Goal: Download file/media

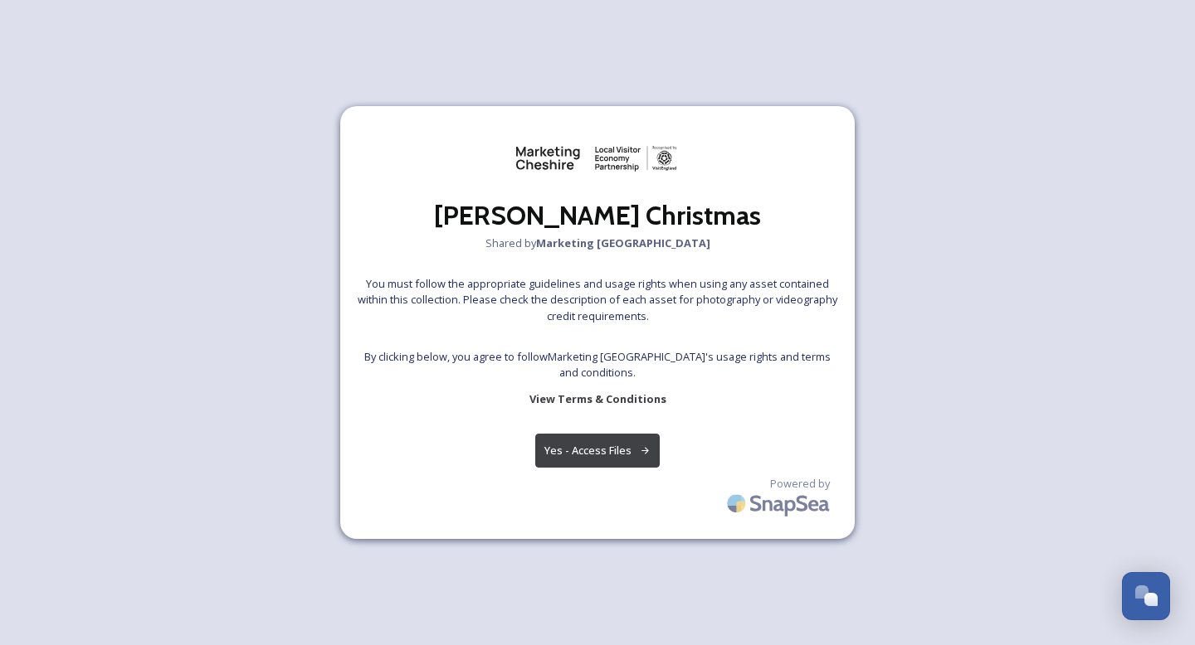
click at [587, 445] on button "Yes - Access Files" at bounding box center [597, 451] width 124 height 34
click at [614, 455] on button "Yes - Access Files" at bounding box center [597, 451] width 124 height 34
click at [591, 460] on button "Yes - Access Files" at bounding box center [597, 451] width 124 height 34
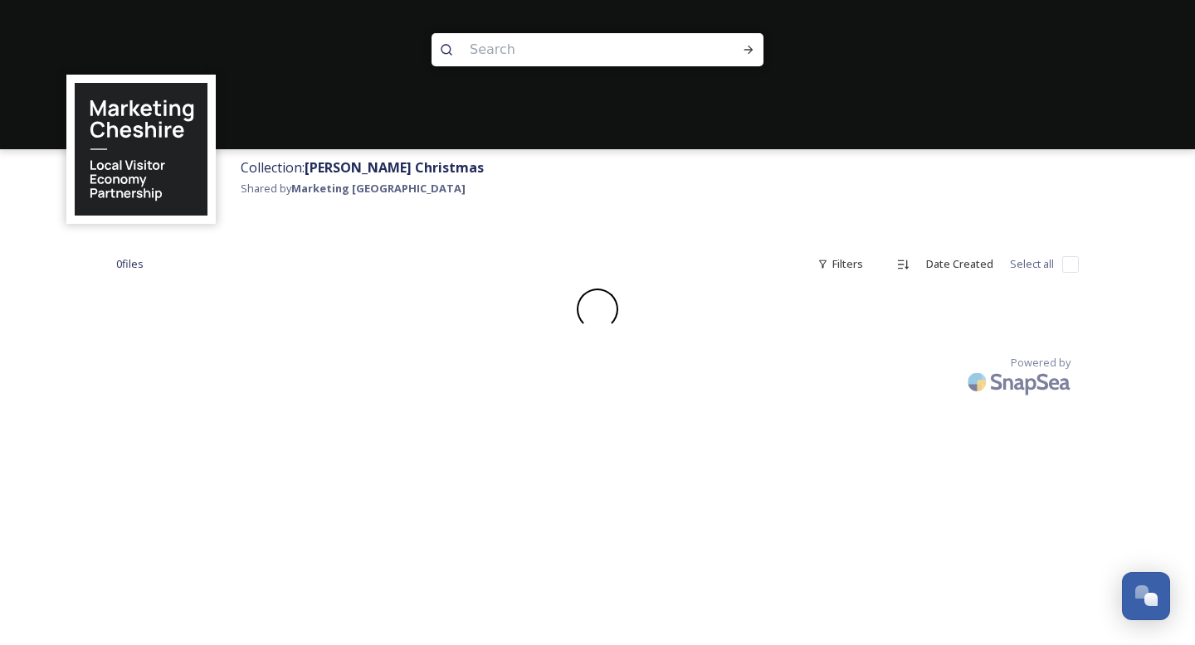
click at [613, 388] on div "Powered by" at bounding box center [597, 378] width 962 height 46
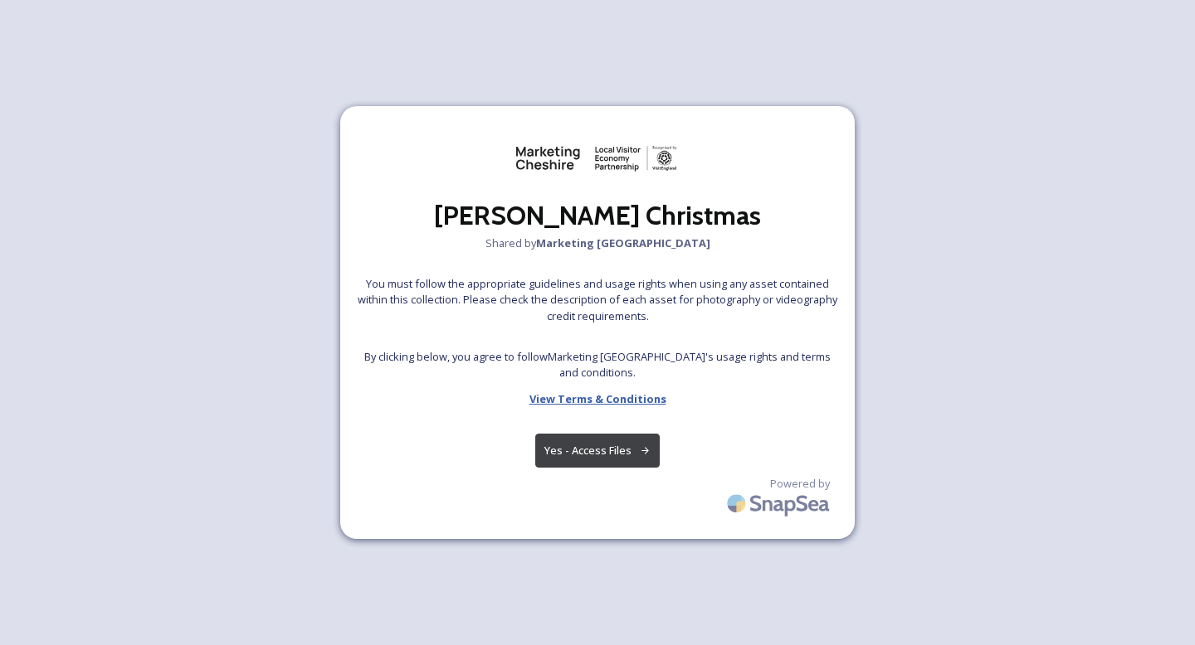
click at [577, 399] on strong "View Terms & Conditions" at bounding box center [597, 399] width 137 height 15
click at [586, 445] on button "Yes - Access Files" at bounding box center [597, 451] width 124 height 34
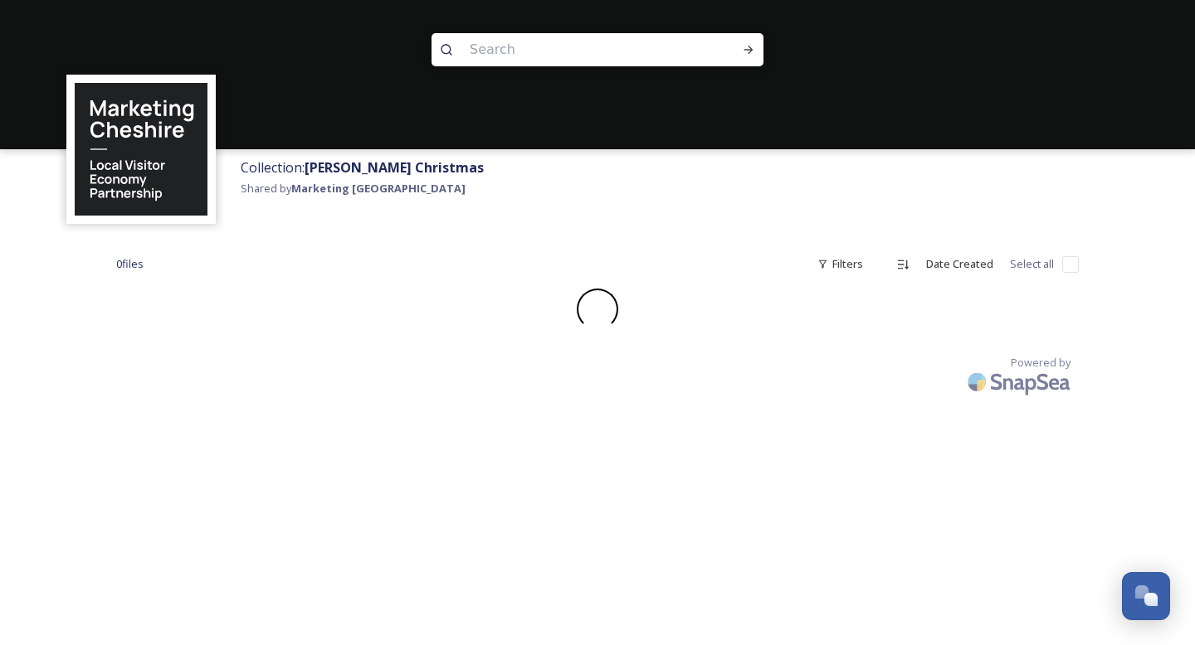
click at [376, 168] on strong "[PERSON_NAME] Christmas" at bounding box center [393, 167] width 179 height 18
click at [370, 183] on strong "Marketing [GEOGRAPHIC_DATA]" at bounding box center [378, 188] width 174 height 15
click at [549, 345] on div "0 file s Filters Date Created Select all Powered by" at bounding box center [597, 324] width 995 height 187
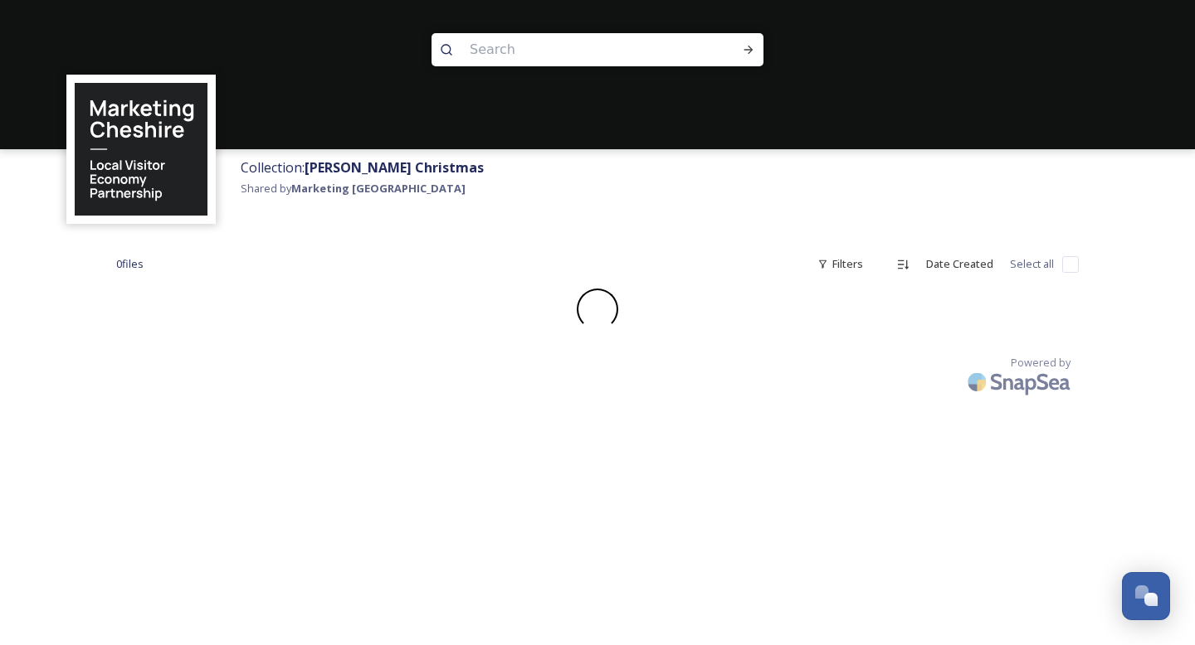
click at [549, 345] on div "0 file s Filters Date Created Select all Powered by" at bounding box center [597, 324] width 995 height 187
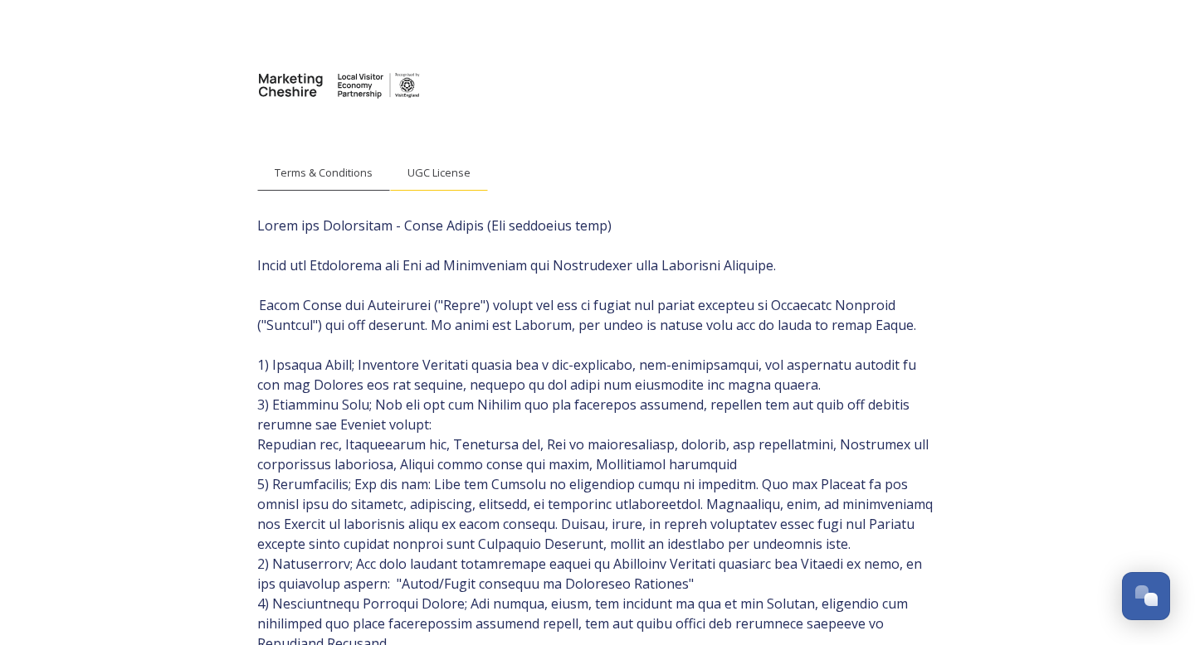
click at [445, 171] on span "UGC License" at bounding box center [438, 173] width 63 height 16
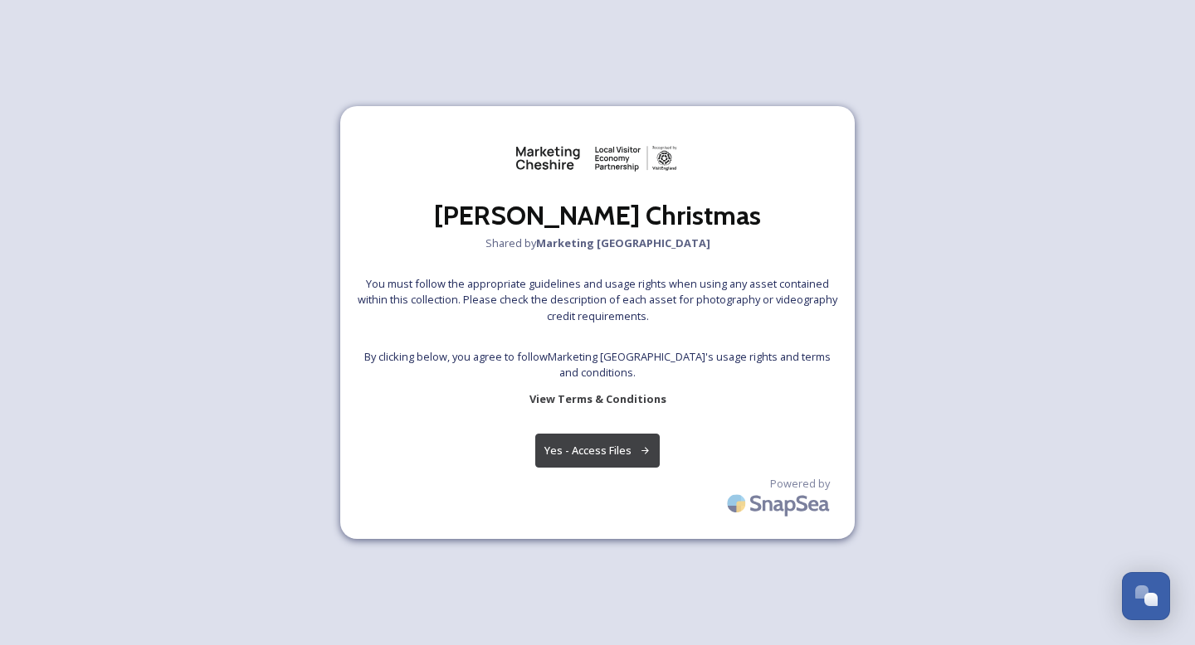
click at [596, 451] on button "Yes - Access Files" at bounding box center [597, 451] width 124 height 34
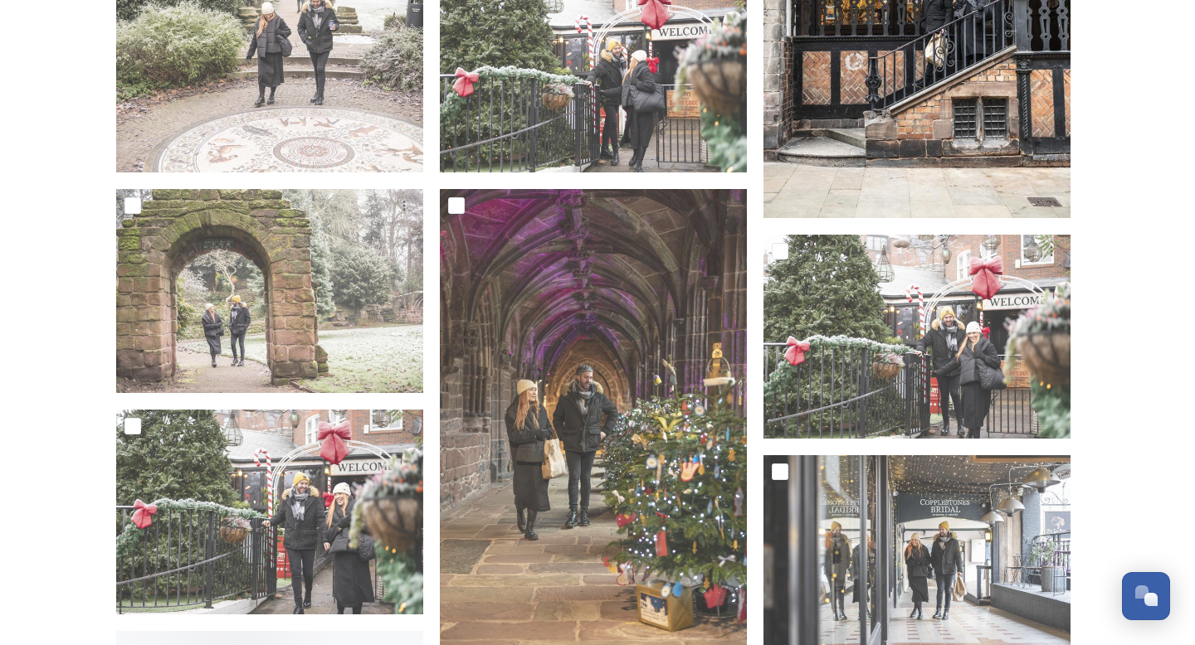
scroll to position [1528, 0]
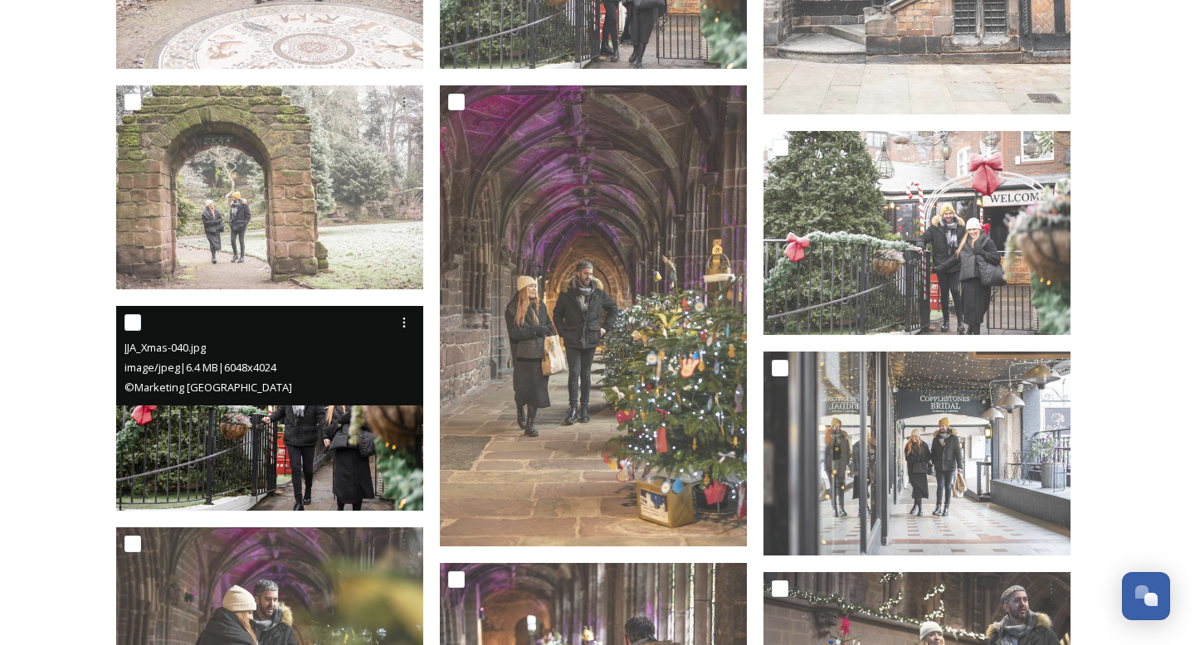
click at [137, 325] on input "checkbox" at bounding box center [132, 322] width 17 height 17
checkbox input "true"
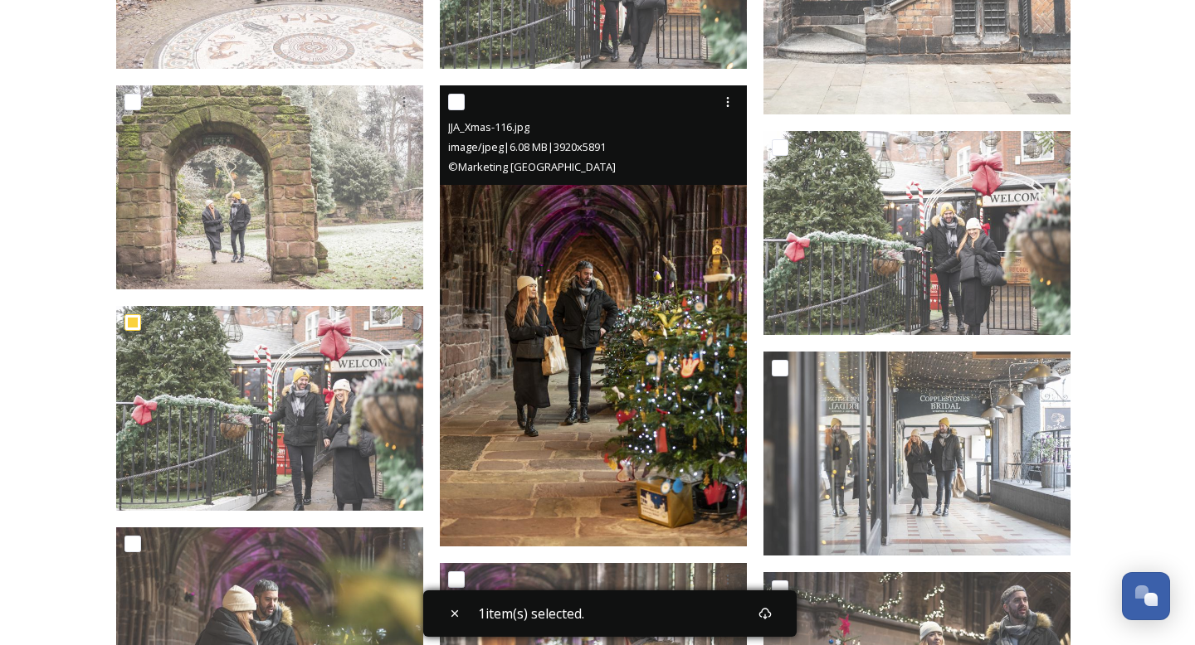
click at [456, 101] on input "checkbox" at bounding box center [456, 102] width 17 height 17
checkbox input "true"
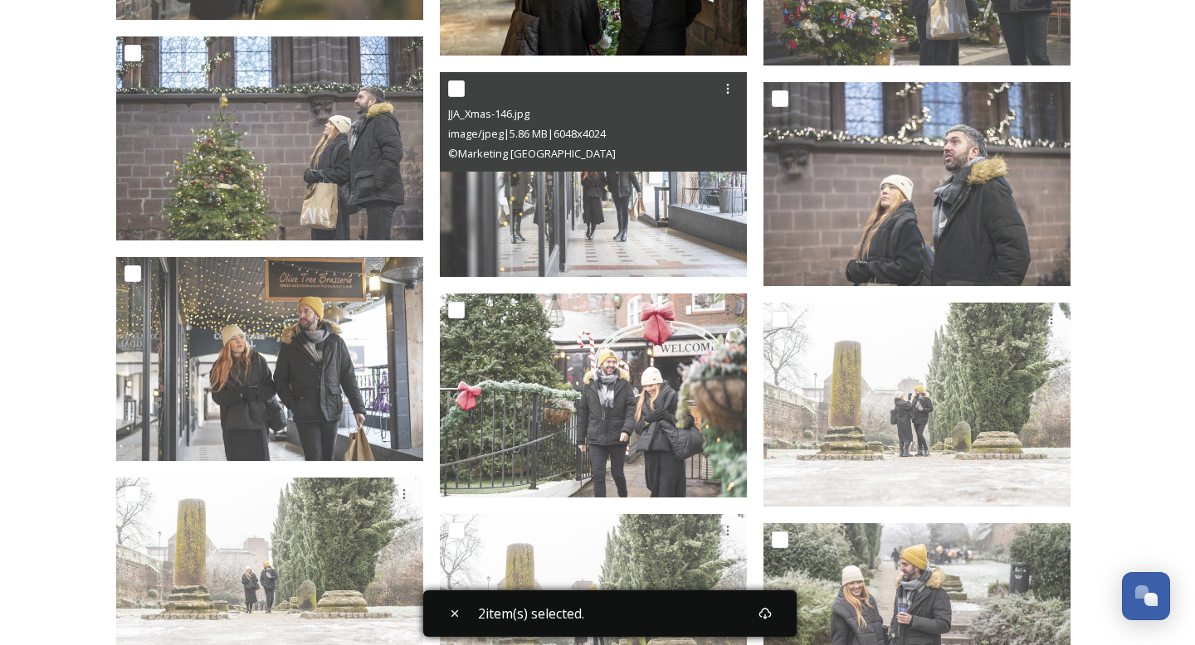
scroll to position [2242, 0]
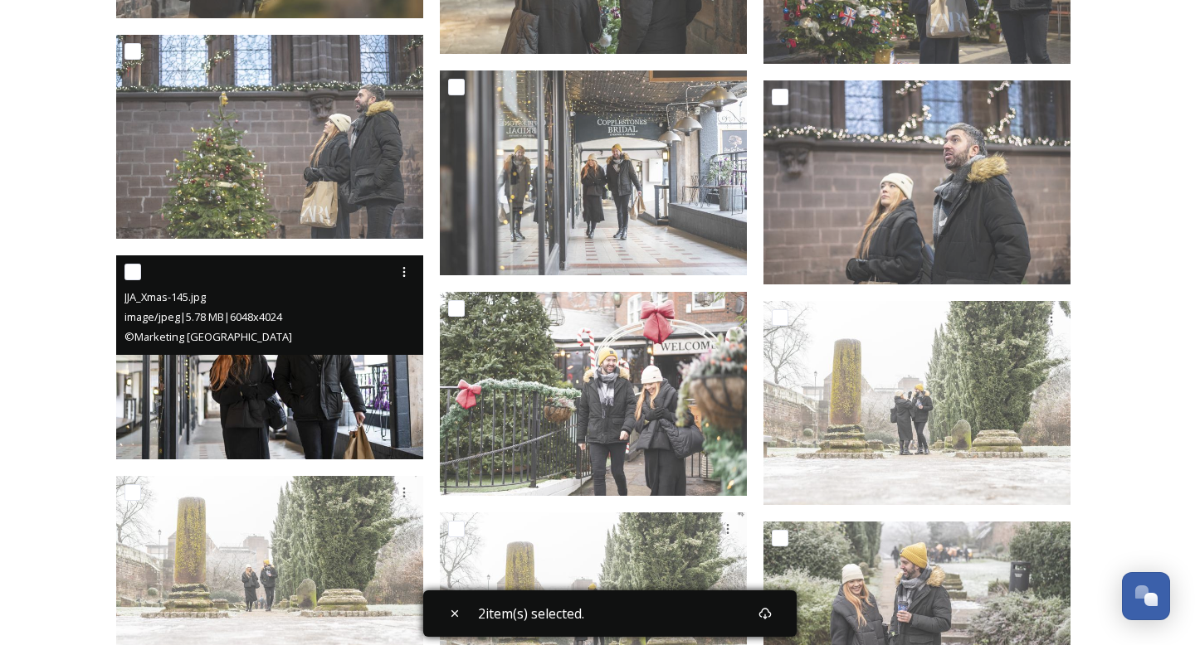
click at [128, 273] on input "checkbox" at bounding box center [132, 272] width 17 height 17
checkbox input "true"
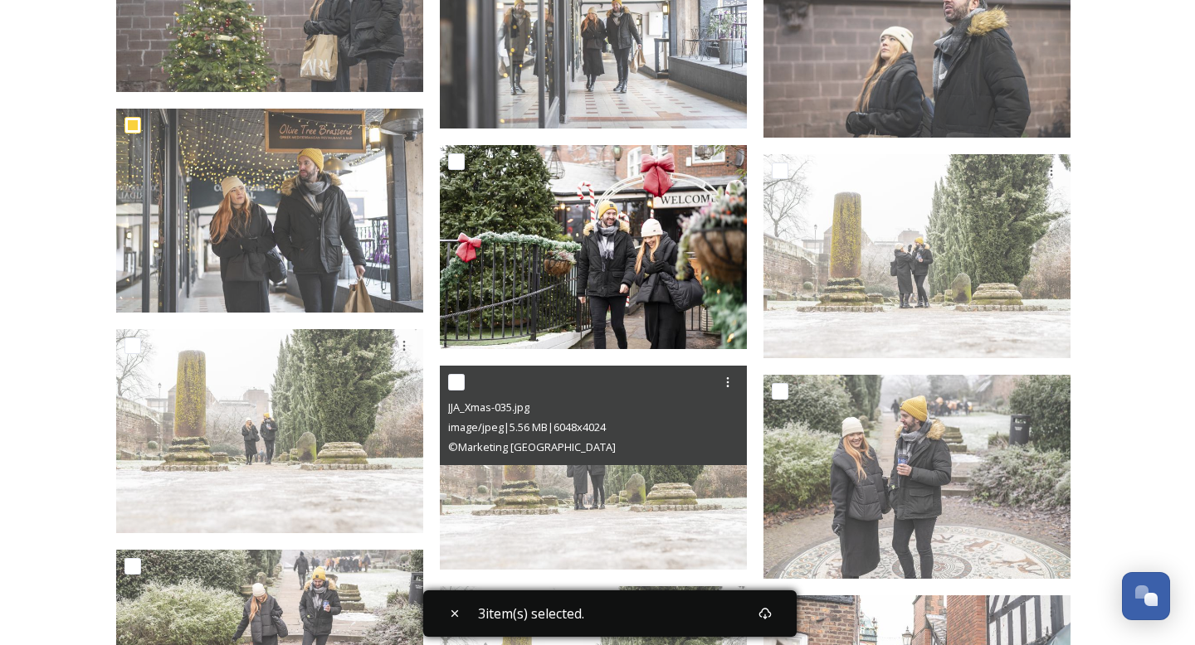
scroll to position [2424, 0]
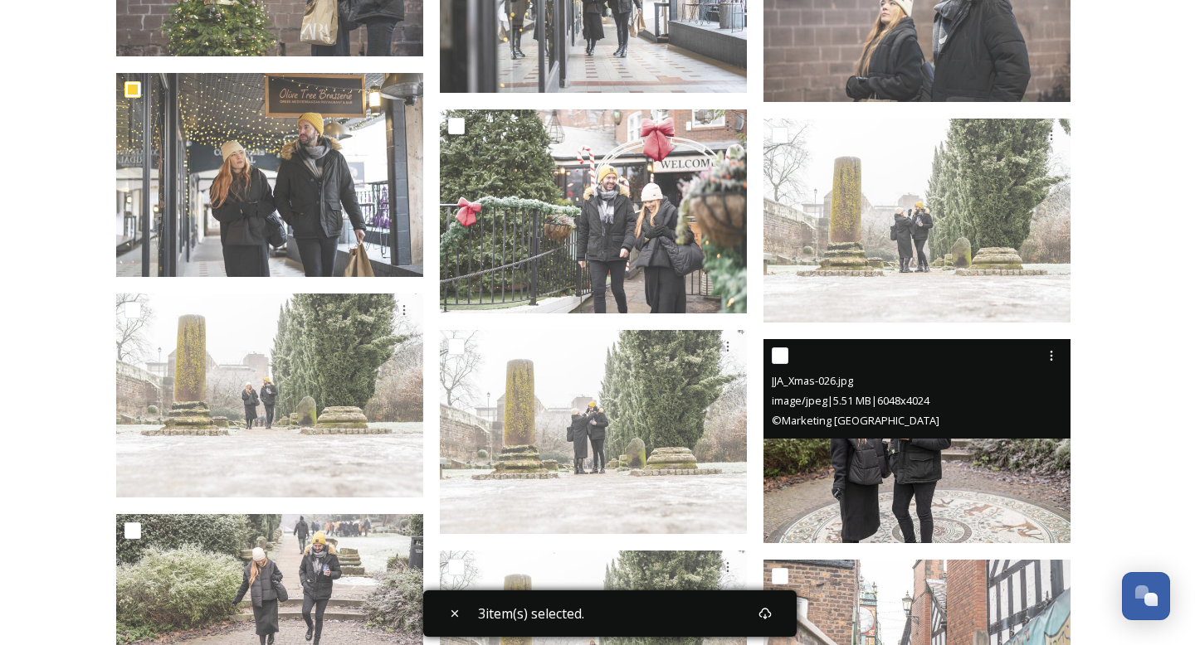
click at [779, 348] on input "checkbox" at bounding box center [780, 356] width 17 height 17
checkbox input "true"
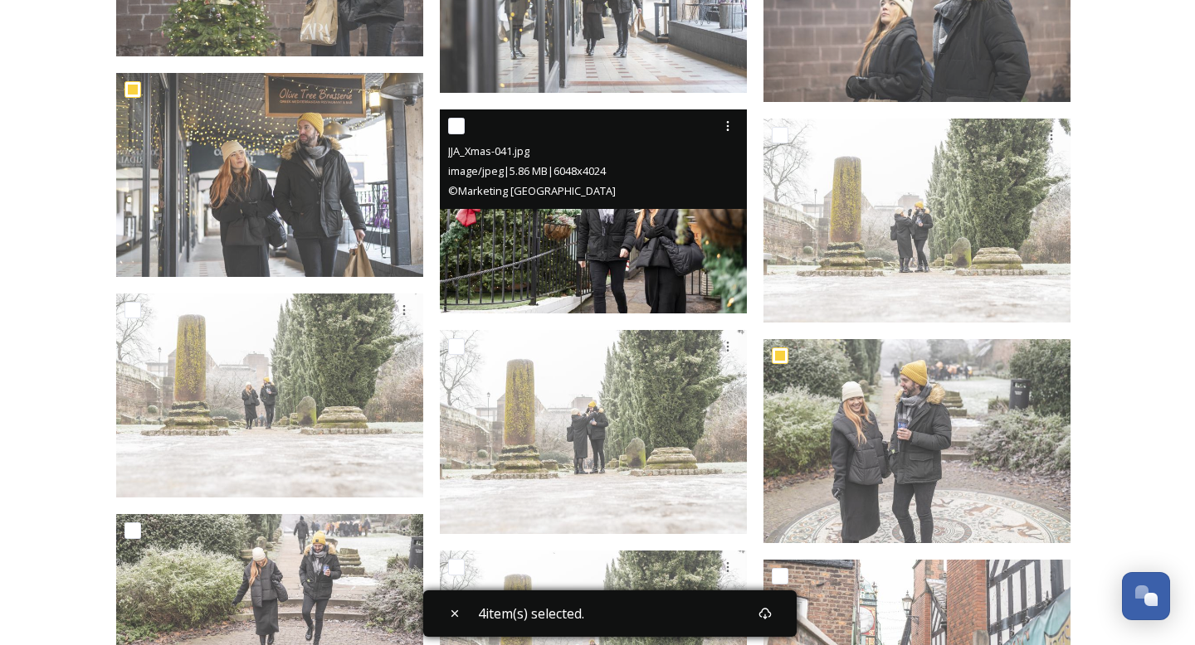
click at [463, 123] on input "checkbox" at bounding box center [456, 126] width 17 height 17
checkbox input "true"
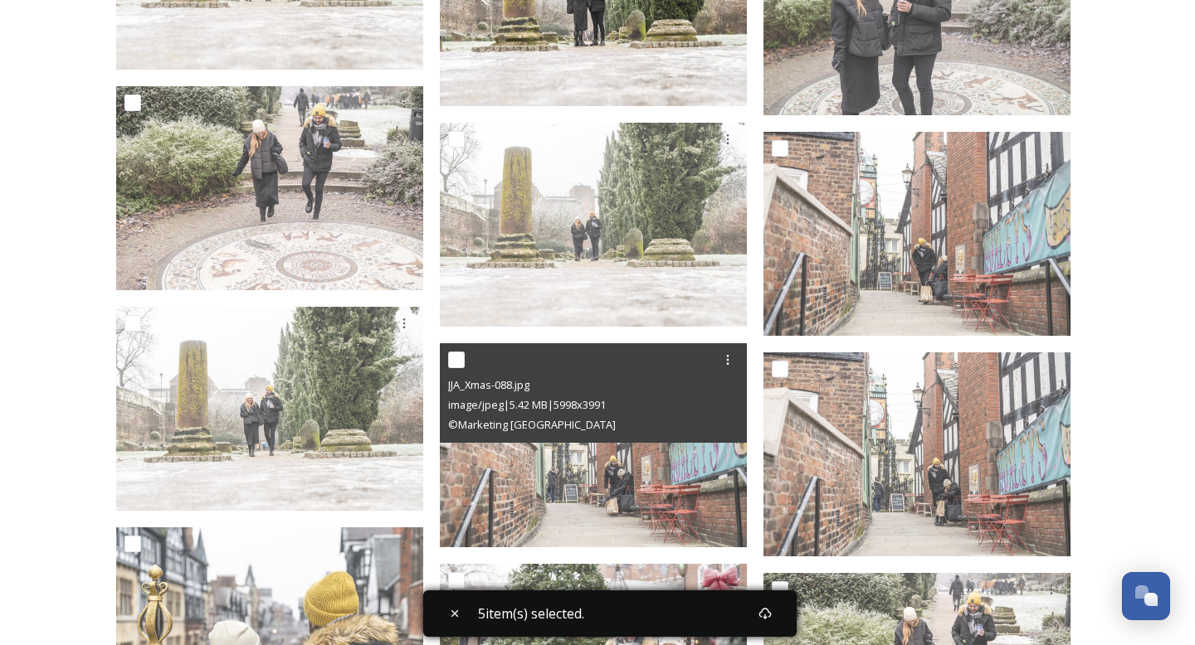
scroll to position [2975, 0]
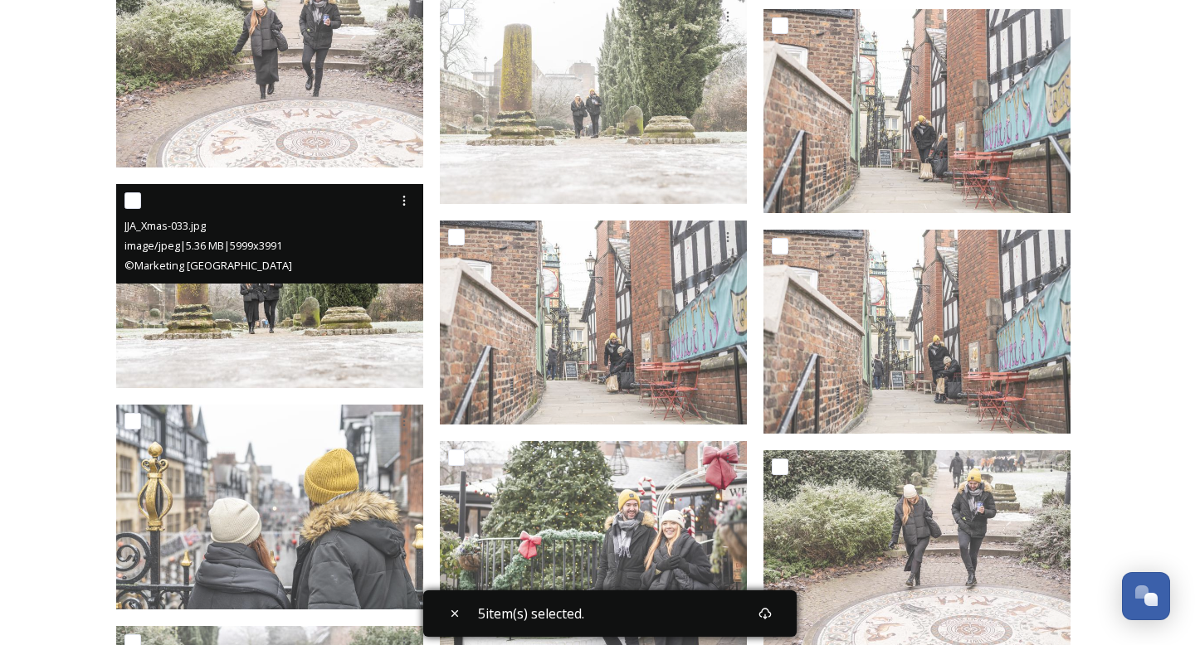
click at [128, 193] on input "checkbox" at bounding box center [132, 200] width 17 height 17
checkbox input "true"
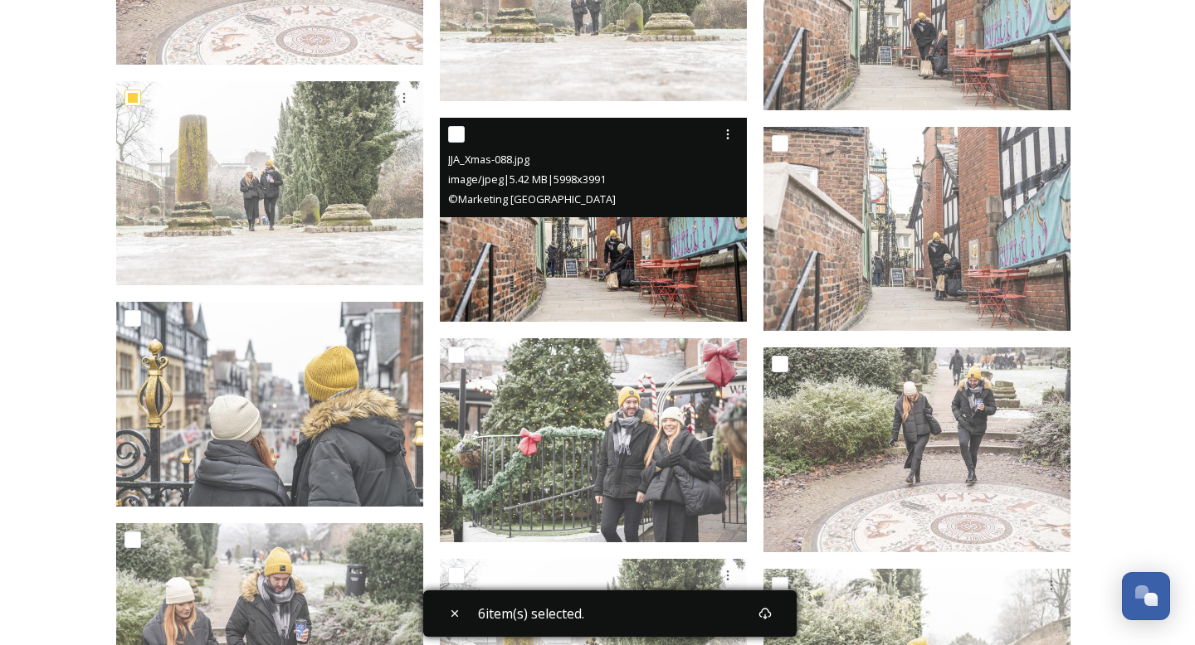
scroll to position [3168, 0]
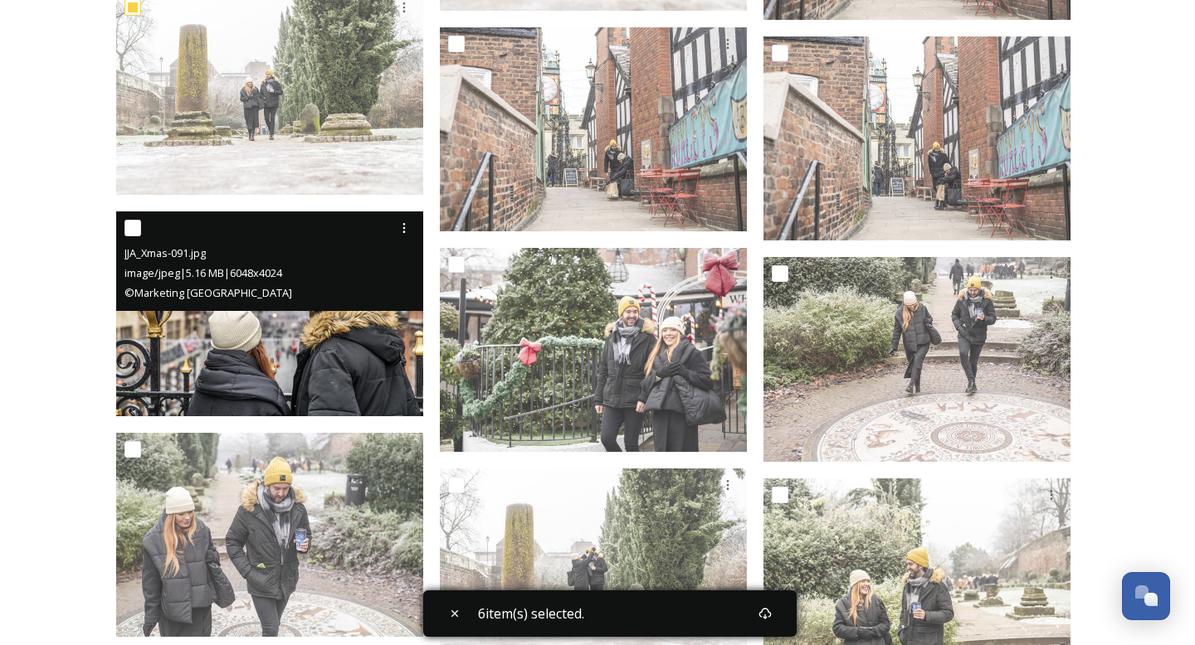
click at [131, 221] on input "checkbox" at bounding box center [132, 228] width 17 height 17
checkbox input "true"
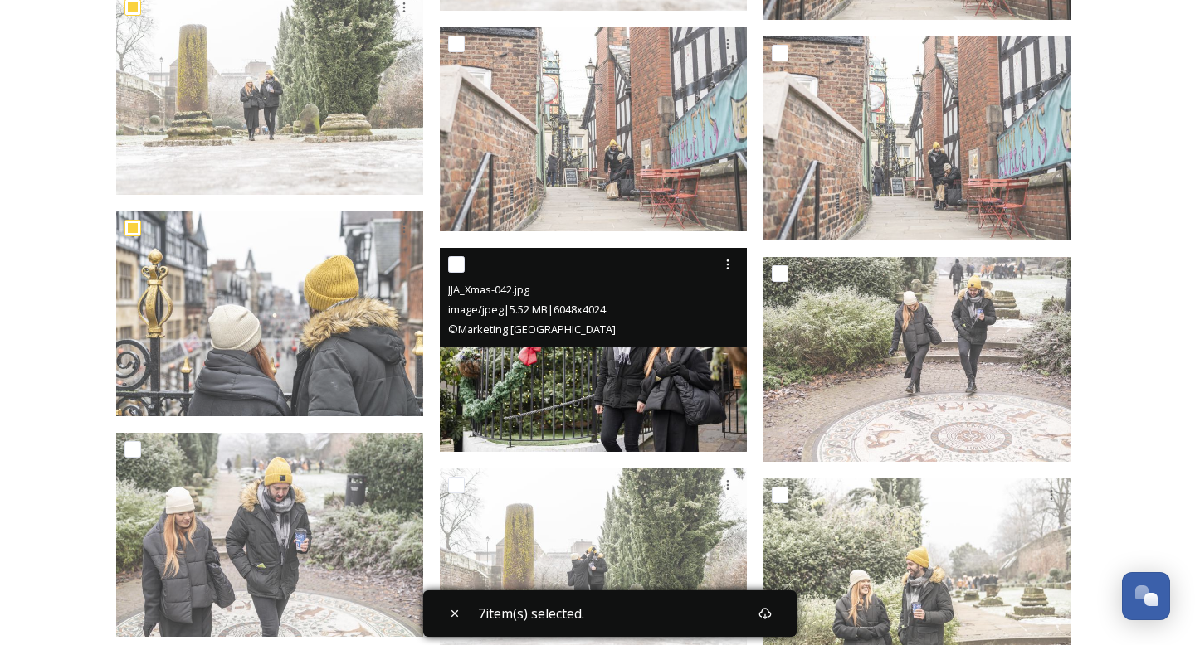
click at [456, 272] on input "checkbox" at bounding box center [456, 264] width 17 height 17
checkbox input "true"
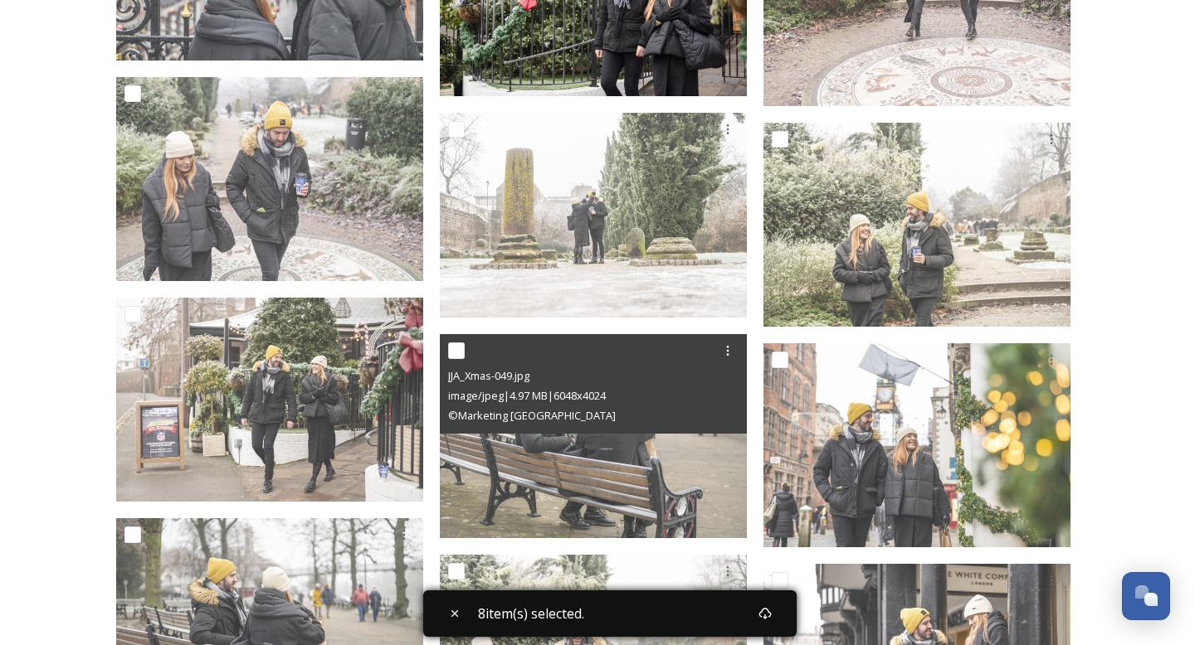
scroll to position [3545, 0]
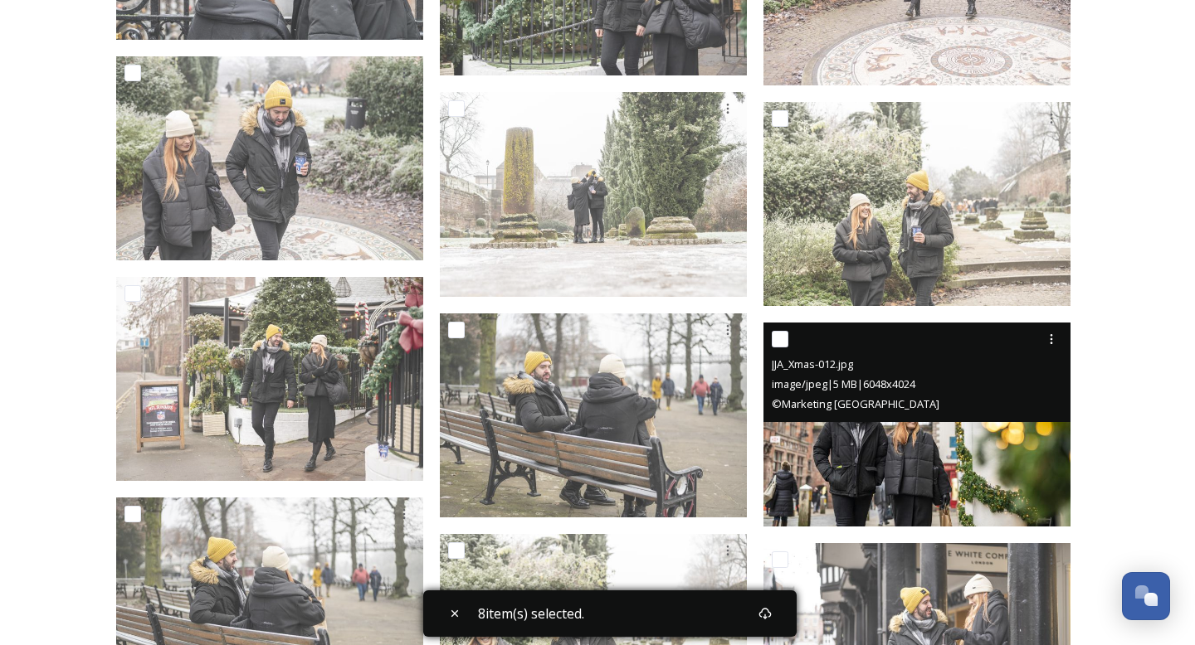
click at [785, 335] on input "checkbox" at bounding box center [780, 339] width 17 height 17
checkbox input "true"
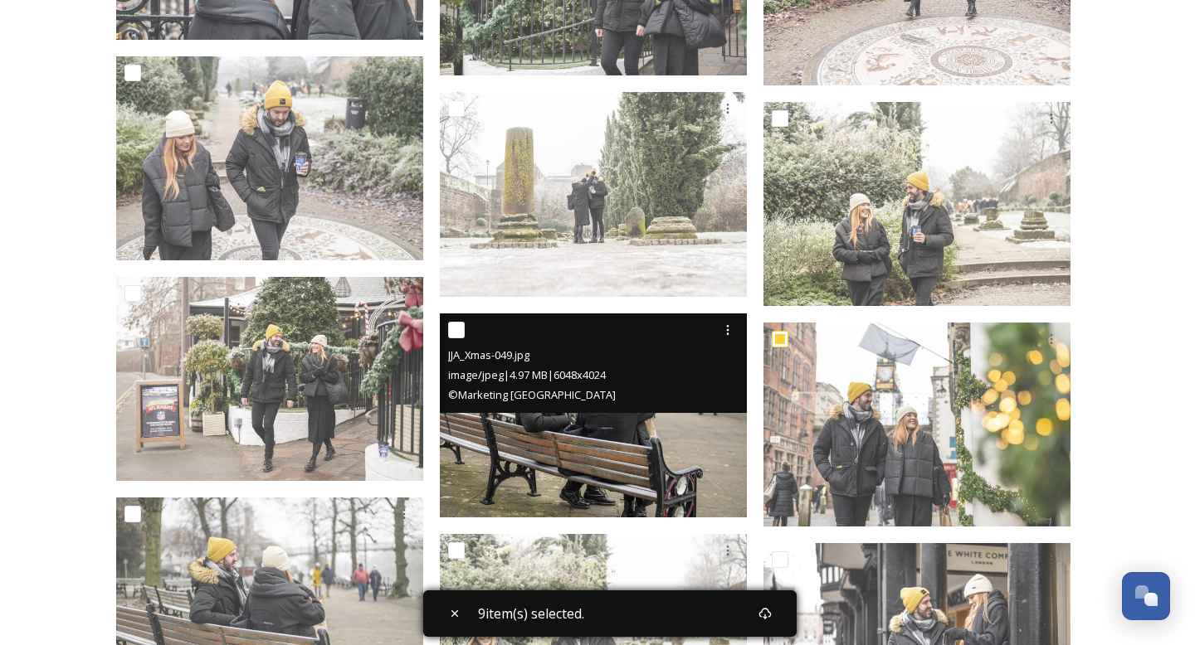
click at [461, 327] on input "checkbox" at bounding box center [456, 330] width 17 height 17
checkbox input "true"
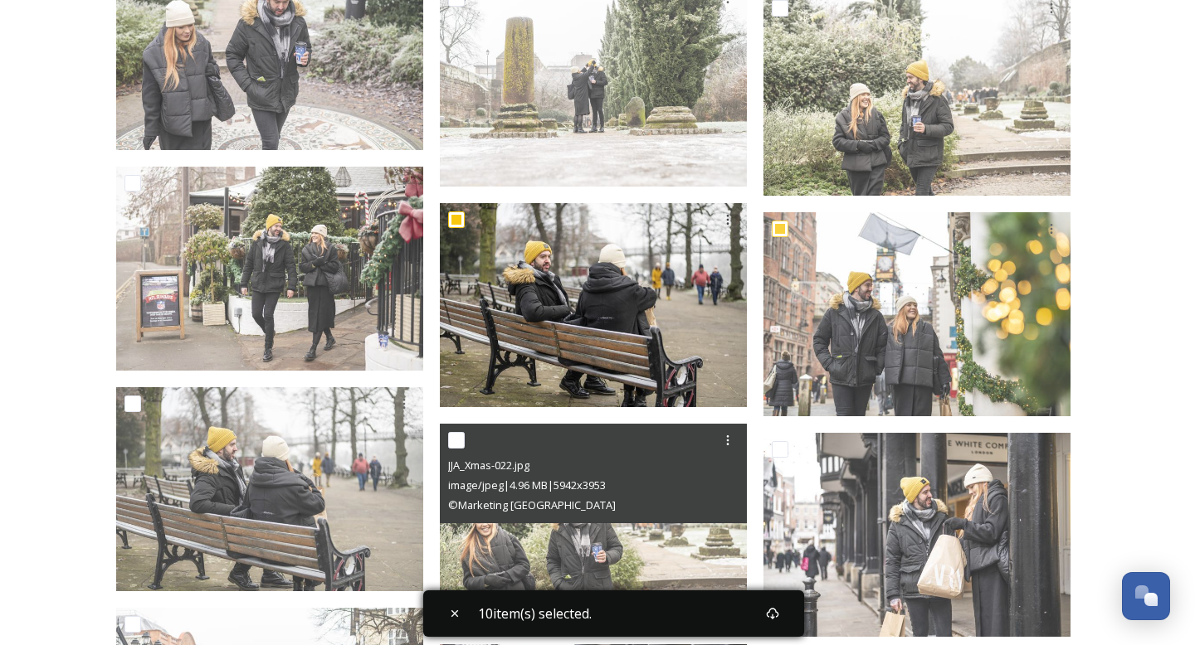
scroll to position [3764, 0]
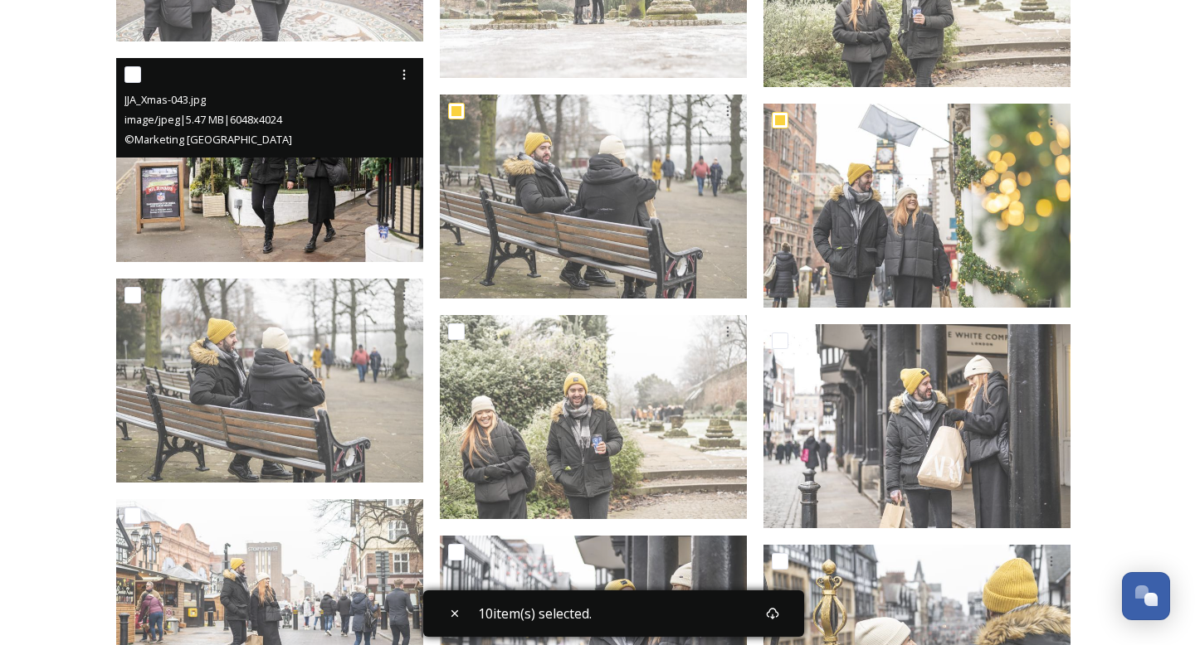
click at [134, 77] on input "checkbox" at bounding box center [132, 74] width 17 height 17
checkbox input "true"
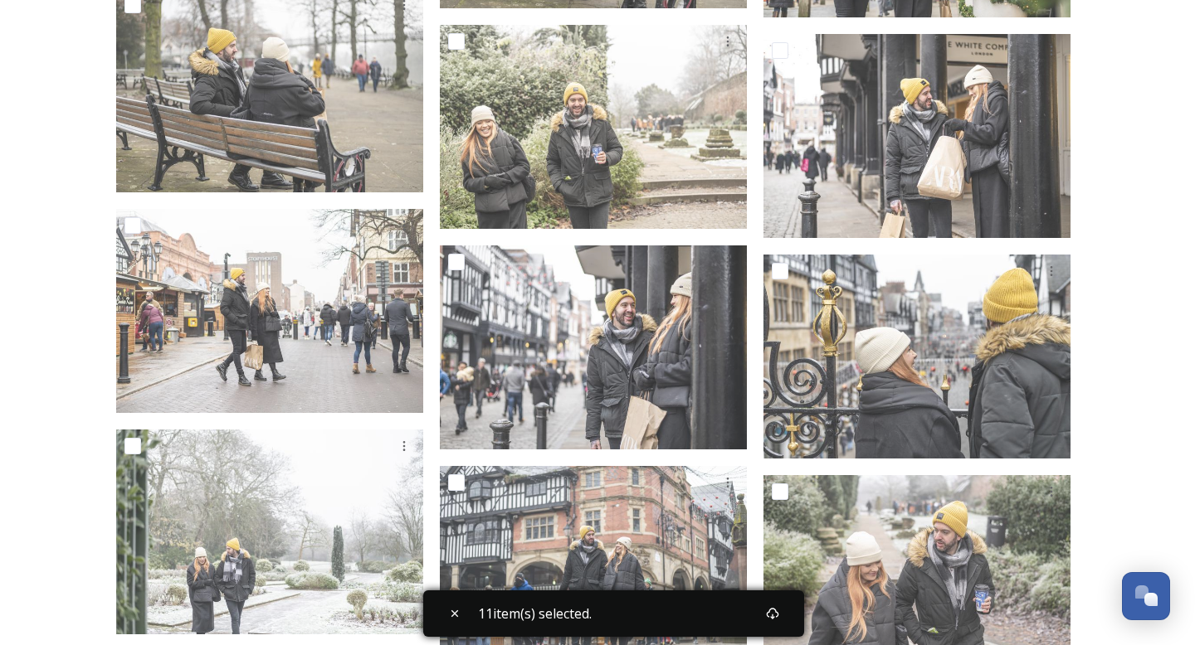
scroll to position [4063, 0]
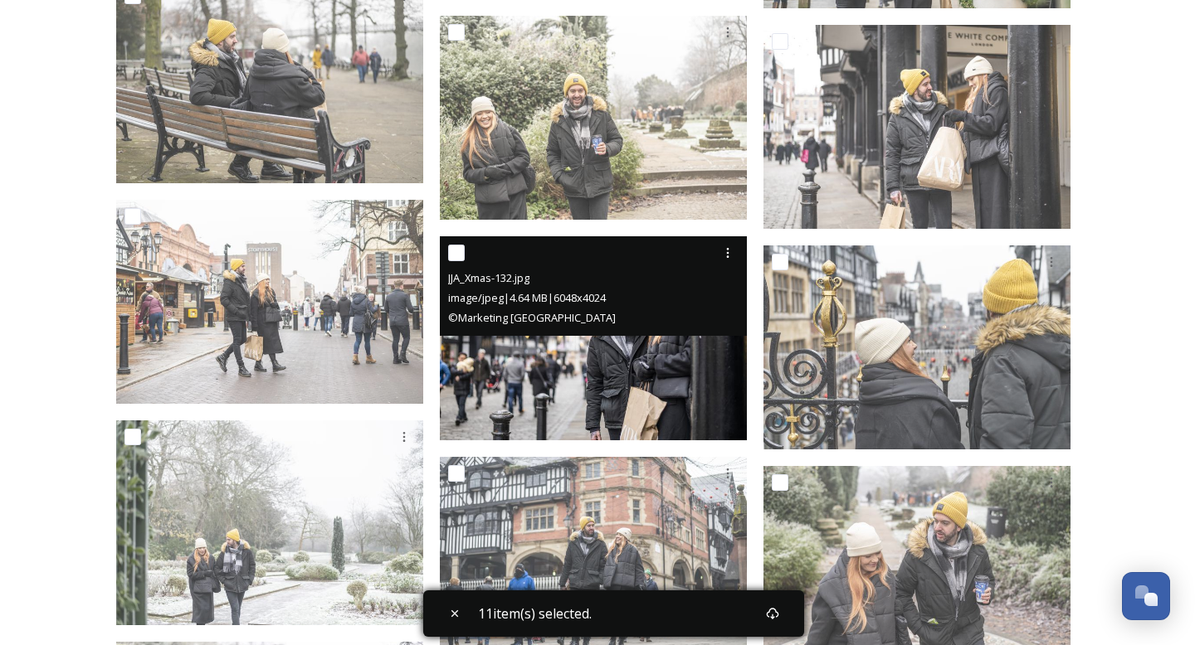
click at [459, 251] on input "checkbox" at bounding box center [456, 253] width 17 height 17
checkbox input "true"
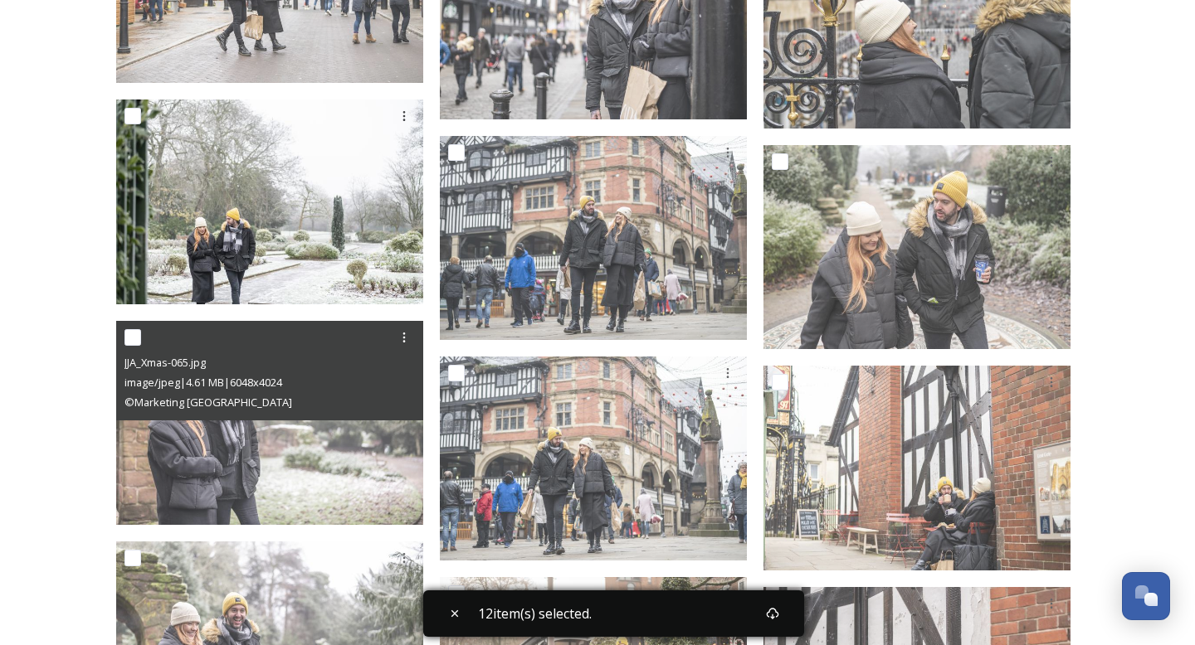
scroll to position [4438, 0]
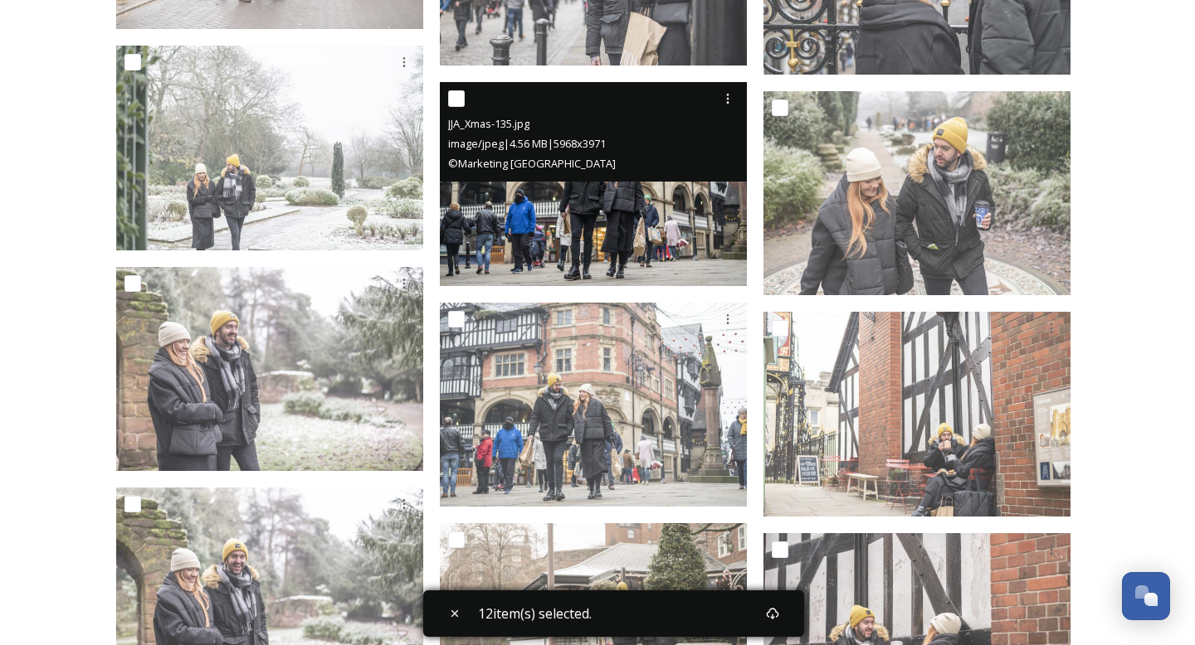
click at [459, 98] on input "checkbox" at bounding box center [456, 98] width 17 height 17
checkbox input "true"
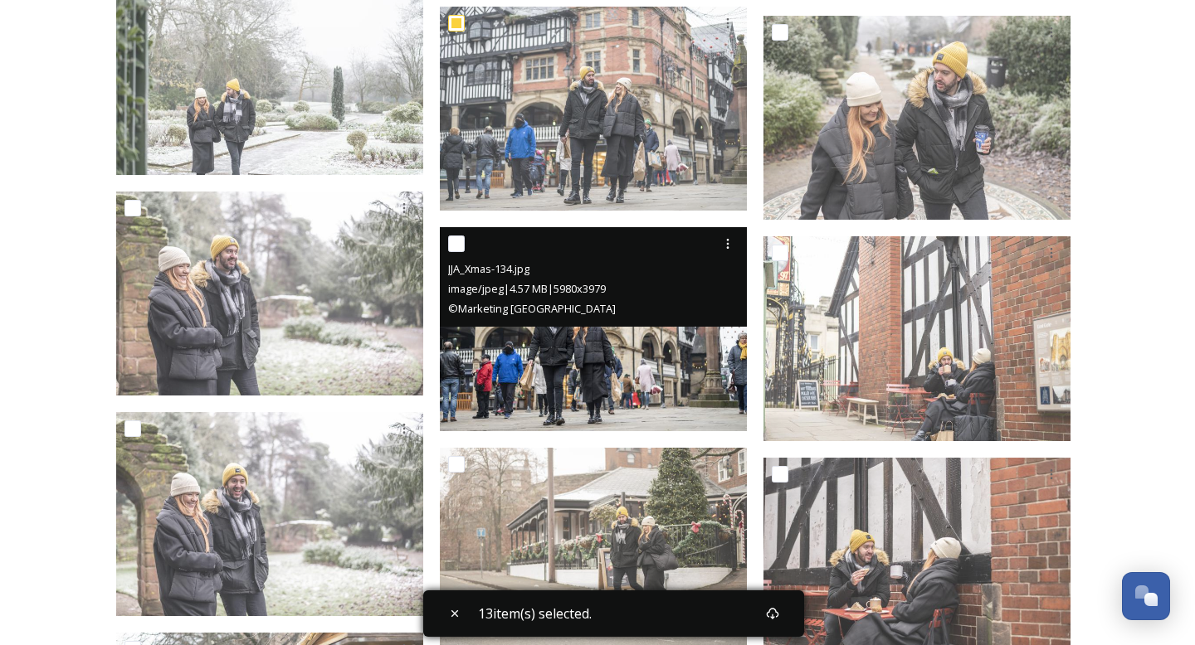
scroll to position [4632, 0]
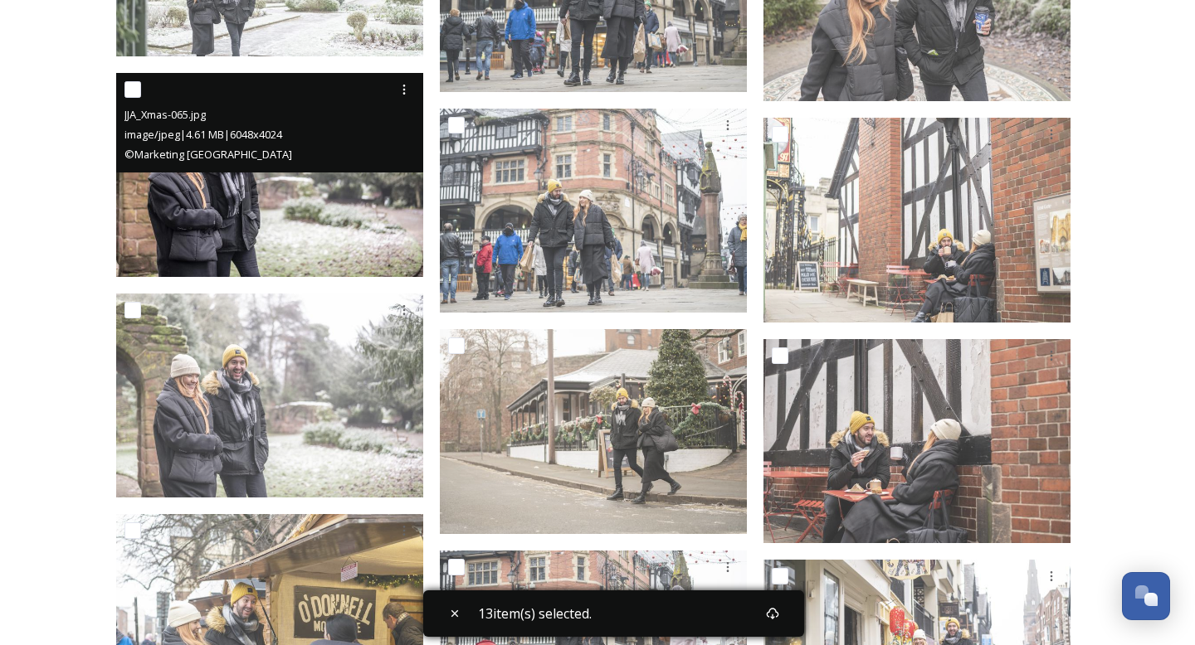
click at [131, 87] on input "checkbox" at bounding box center [132, 89] width 17 height 17
checkbox input "true"
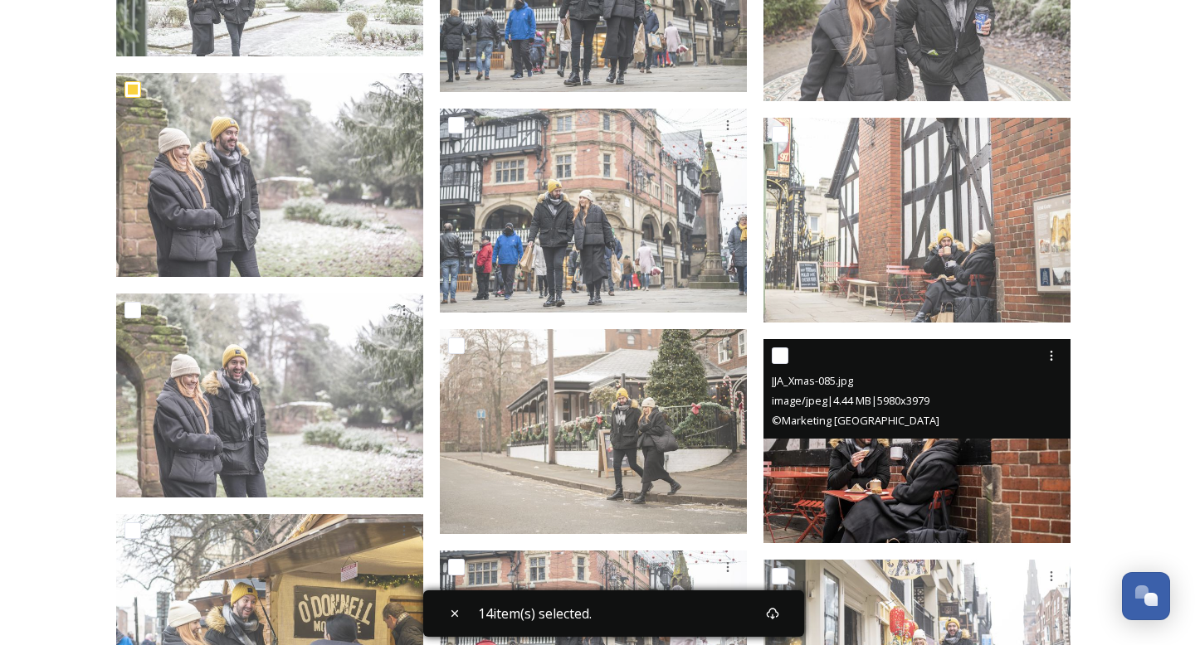
click at [784, 355] on input "checkbox" at bounding box center [780, 356] width 17 height 17
checkbox input "true"
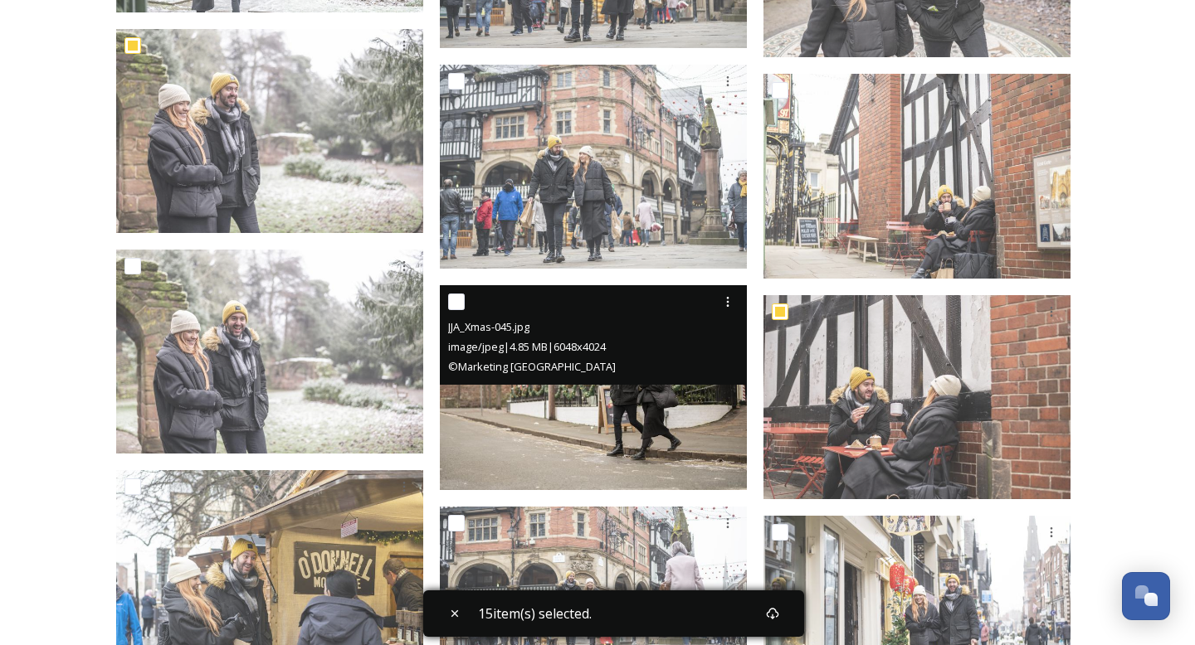
scroll to position [4679, 0]
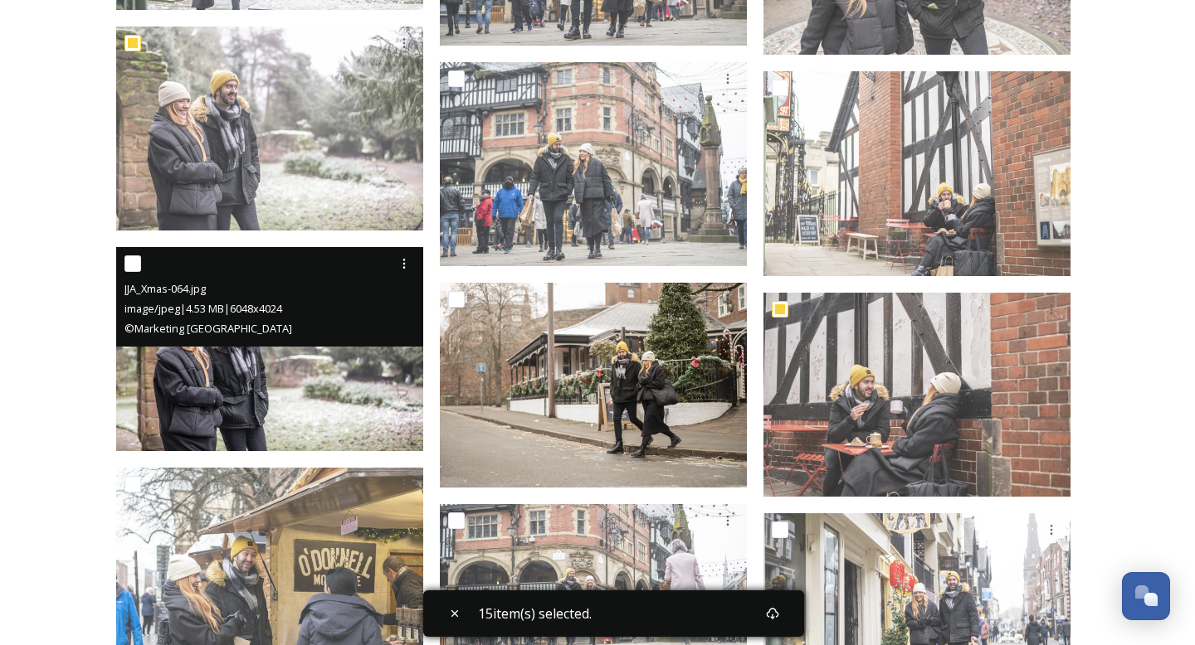
click at [134, 266] on input "checkbox" at bounding box center [132, 264] width 17 height 17
checkbox input "true"
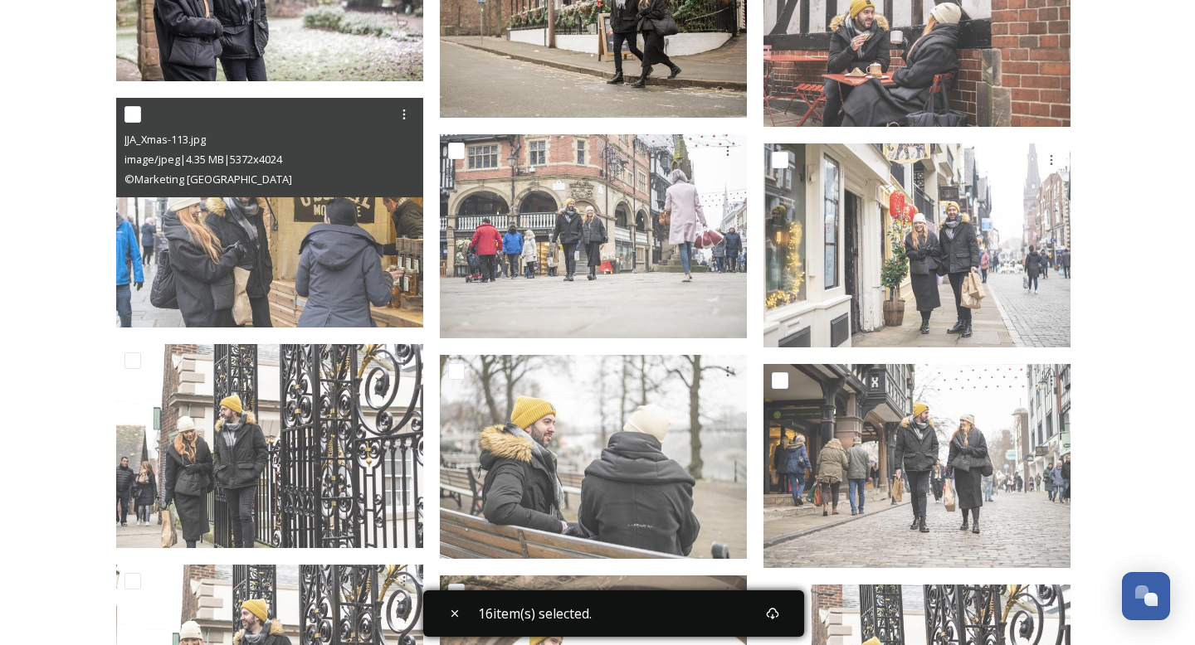
scroll to position [5068, 0]
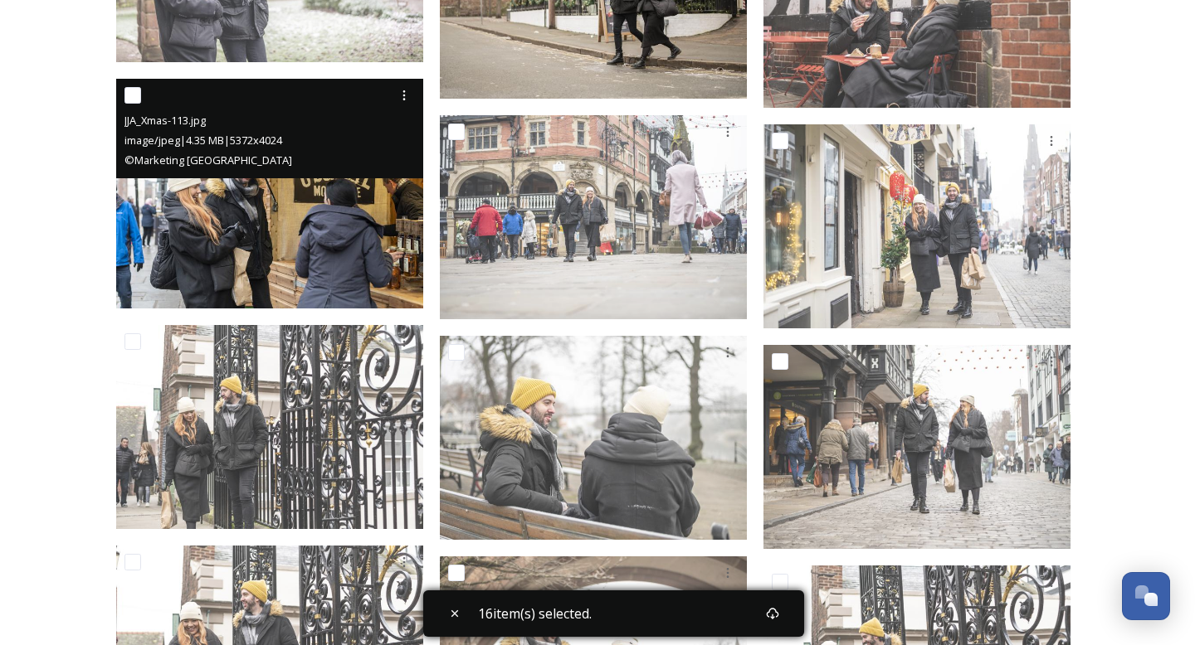
click at [136, 97] on input "checkbox" at bounding box center [132, 95] width 17 height 17
checkbox input "true"
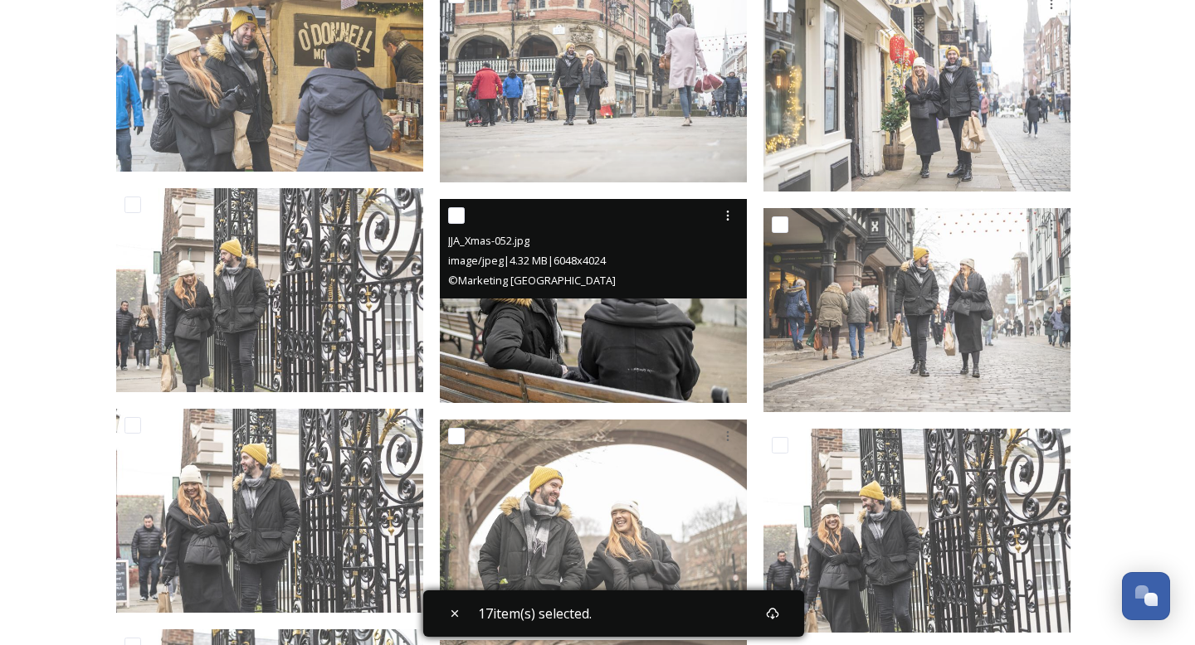
scroll to position [5240, 0]
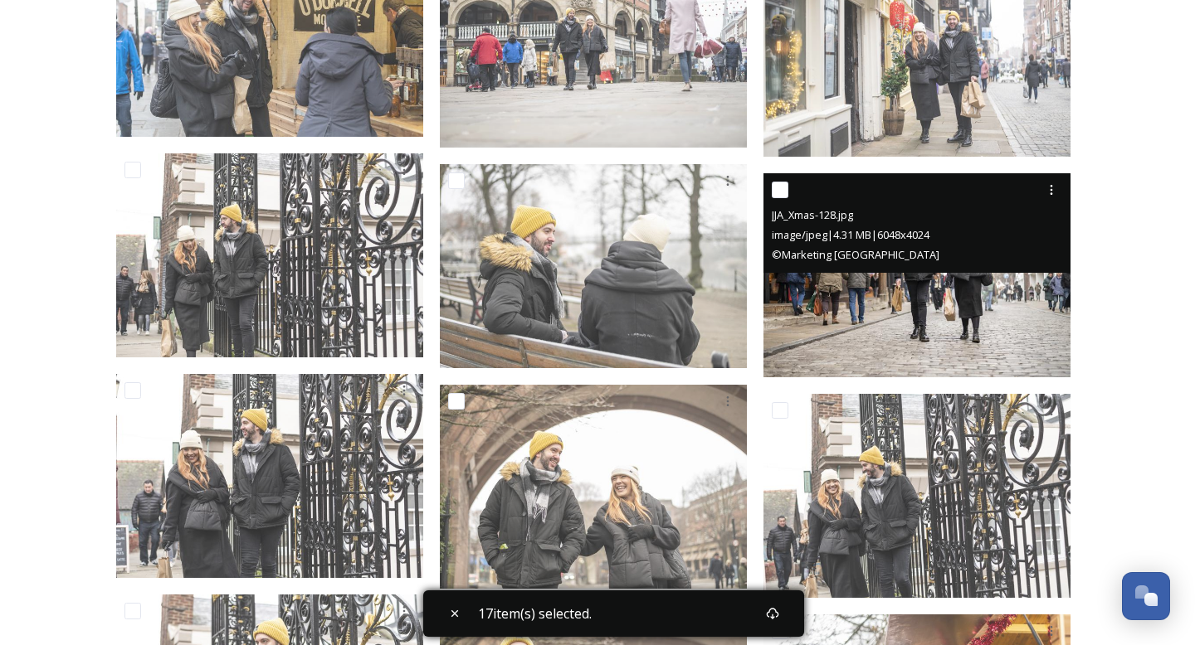
click at [782, 198] on div at bounding box center [919, 190] width 294 height 30
click at [779, 185] on input "checkbox" at bounding box center [780, 190] width 17 height 17
checkbox input "true"
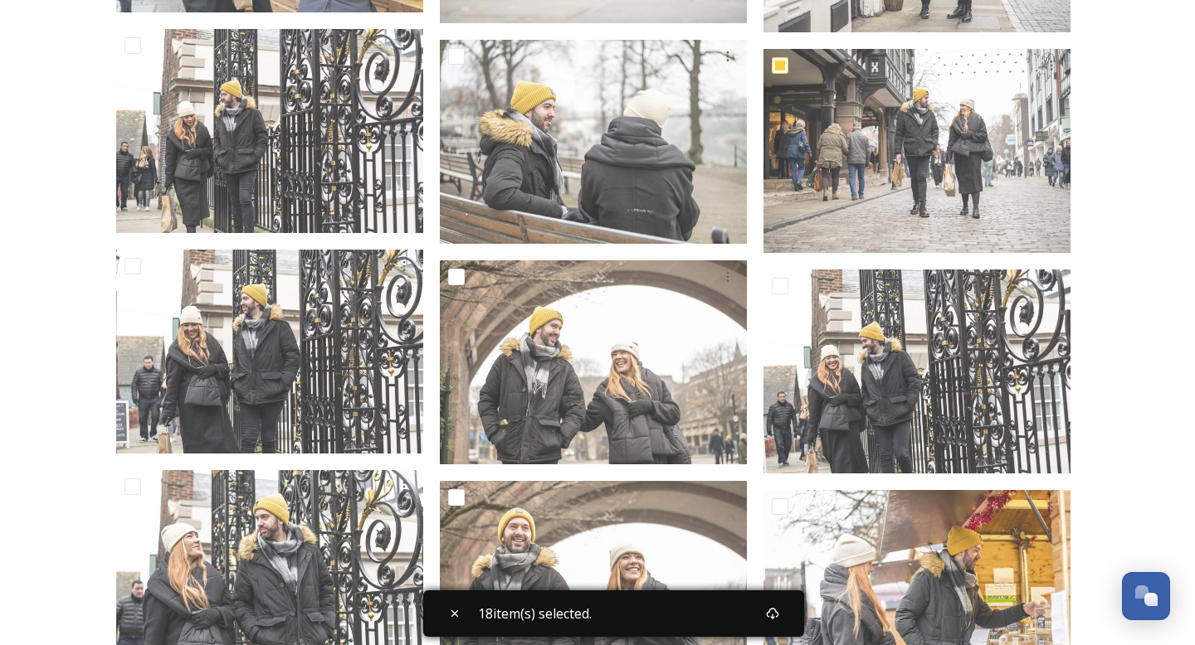
scroll to position [5371, 0]
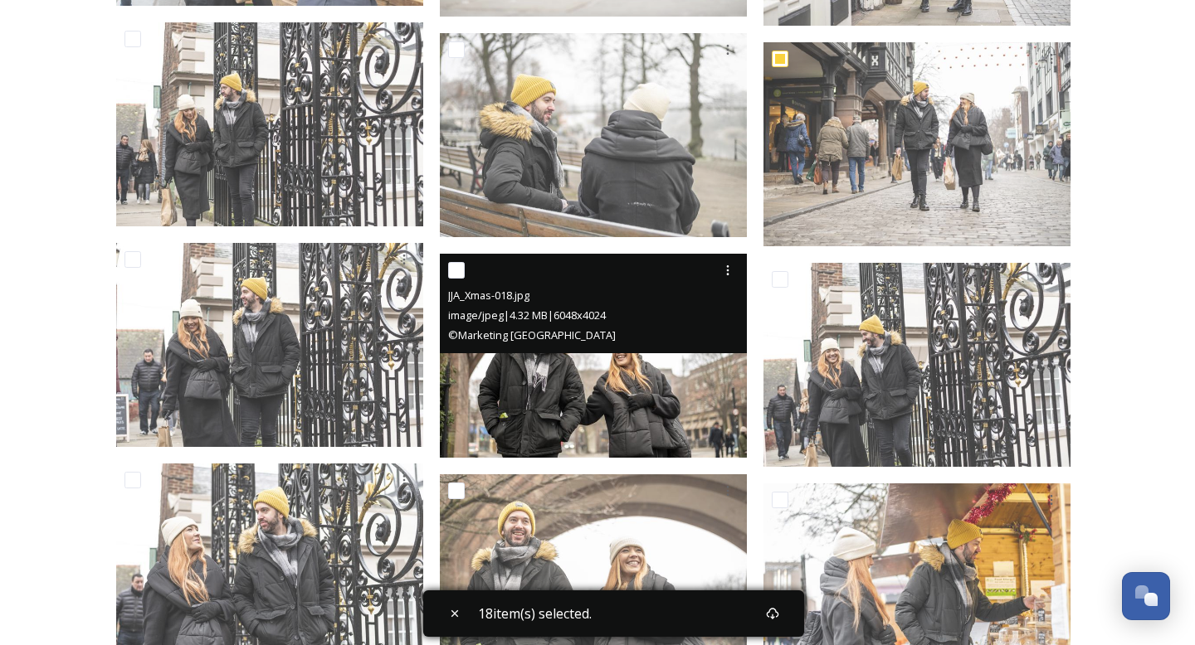
click at [458, 267] on input "checkbox" at bounding box center [456, 270] width 17 height 17
checkbox input "true"
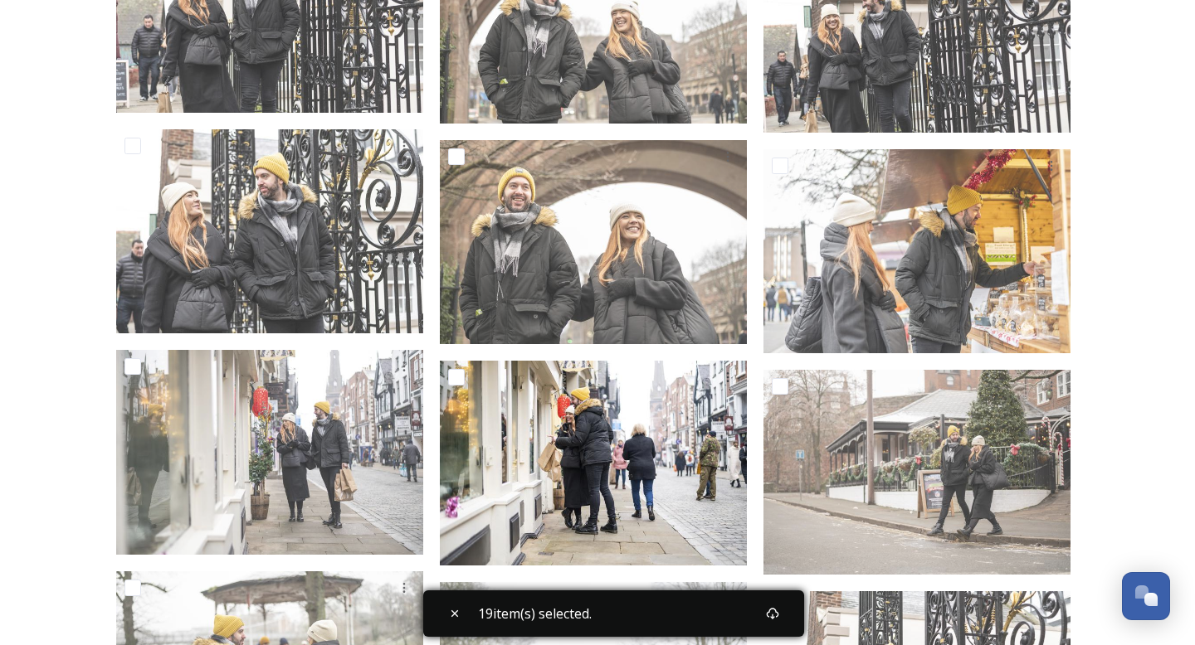
scroll to position [5694, 0]
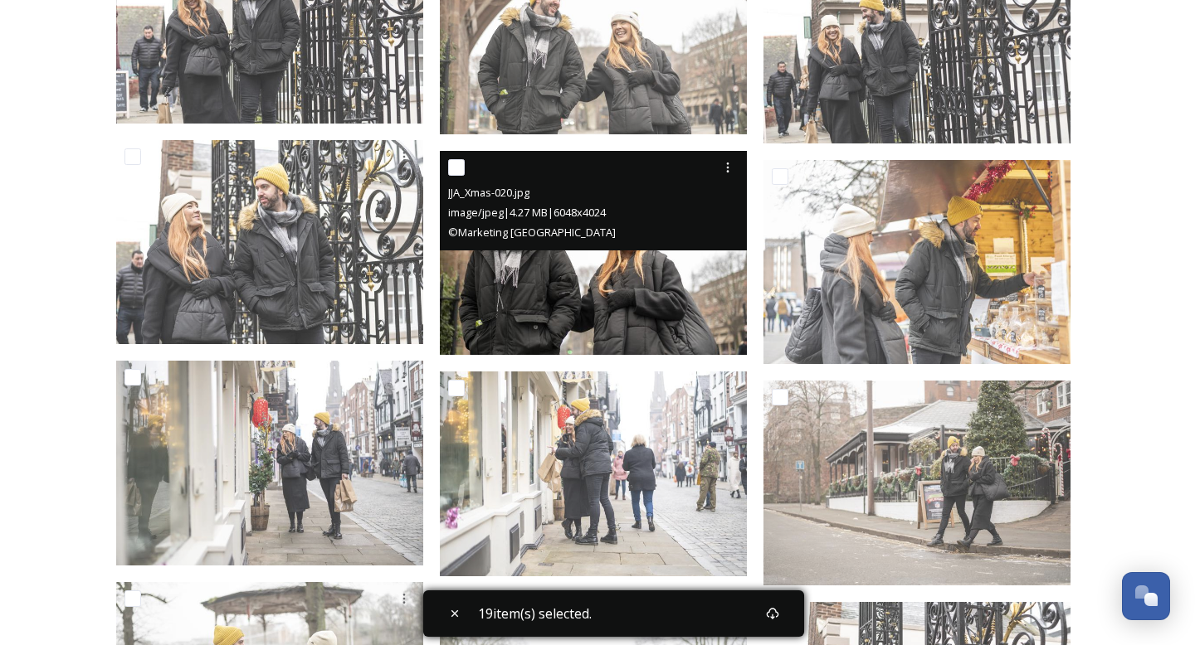
click at [450, 168] on input "checkbox" at bounding box center [456, 167] width 17 height 17
checkbox input "true"
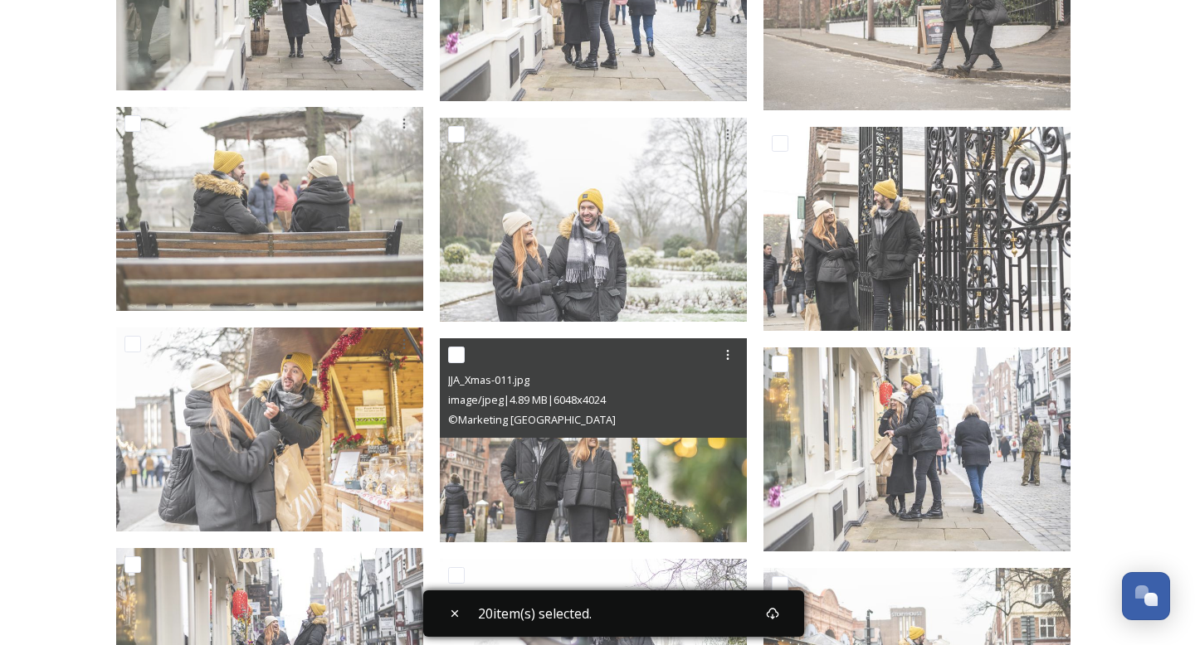
scroll to position [6172, 0]
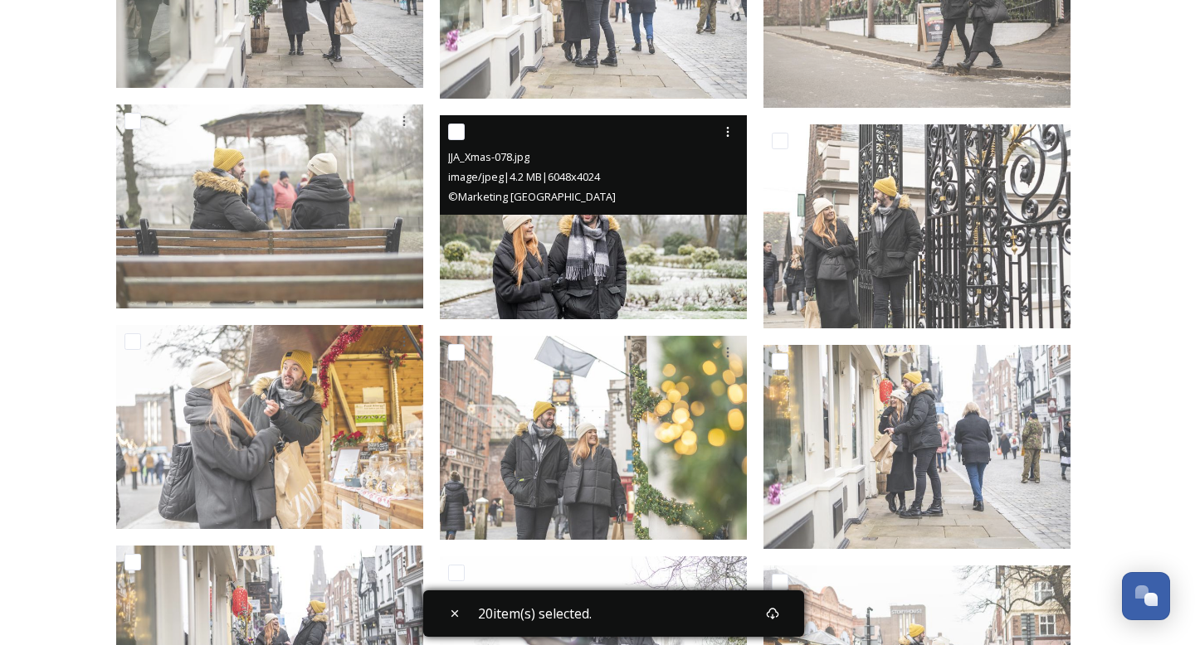
click at [460, 131] on input "checkbox" at bounding box center [456, 132] width 17 height 17
checkbox input "true"
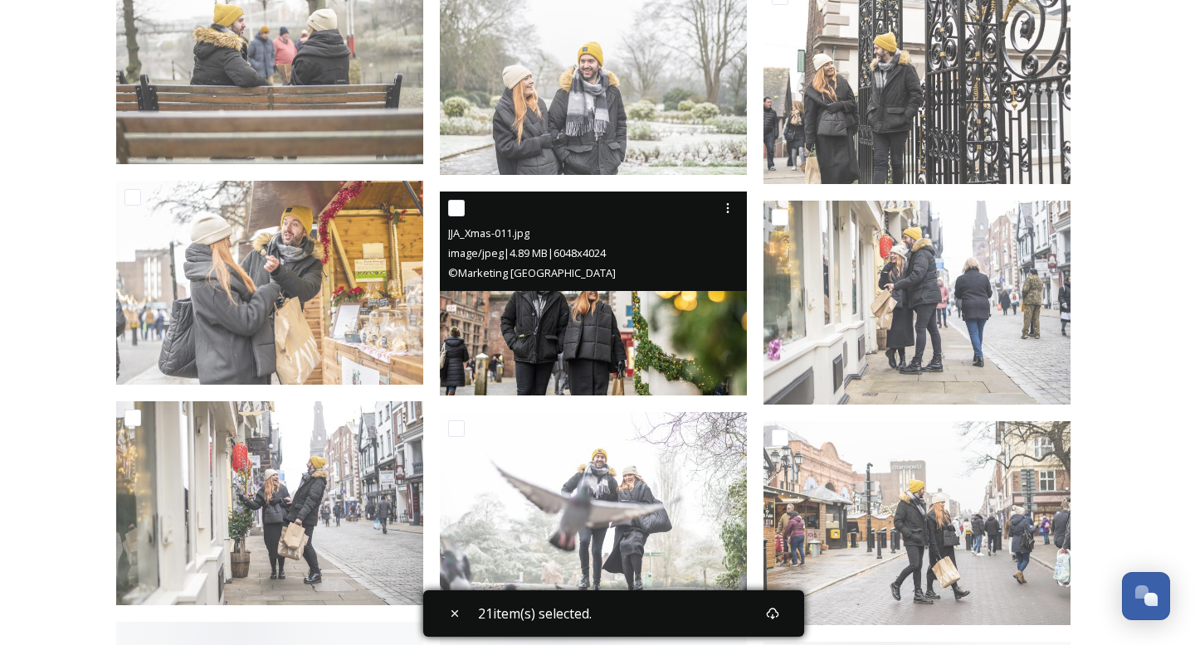
scroll to position [6319, 0]
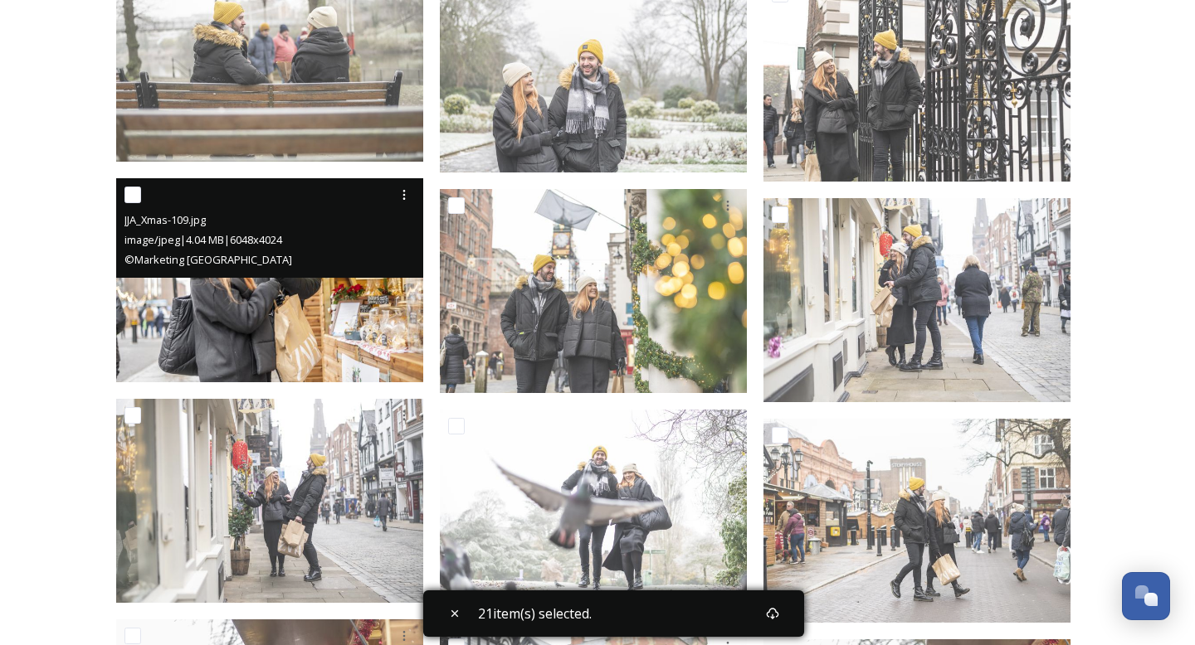
click at [128, 189] on input "checkbox" at bounding box center [132, 195] width 17 height 17
checkbox input "true"
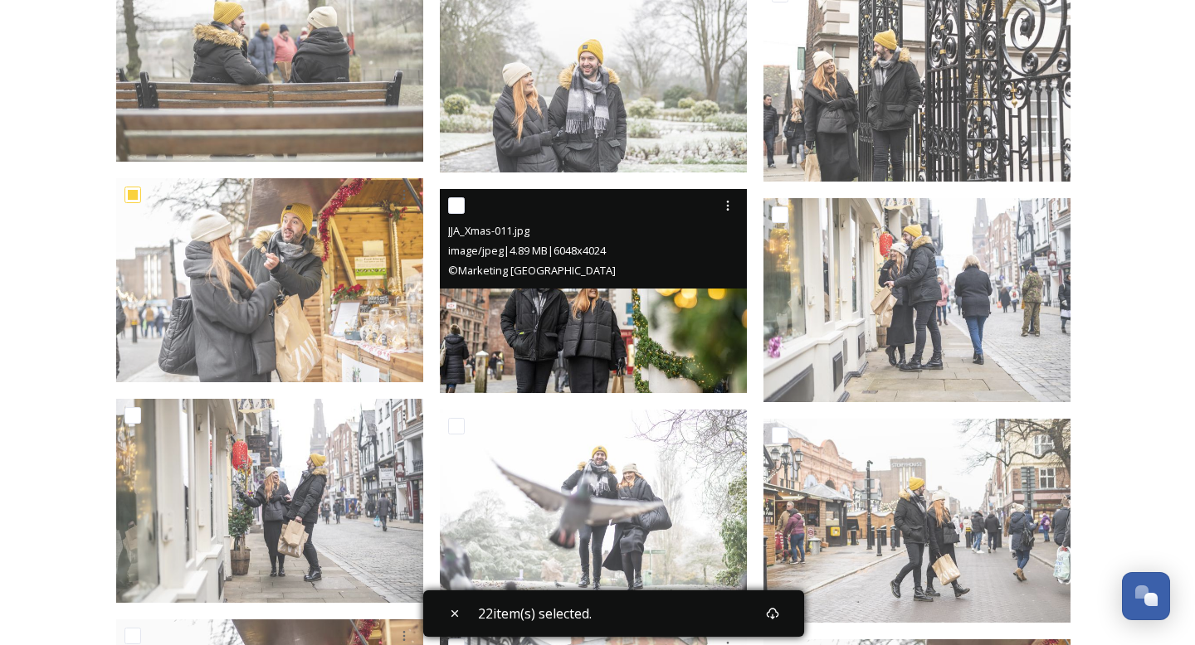
click at [463, 210] on input "checkbox" at bounding box center [456, 205] width 17 height 17
checkbox input "true"
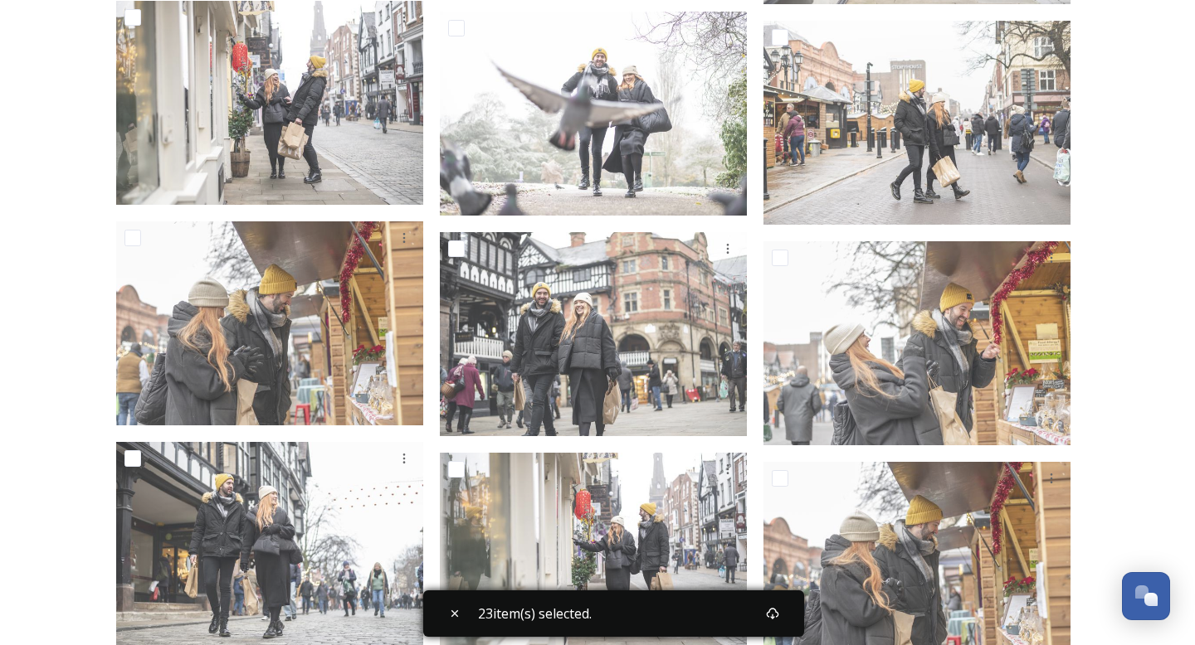
scroll to position [6716, 0]
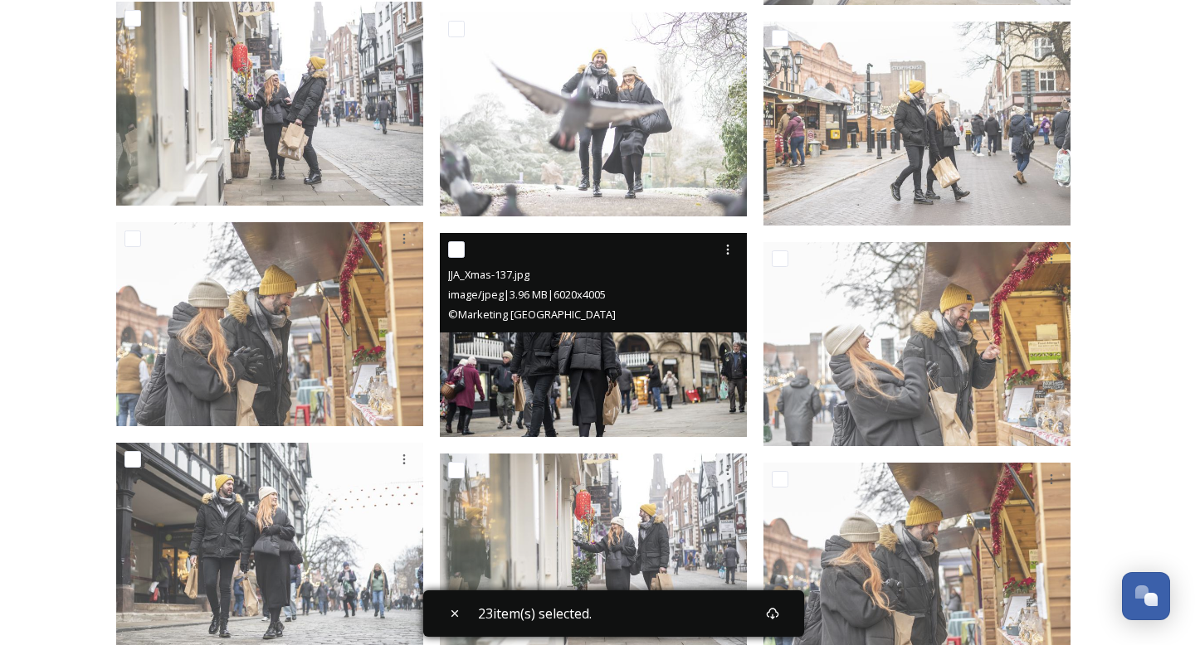
click at [455, 241] on input "checkbox" at bounding box center [456, 249] width 17 height 17
checkbox input "true"
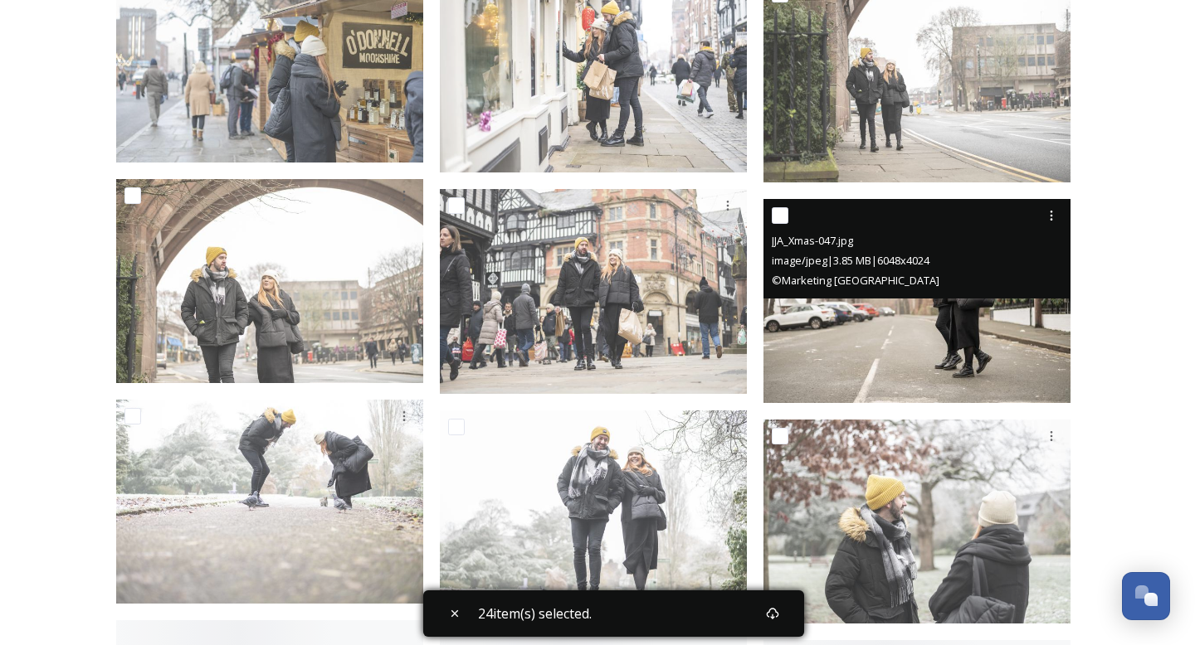
scroll to position [7481, 0]
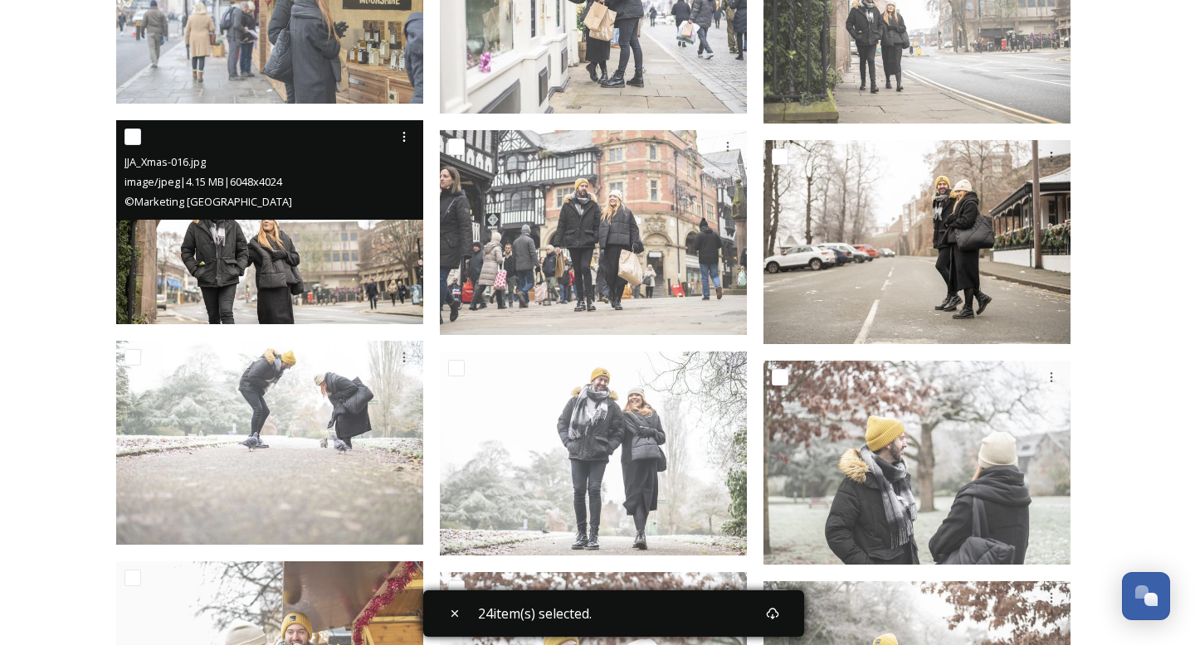
click at [139, 139] on input "checkbox" at bounding box center [132, 137] width 17 height 17
checkbox input "true"
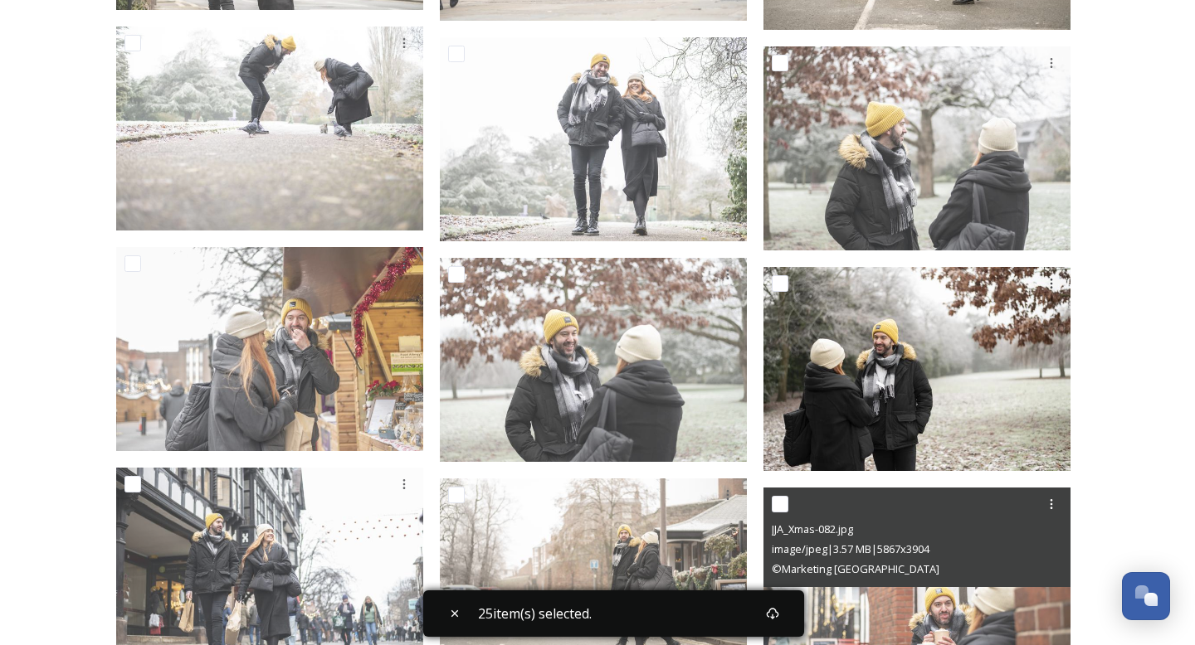
scroll to position [7801, 0]
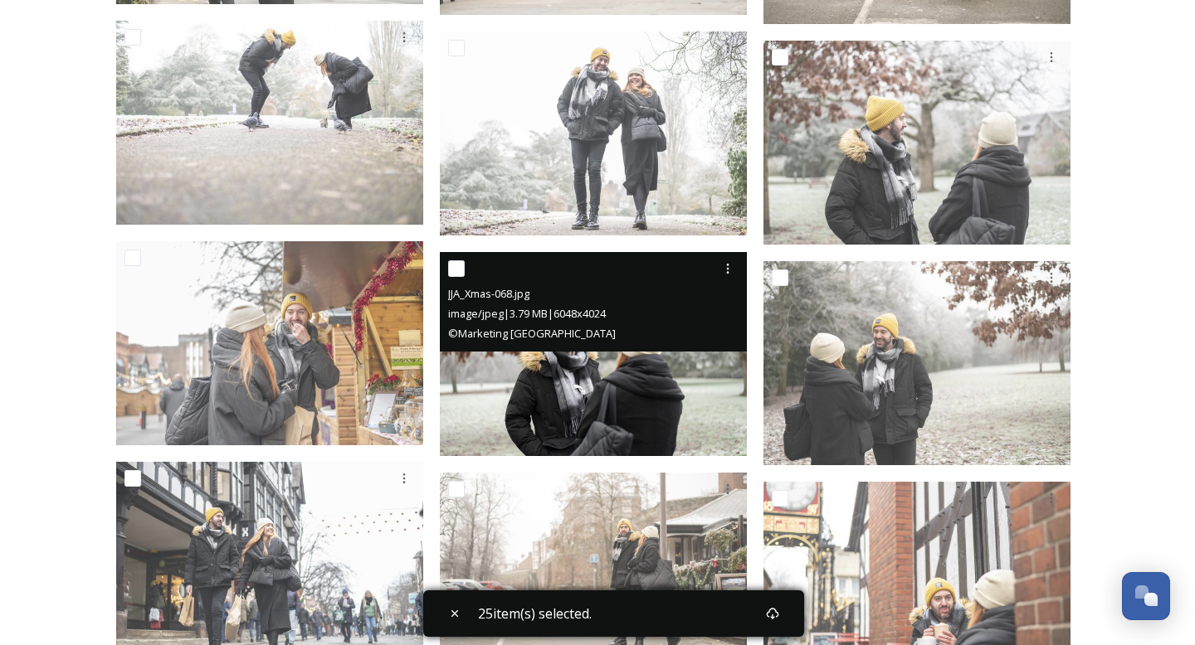
click at [455, 266] on input "checkbox" at bounding box center [456, 268] width 17 height 17
checkbox input "true"
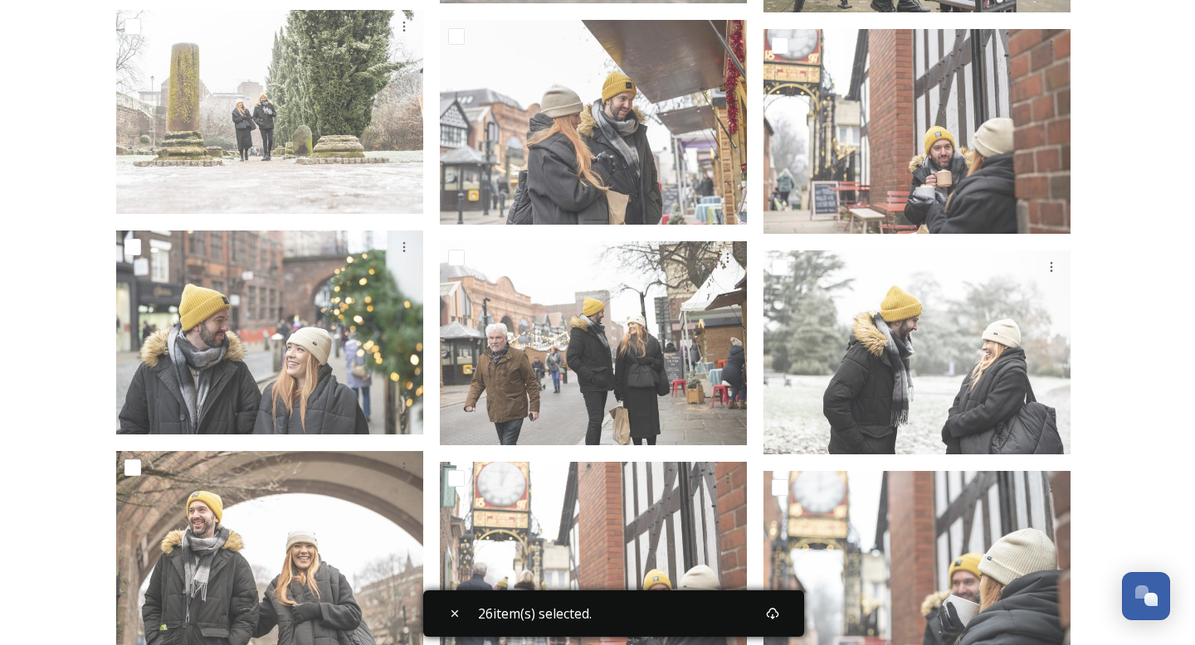
scroll to position [8855, 0]
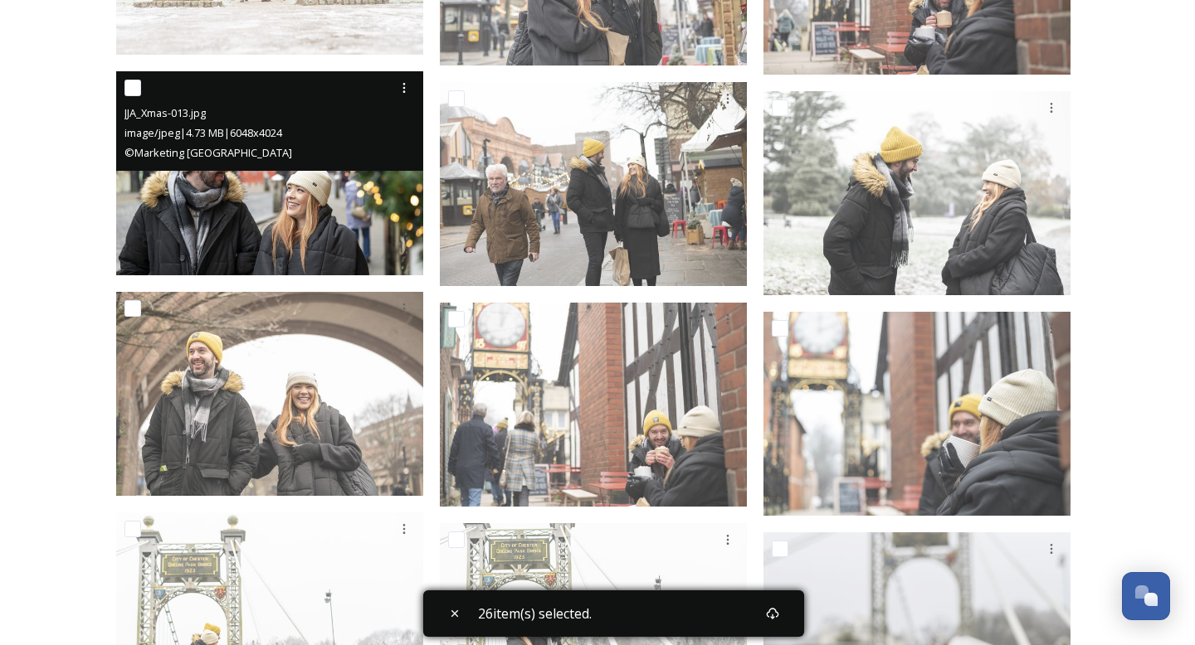
click at [133, 90] on input "checkbox" at bounding box center [132, 88] width 17 height 17
checkbox input "true"
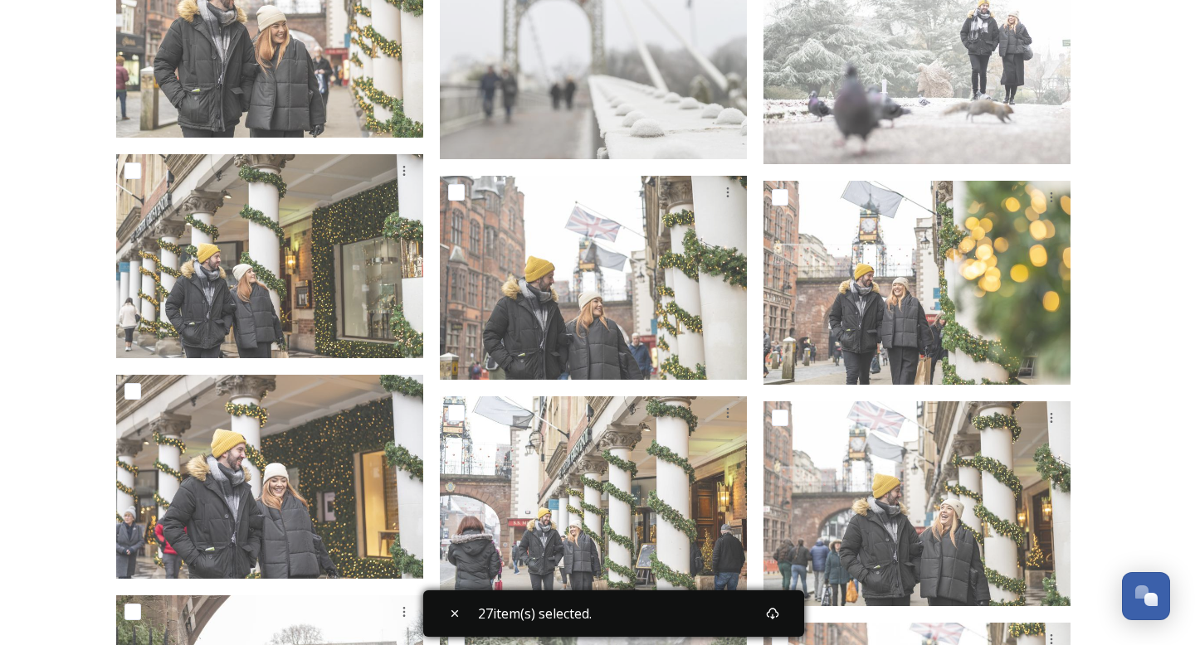
scroll to position [10091, 0]
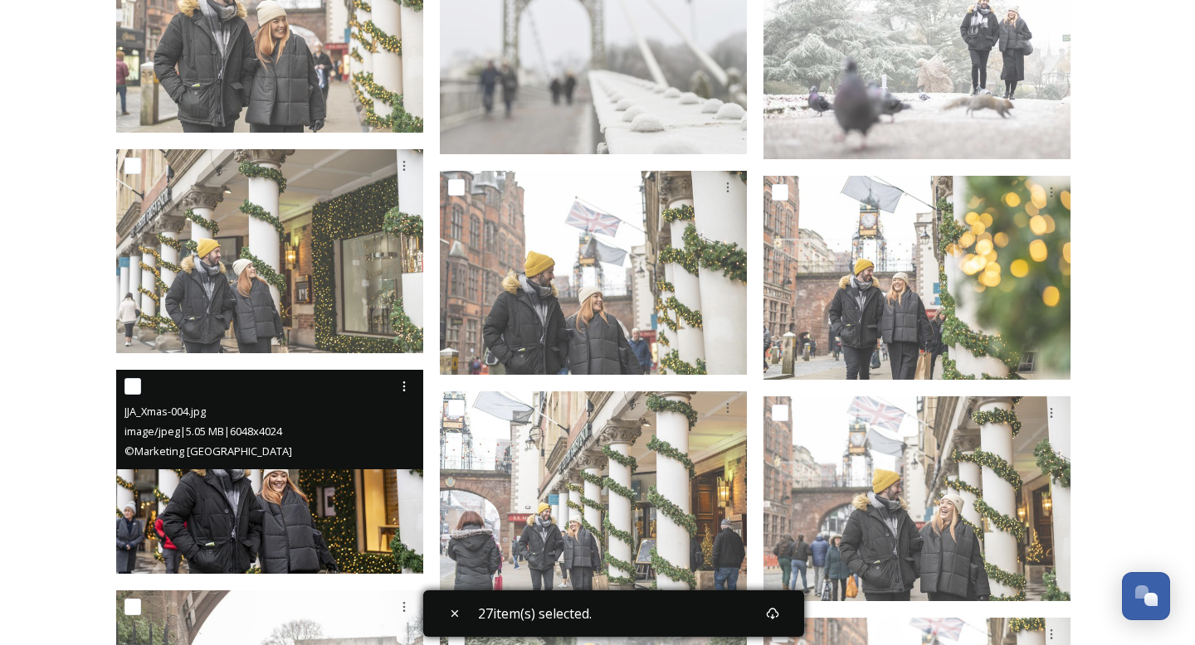
click at [130, 391] on input "checkbox" at bounding box center [132, 386] width 17 height 17
checkbox input "true"
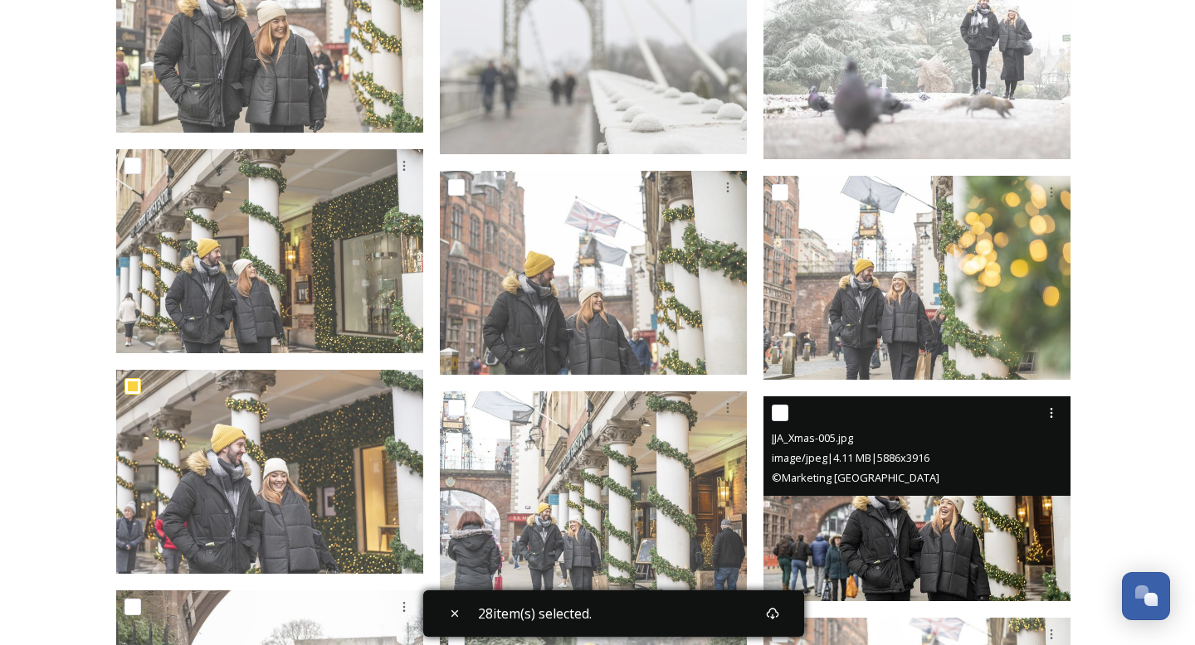
click at [786, 416] on input "checkbox" at bounding box center [780, 413] width 17 height 17
checkbox input "true"
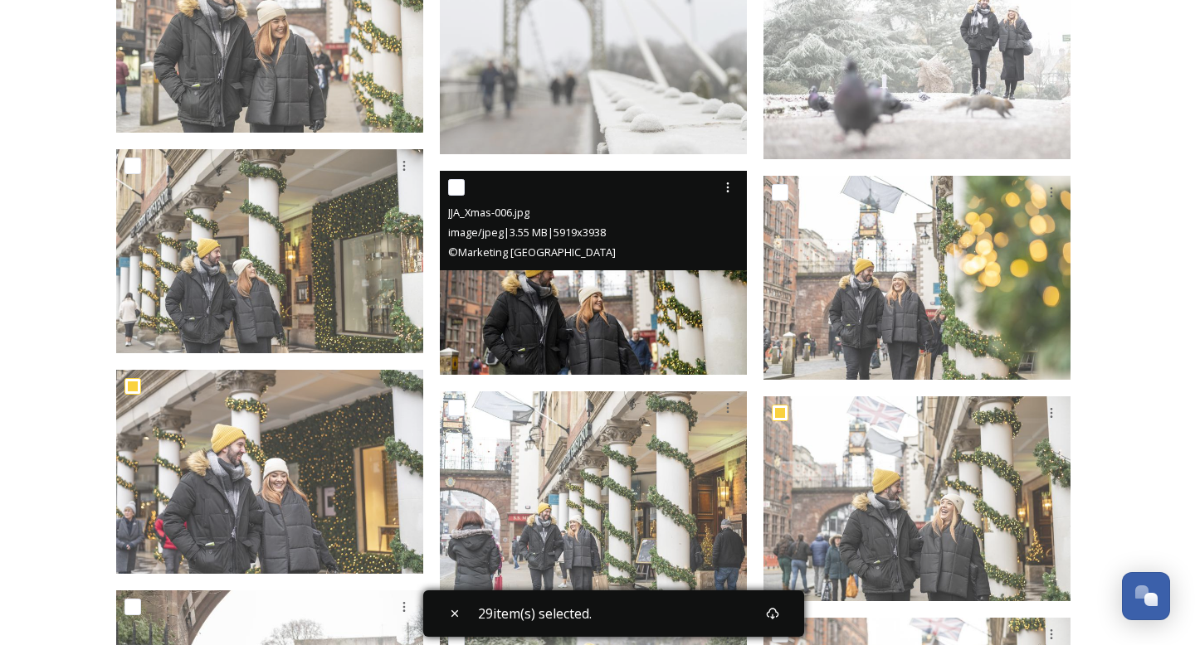
click at [457, 183] on input "checkbox" at bounding box center [456, 187] width 17 height 17
checkbox input "true"
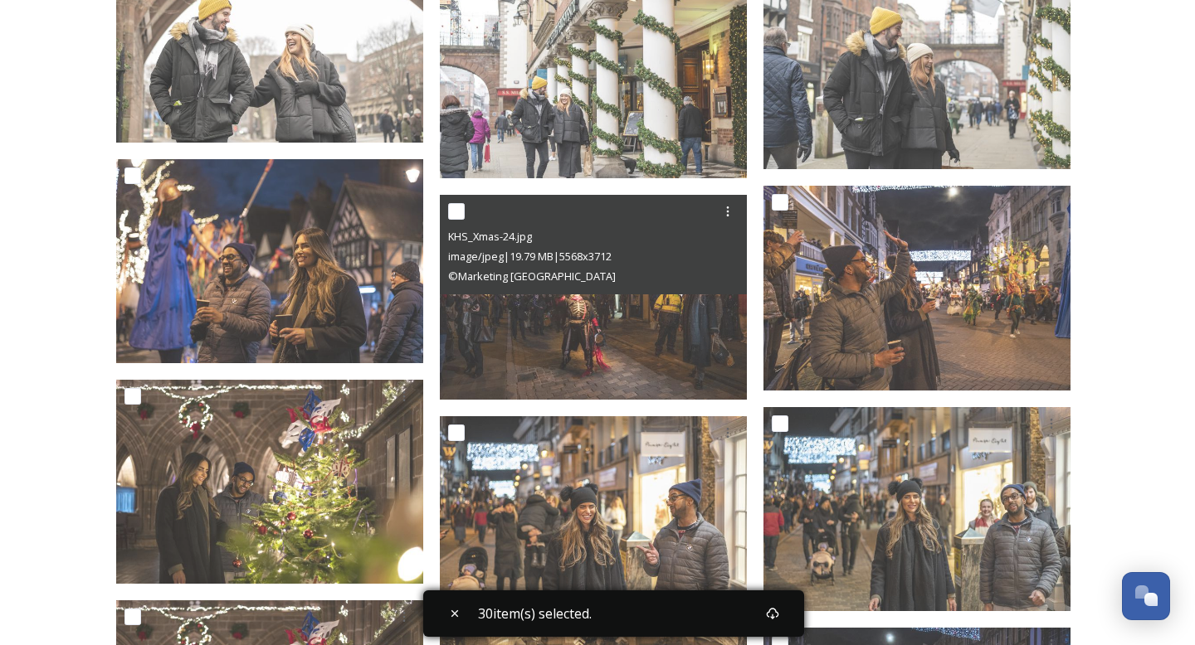
scroll to position [11057, 0]
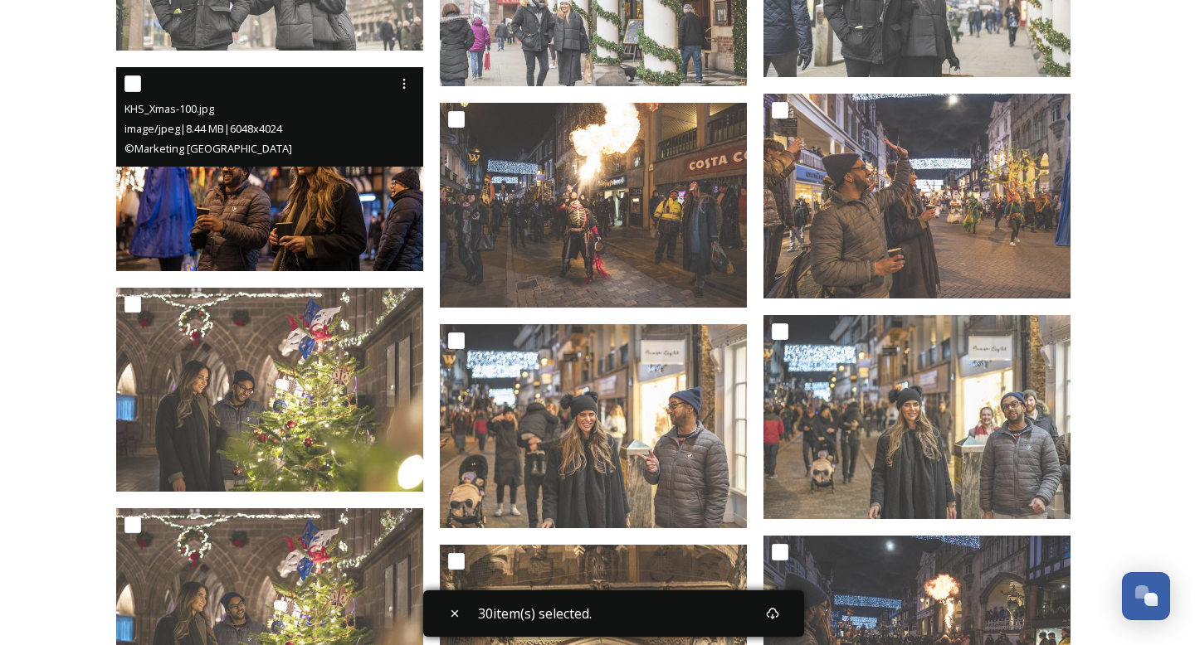
click at [127, 80] on input "checkbox" at bounding box center [132, 83] width 17 height 17
checkbox input "true"
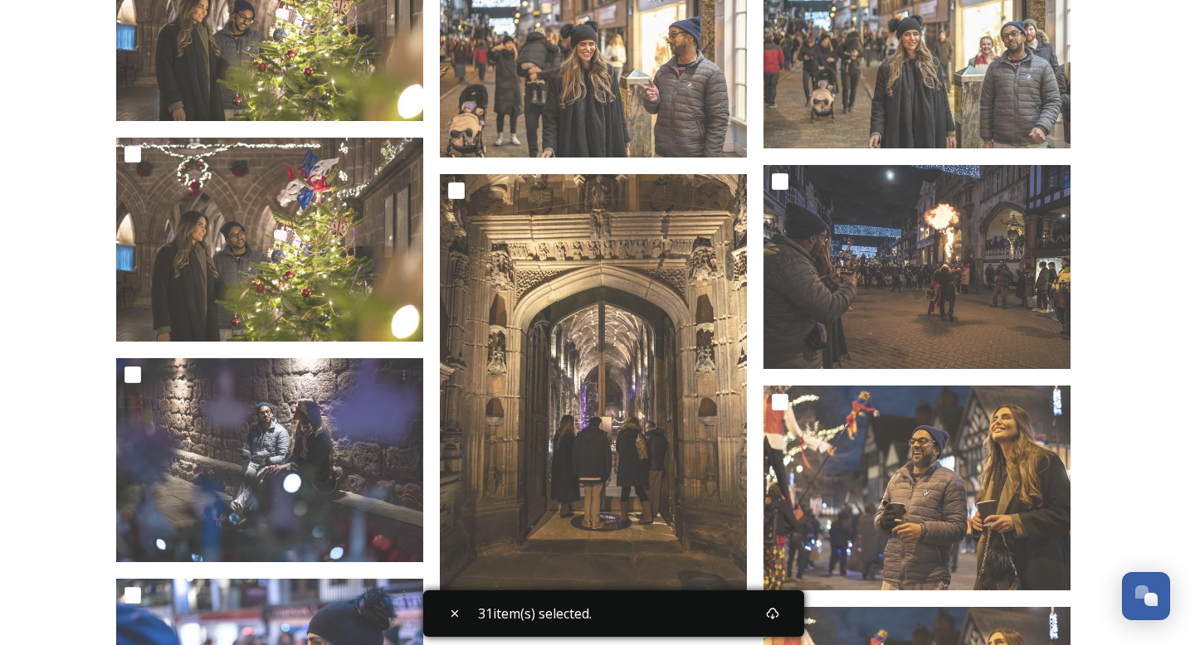
scroll to position [11437, 0]
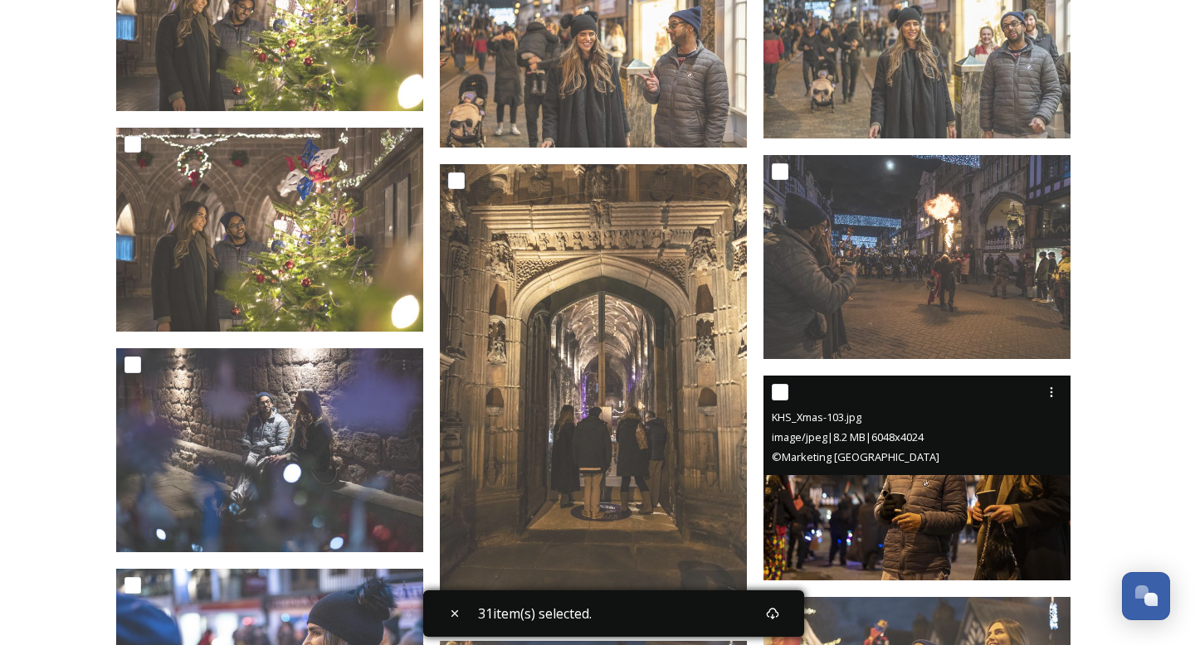
click at [780, 394] on input "checkbox" at bounding box center [780, 392] width 17 height 17
checkbox input "true"
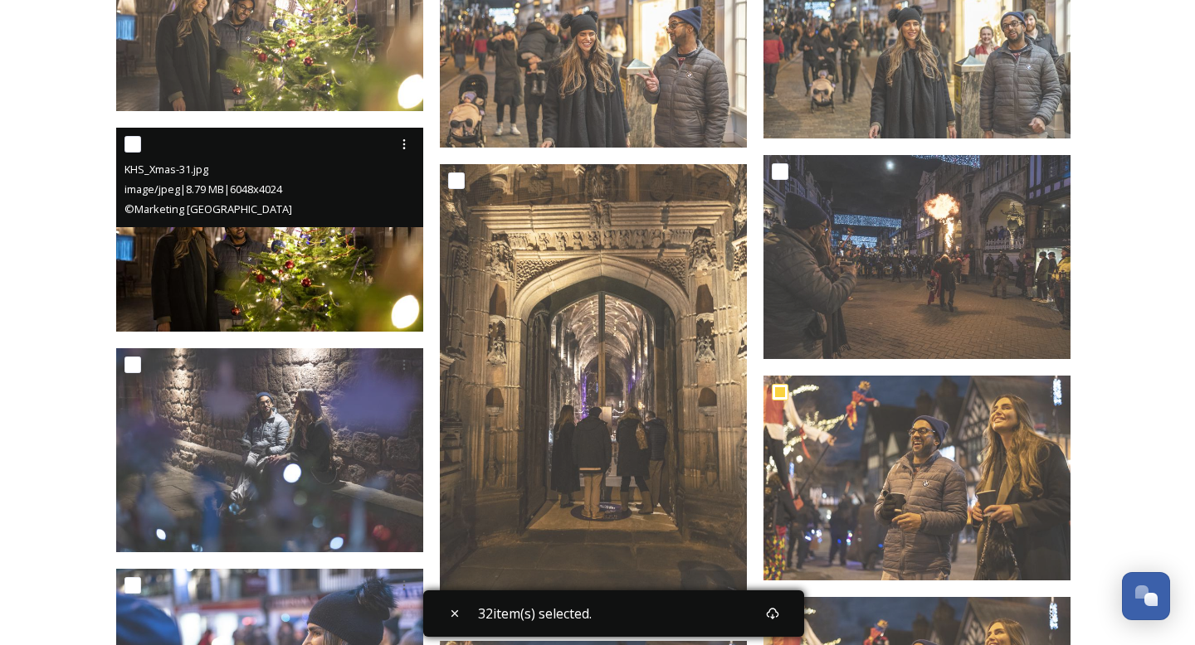
click at [135, 146] on input "checkbox" at bounding box center [132, 144] width 17 height 17
checkbox input "true"
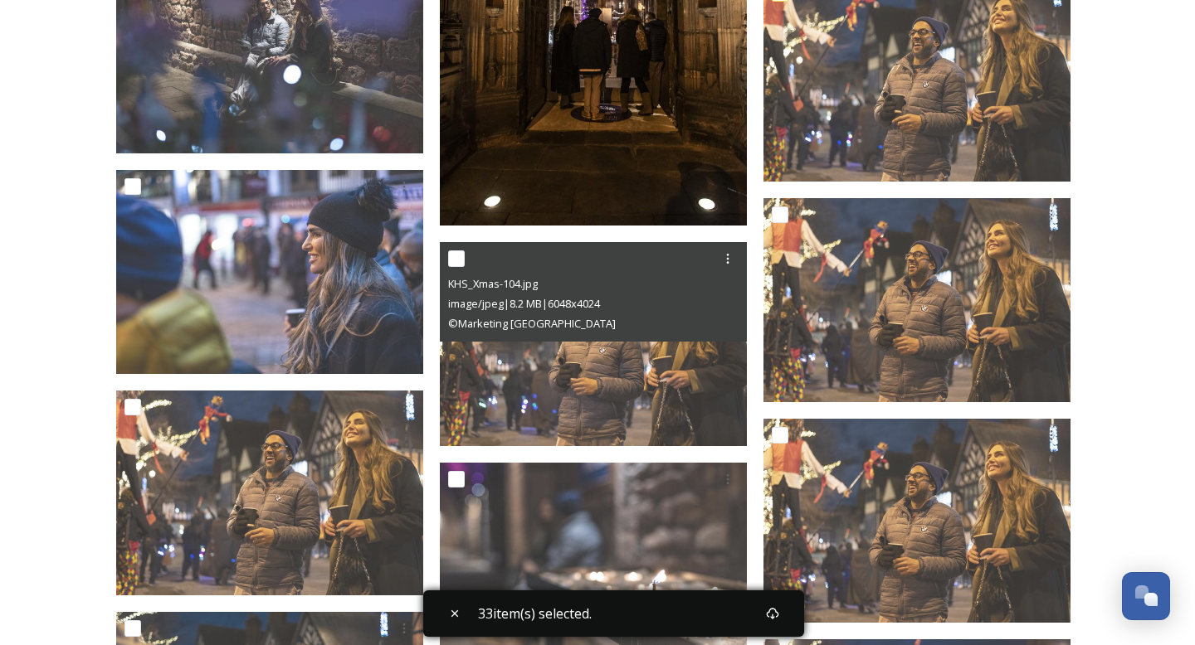
scroll to position [11836, 0]
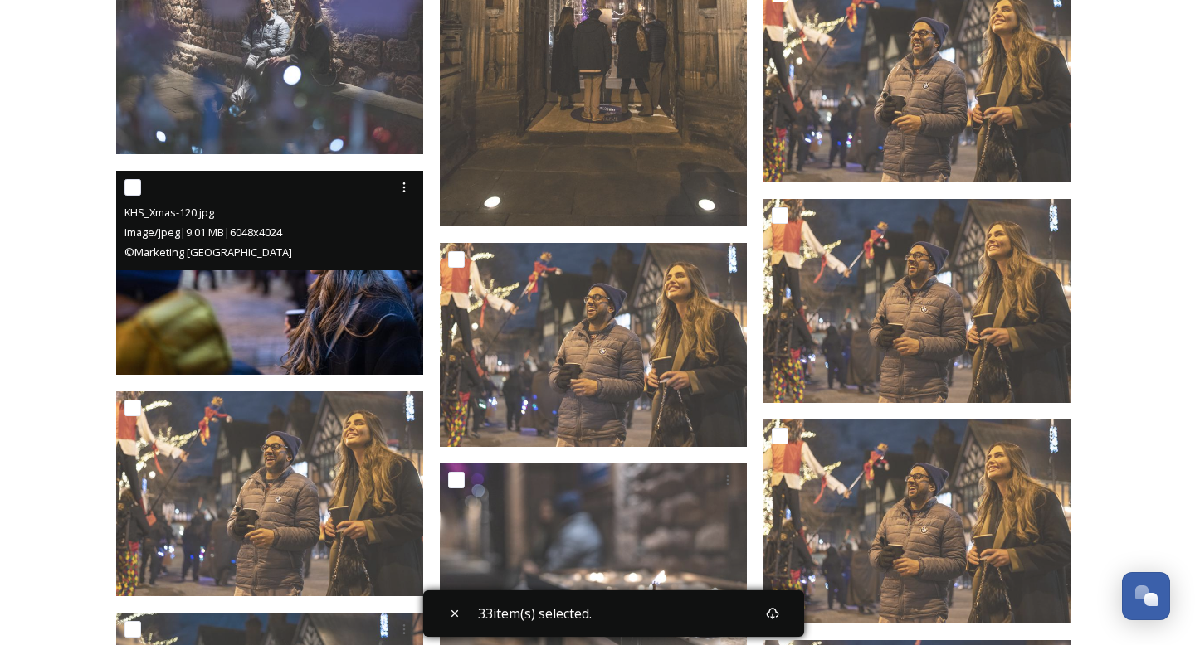
click at [140, 183] on input "checkbox" at bounding box center [132, 187] width 17 height 17
checkbox input "true"
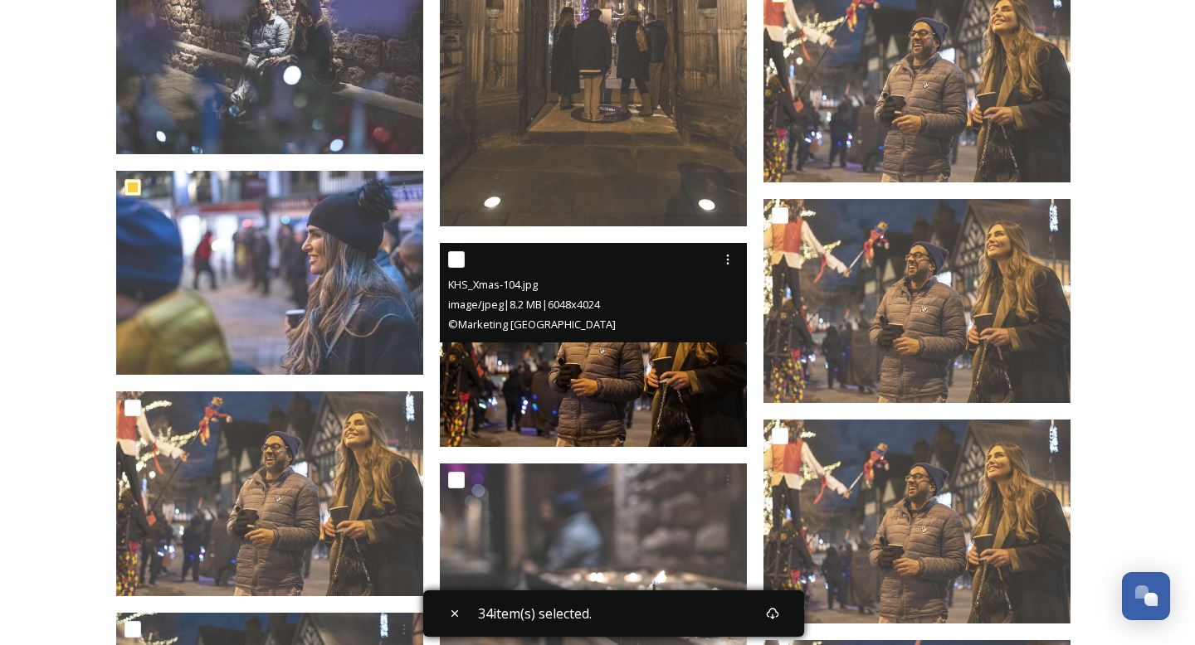
click at [456, 251] on input "checkbox" at bounding box center [456, 259] width 17 height 17
checkbox input "true"
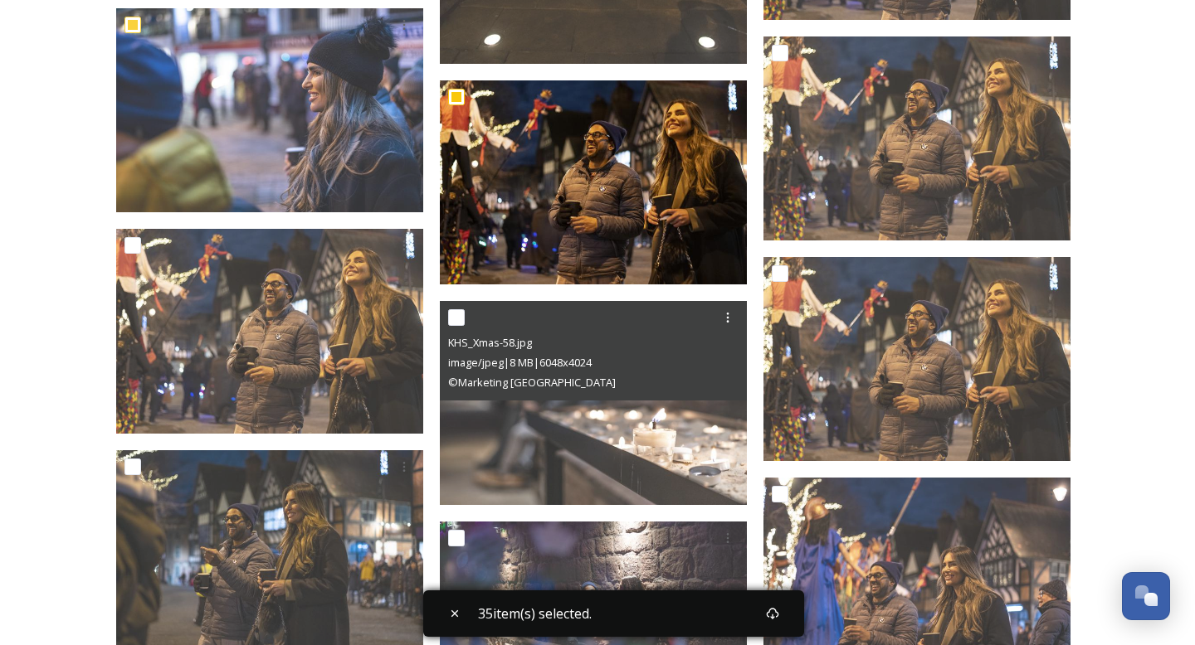
scroll to position [12301, 0]
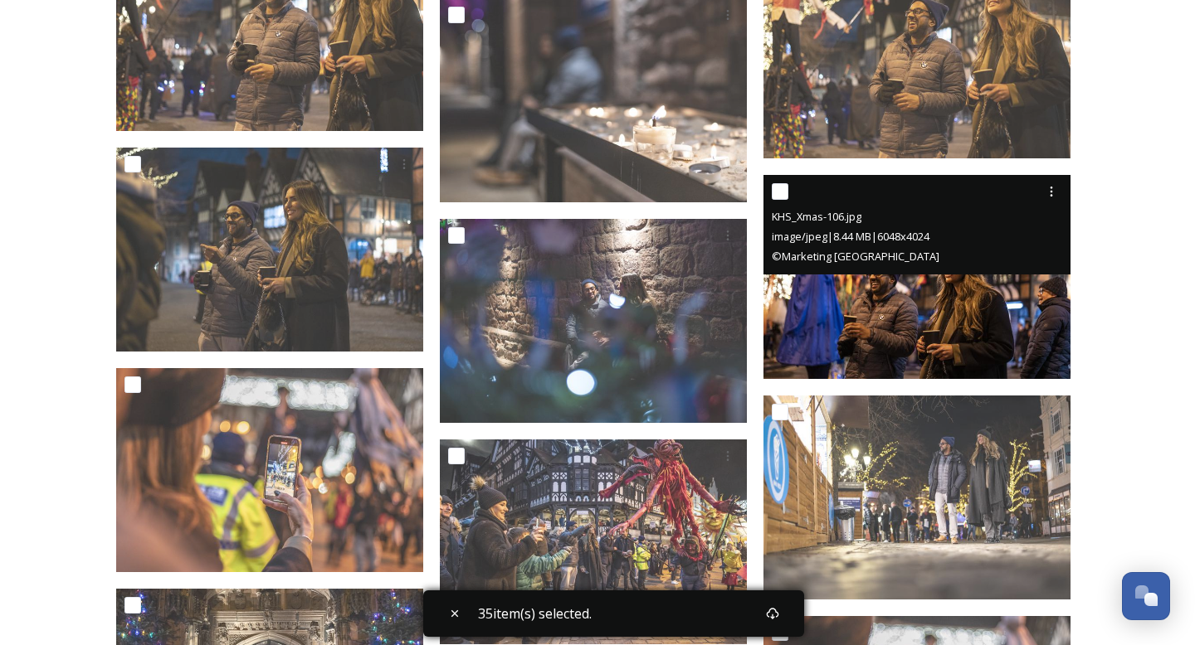
click at [781, 197] on input "checkbox" at bounding box center [780, 191] width 17 height 17
checkbox input "true"
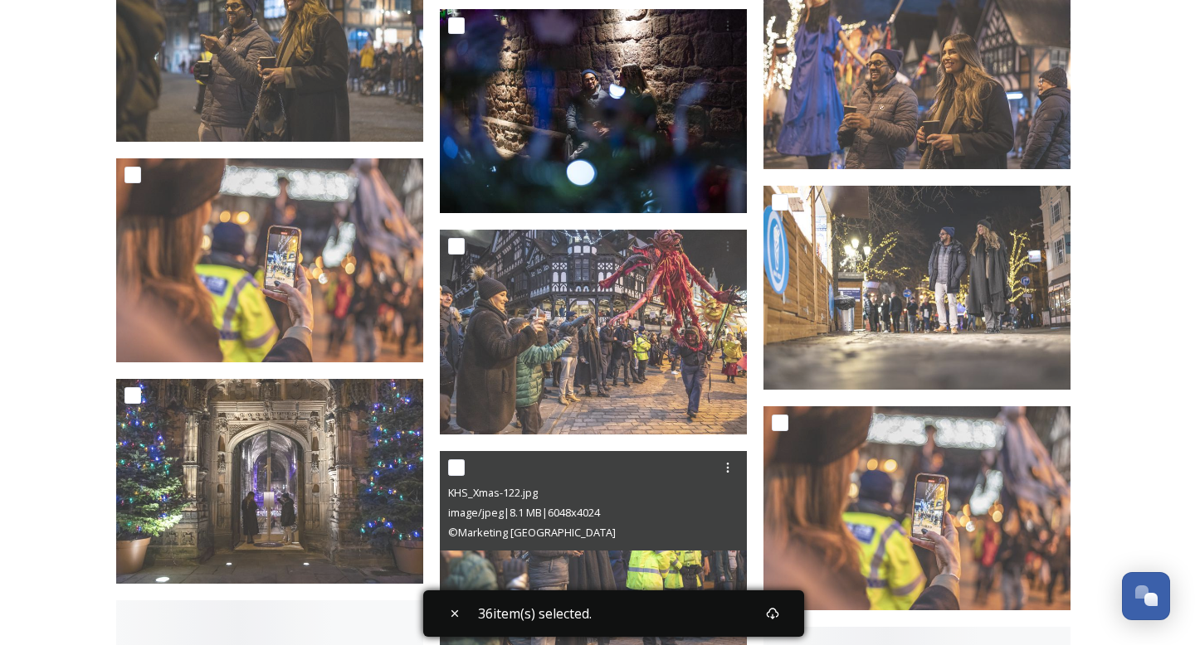
scroll to position [12624, 0]
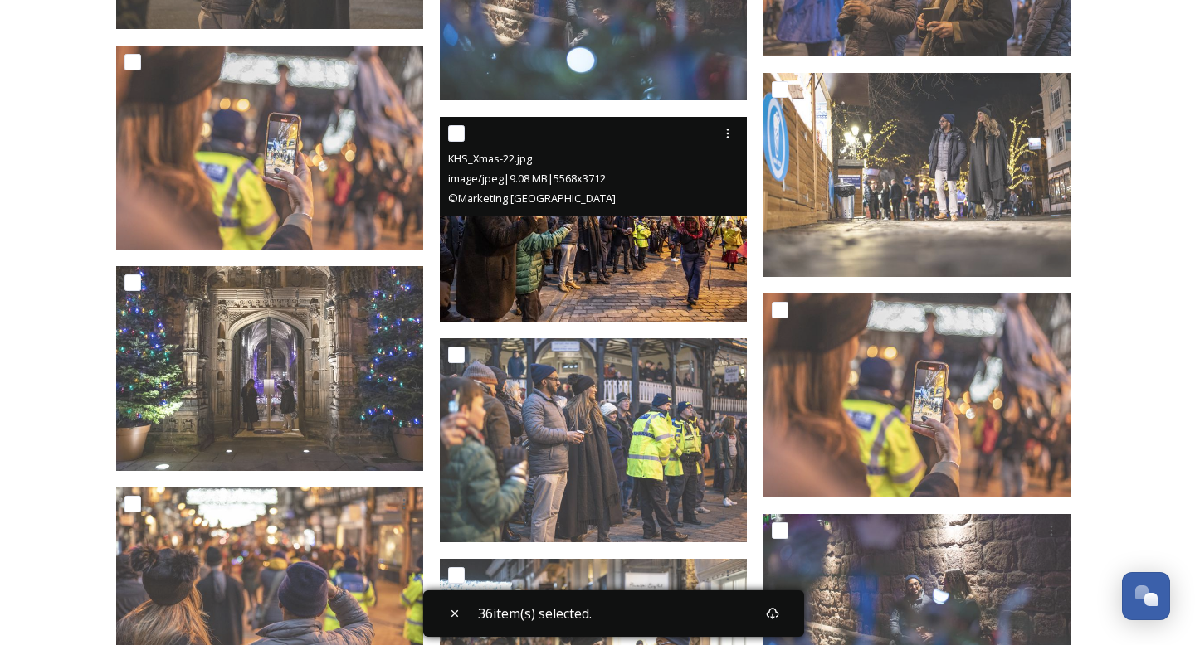
click at [463, 131] on input "checkbox" at bounding box center [456, 133] width 17 height 17
checkbox input "true"
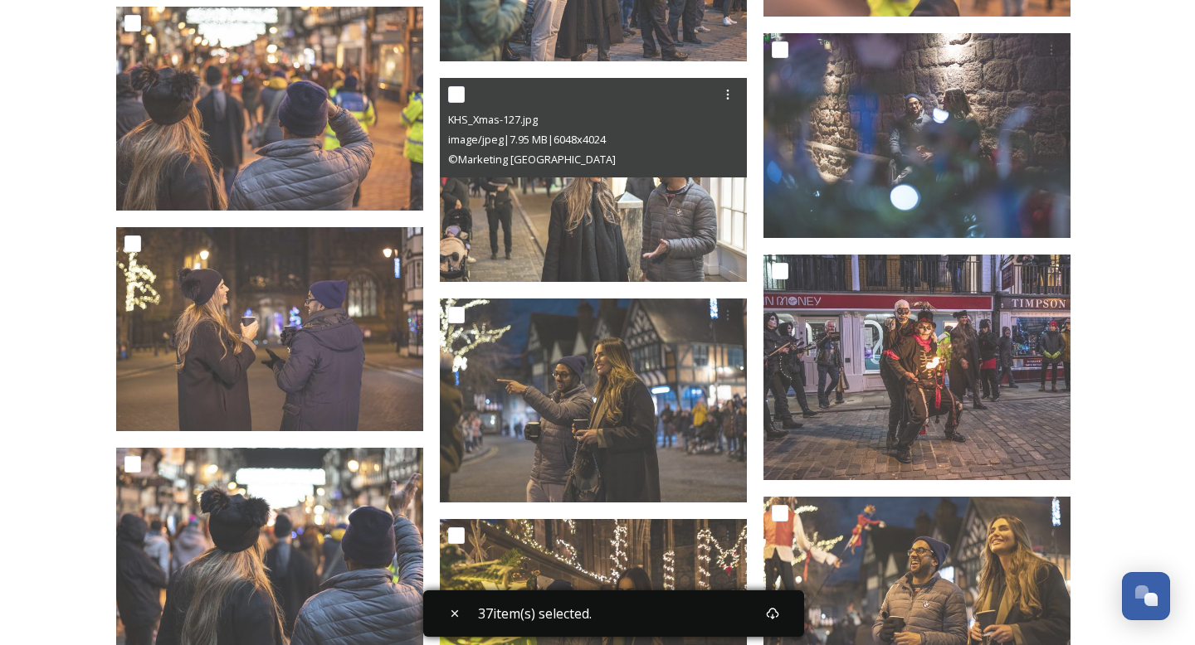
scroll to position [13111, 0]
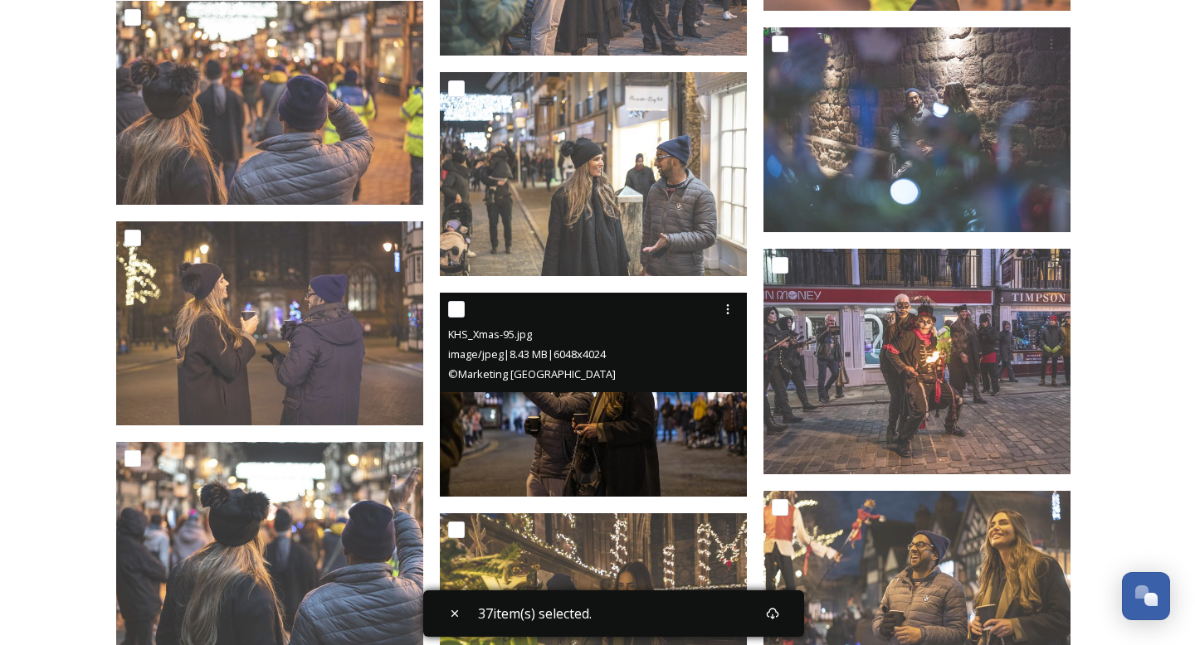
click at [459, 308] on input "checkbox" at bounding box center [456, 309] width 17 height 17
checkbox input "true"
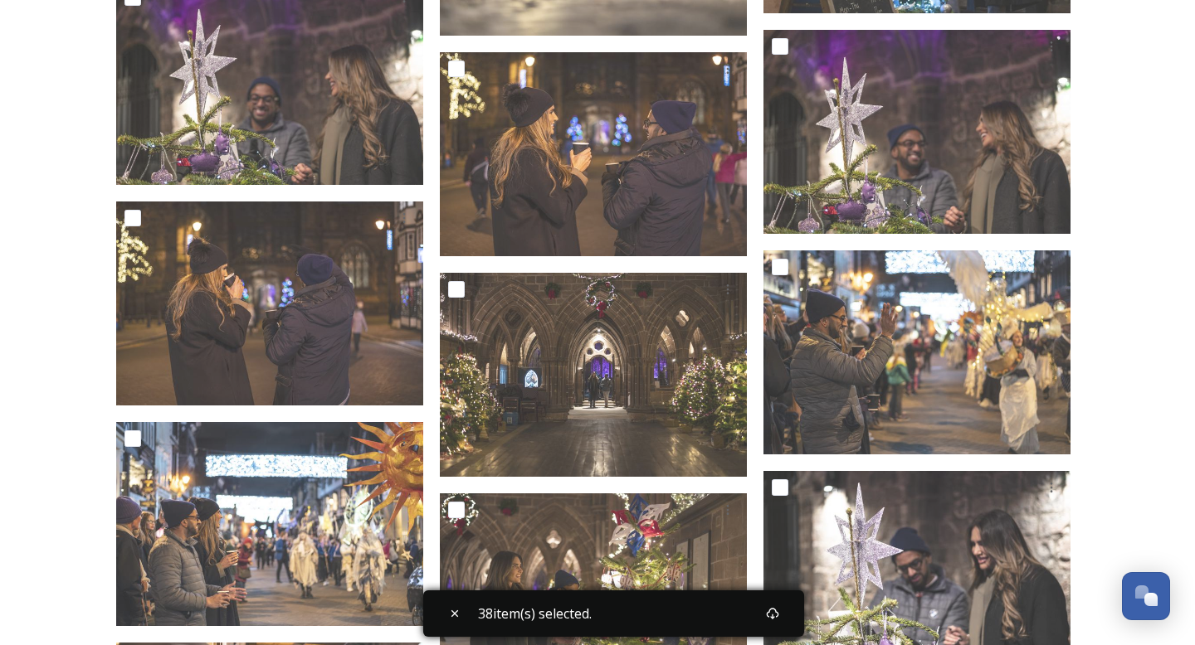
scroll to position [14676, 0]
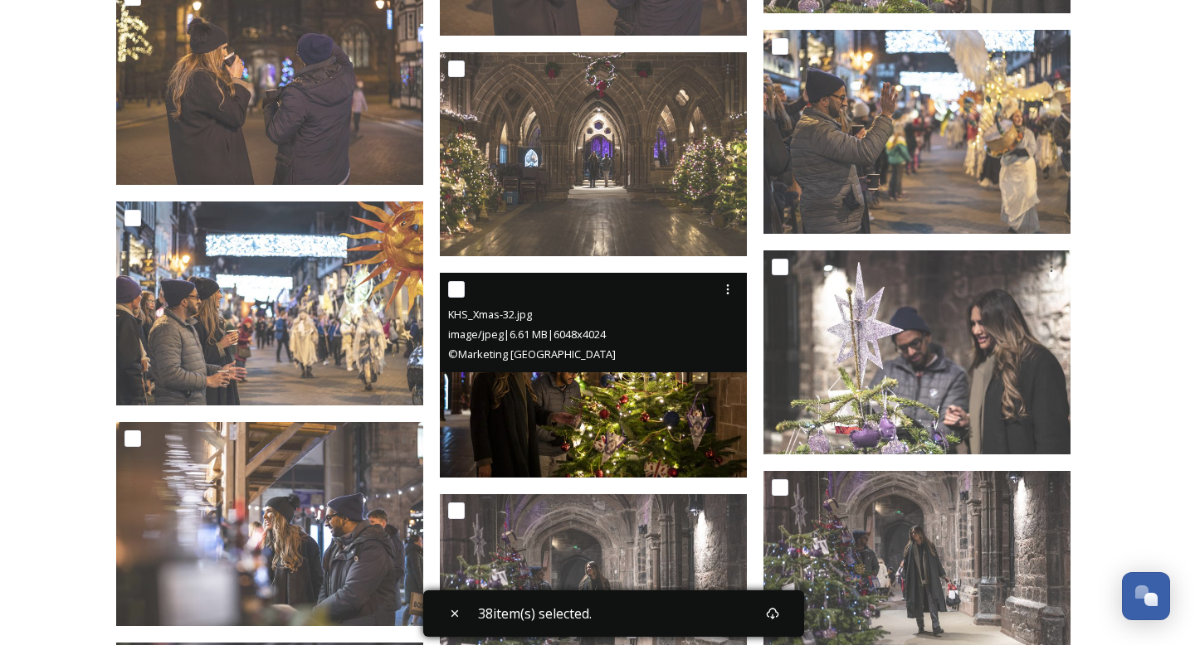
click at [460, 294] on input "checkbox" at bounding box center [456, 289] width 17 height 17
checkbox input "true"
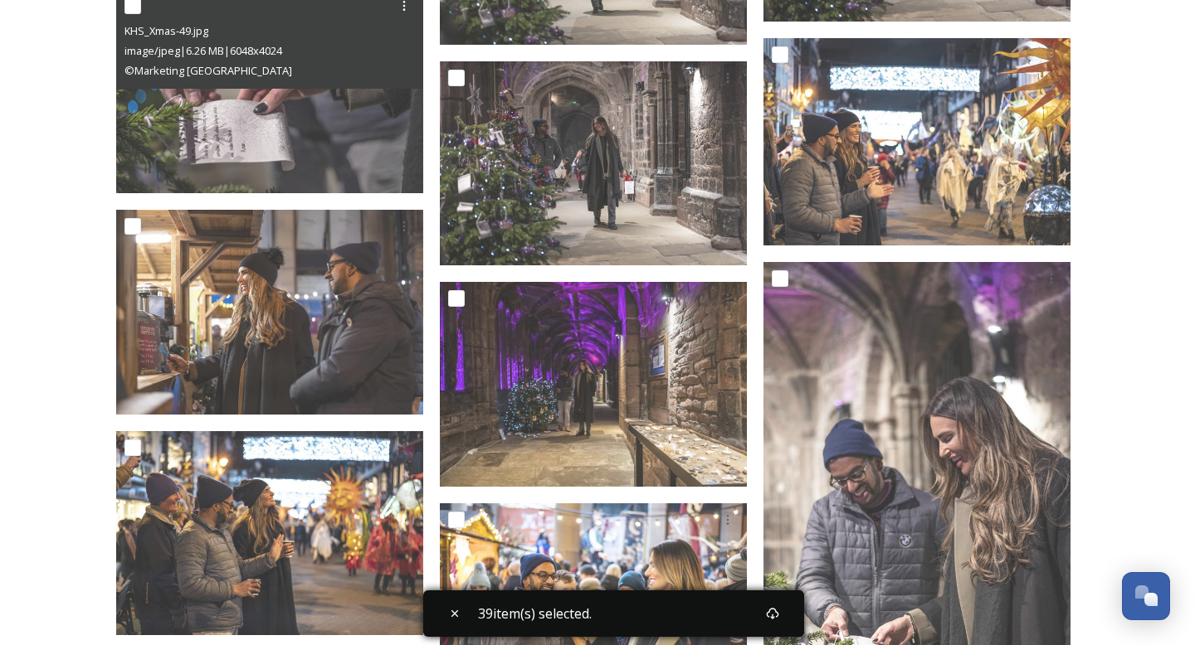
scroll to position [15381, 0]
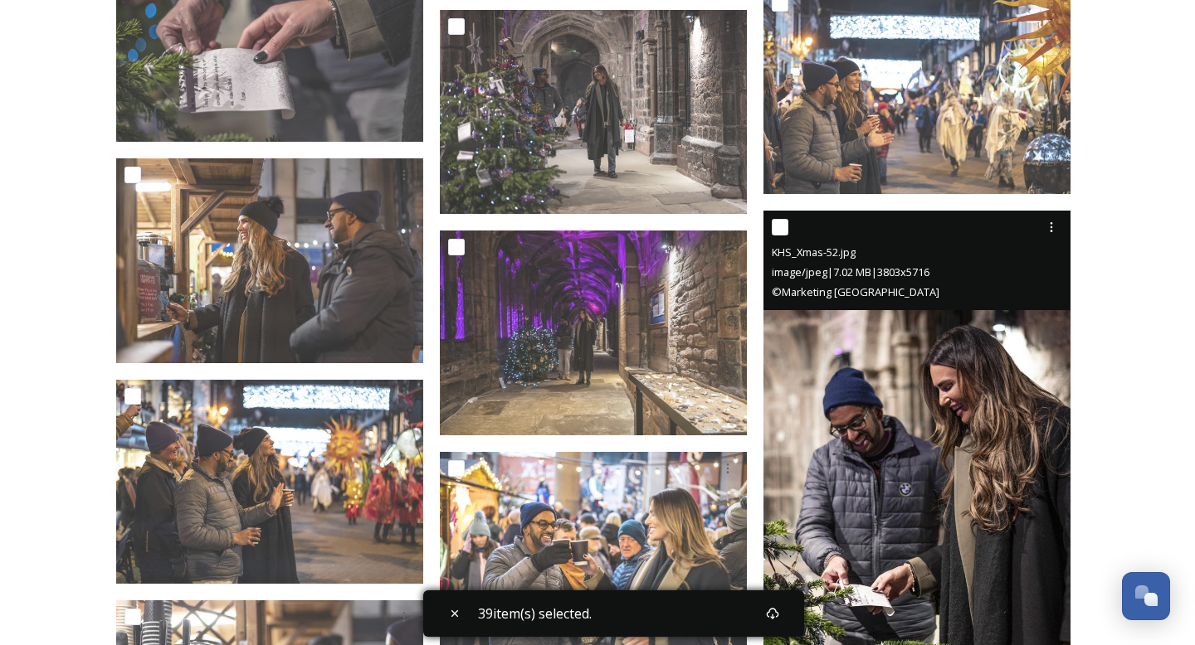
click at [773, 233] on input "checkbox" at bounding box center [780, 227] width 17 height 17
checkbox input "true"
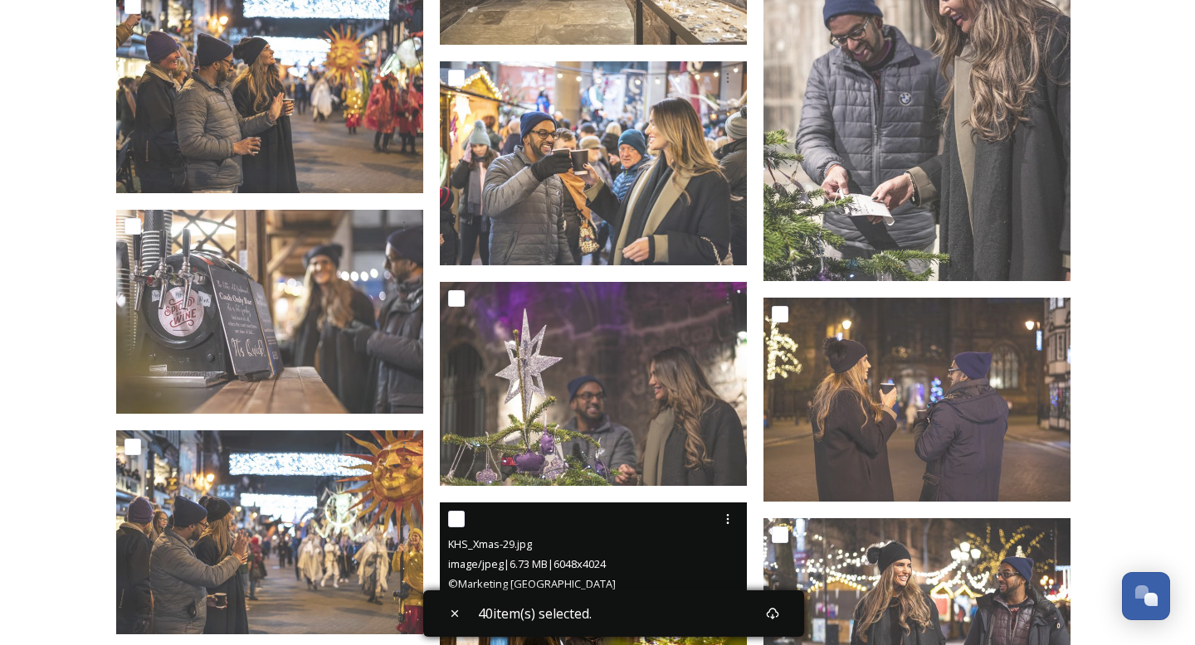
scroll to position [15775, 0]
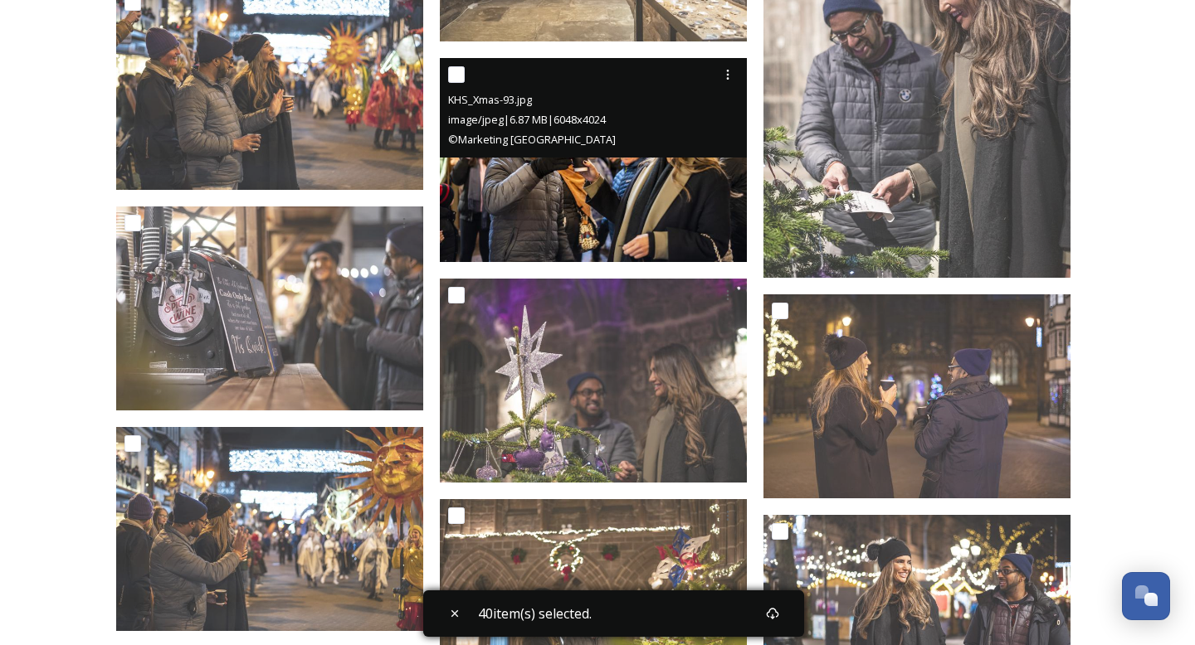
click at [455, 73] on input "checkbox" at bounding box center [456, 74] width 17 height 17
checkbox input "true"
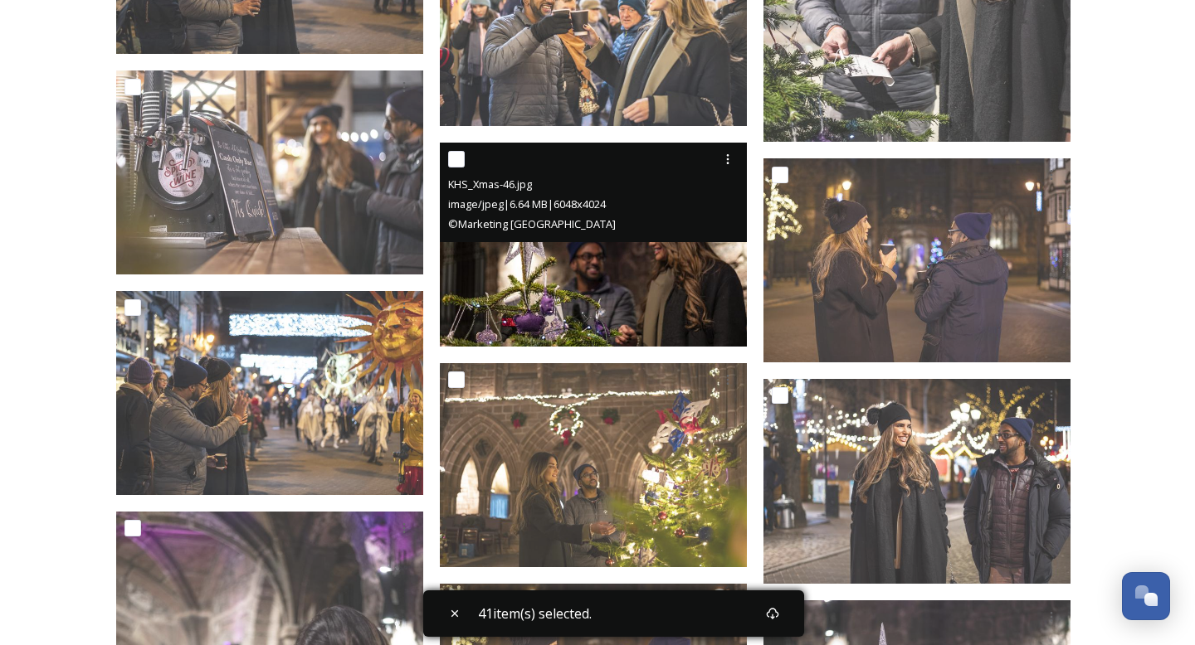
scroll to position [15934, 0]
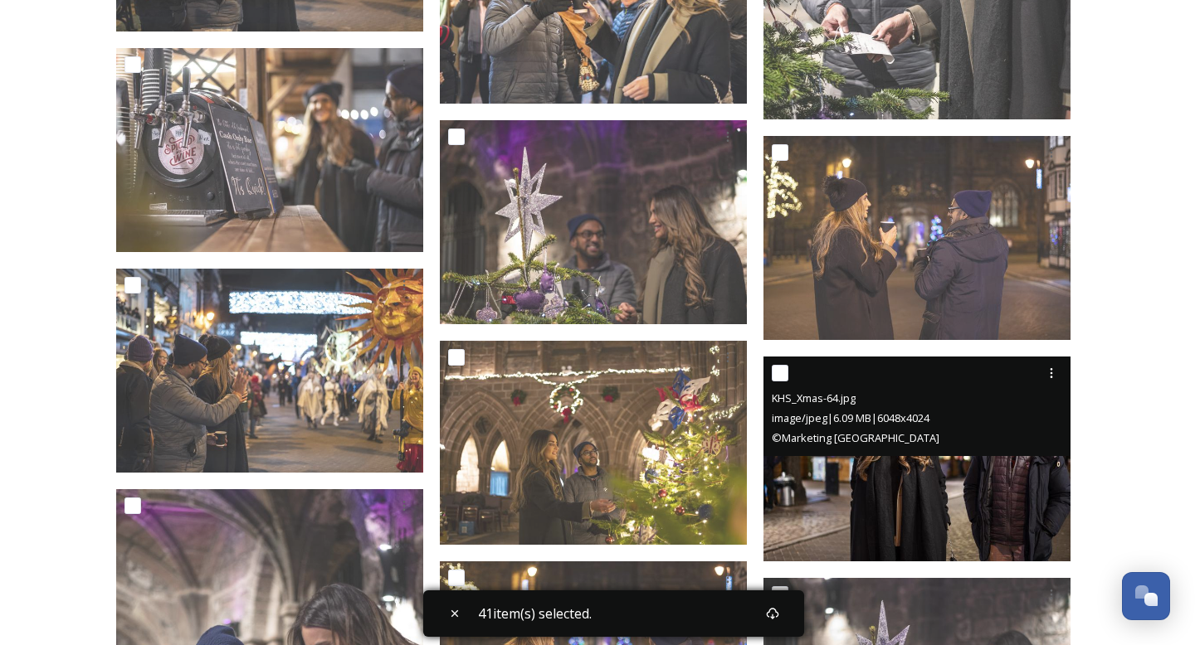
click at [783, 377] on input "checkbox" at bounding box center [780, 373] width 17 height 17
checkbox input "true"
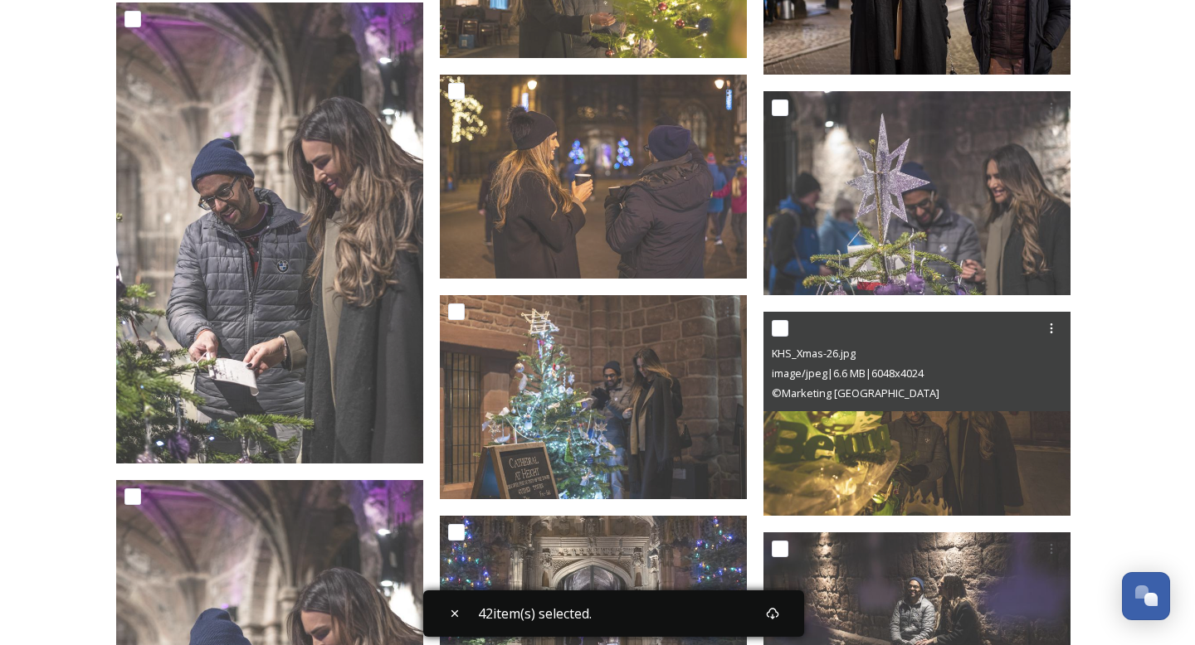
scroll to position [16423, 0]
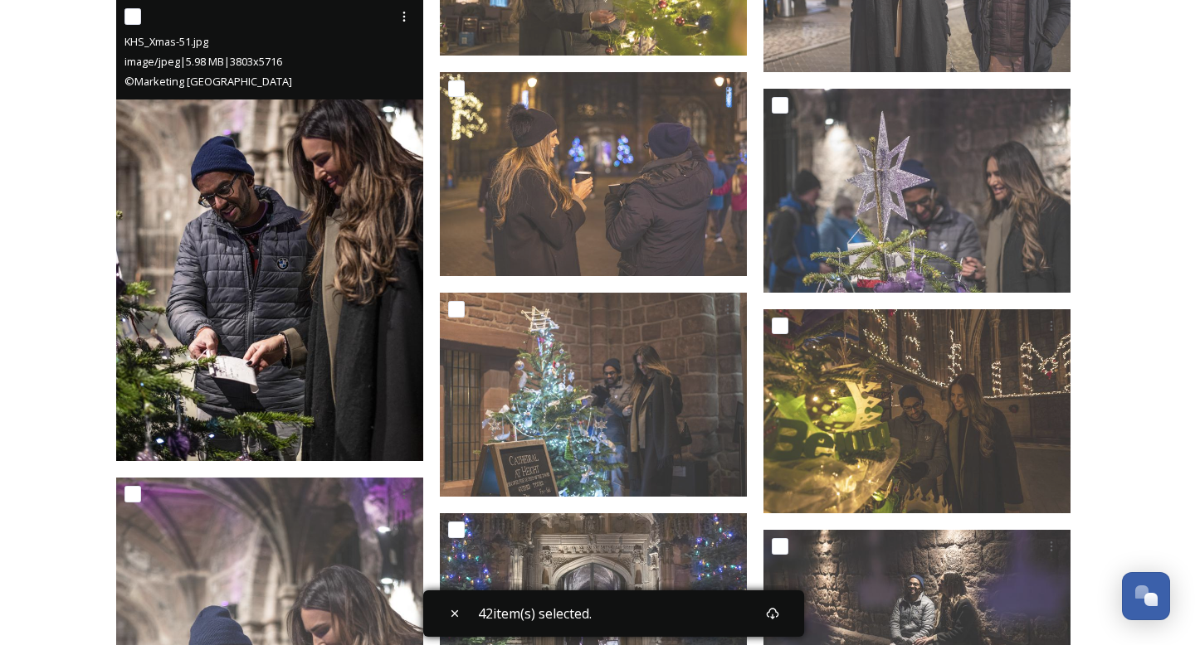
click at [126, 15] on input "checkbox" at bounding box center [132, 16] width 17 height 17
checkbox input "true"
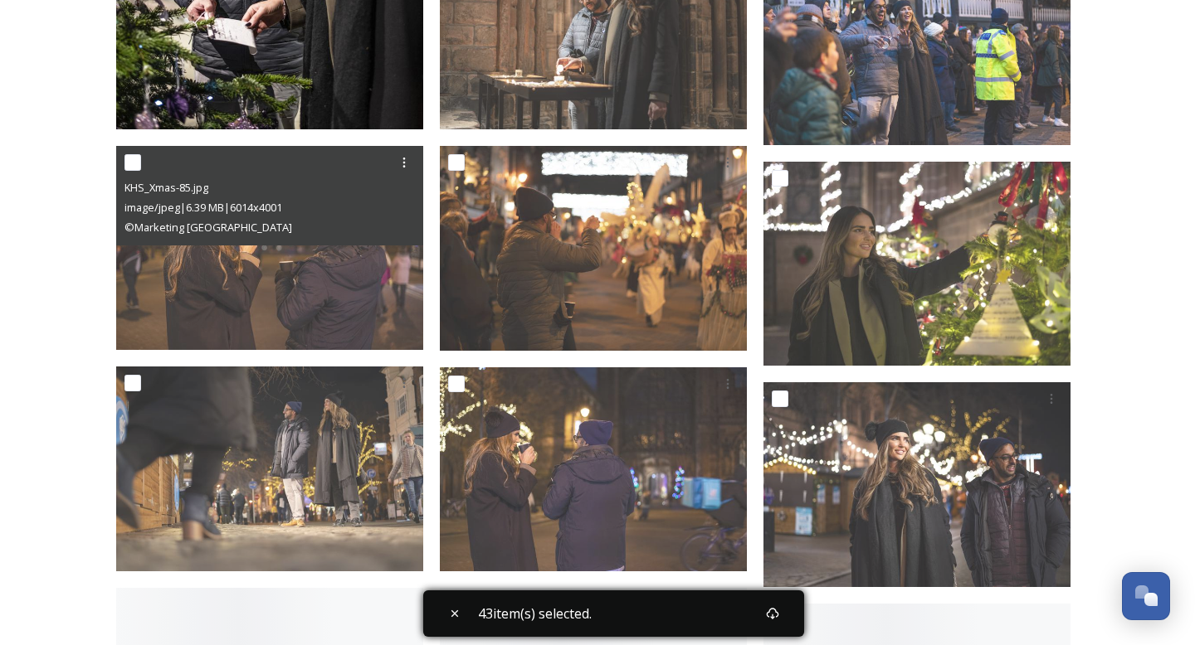
scroll to position [17248, 0]
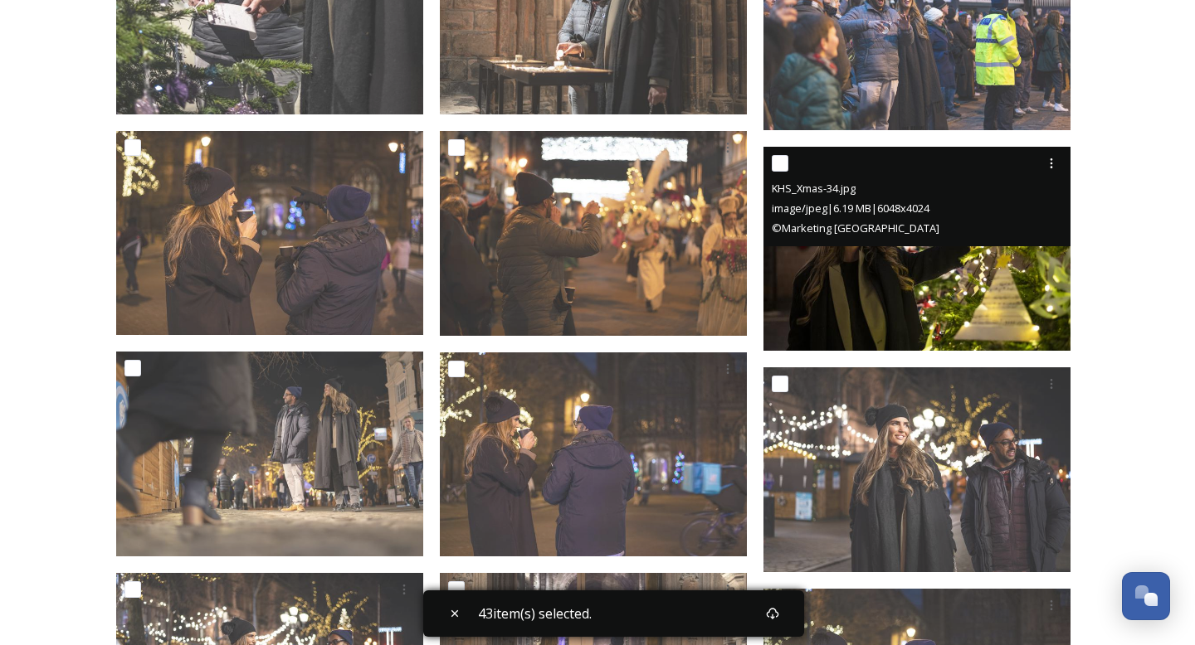
click at [783, 164] on input "checkbox" at bounding box center [780, 163] width 17 height 17
checkbox input "true"
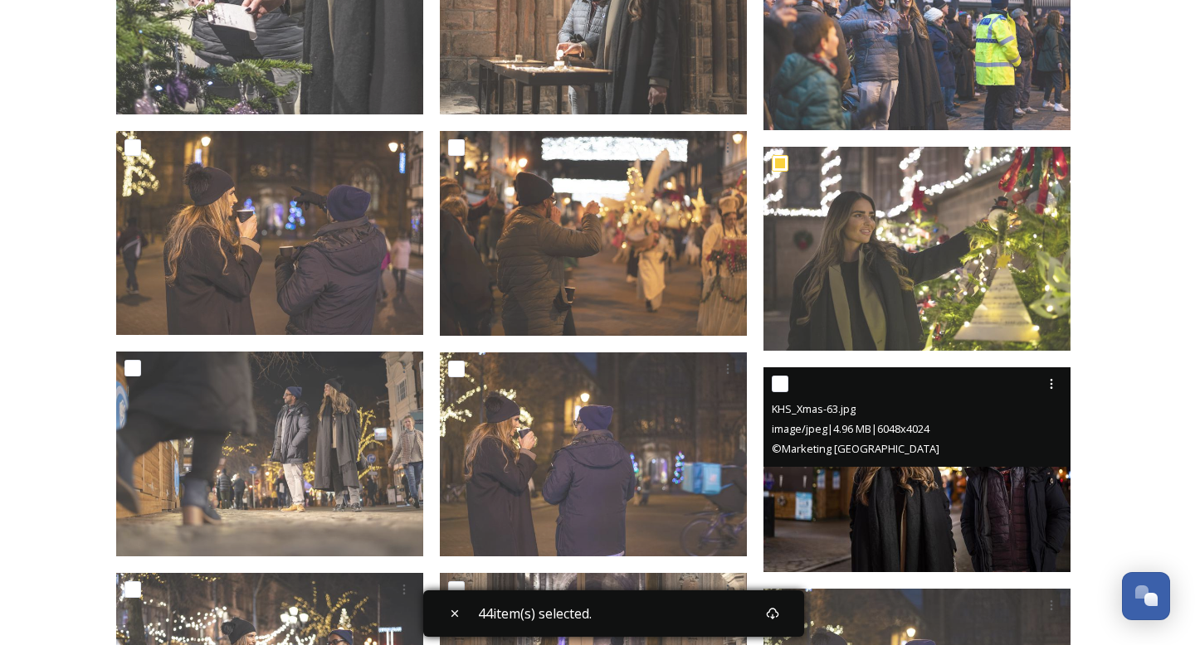
click at [780, 383] on input "checkbox" at bounding box center [780, 384] width 17 height 17
checkbox input "true"
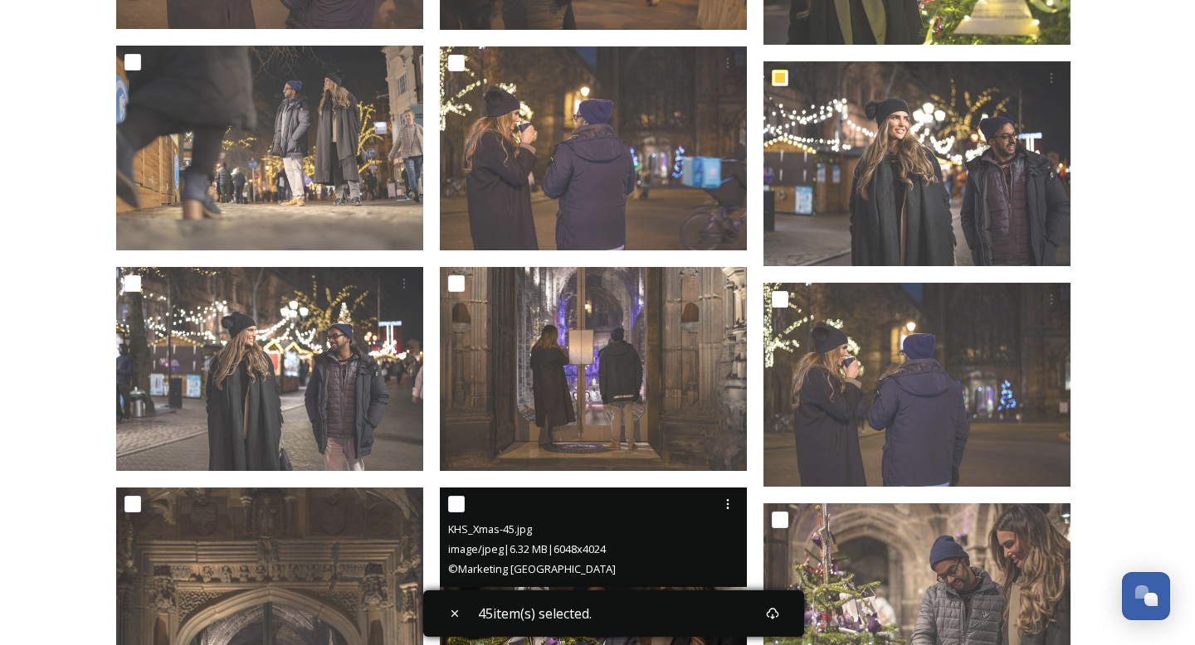
scroll to position [17561, 0]
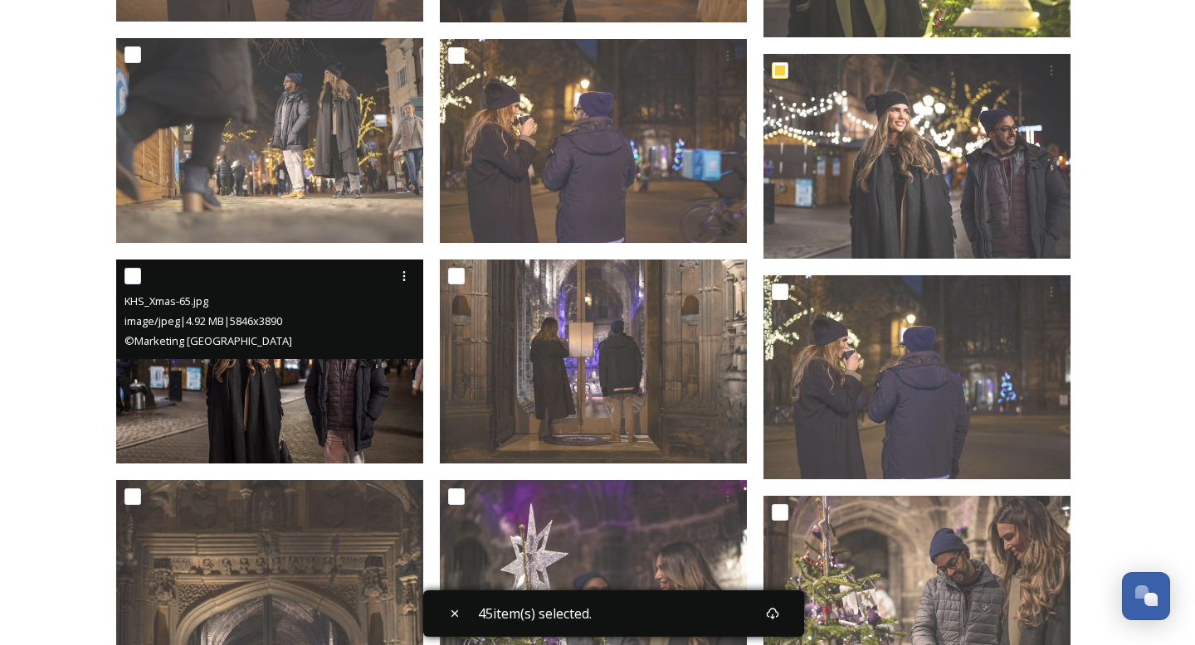
click at [134, 277] on input "checkbox" at bounding box center [132, 276] width 17 height 17
checkbox input "true"
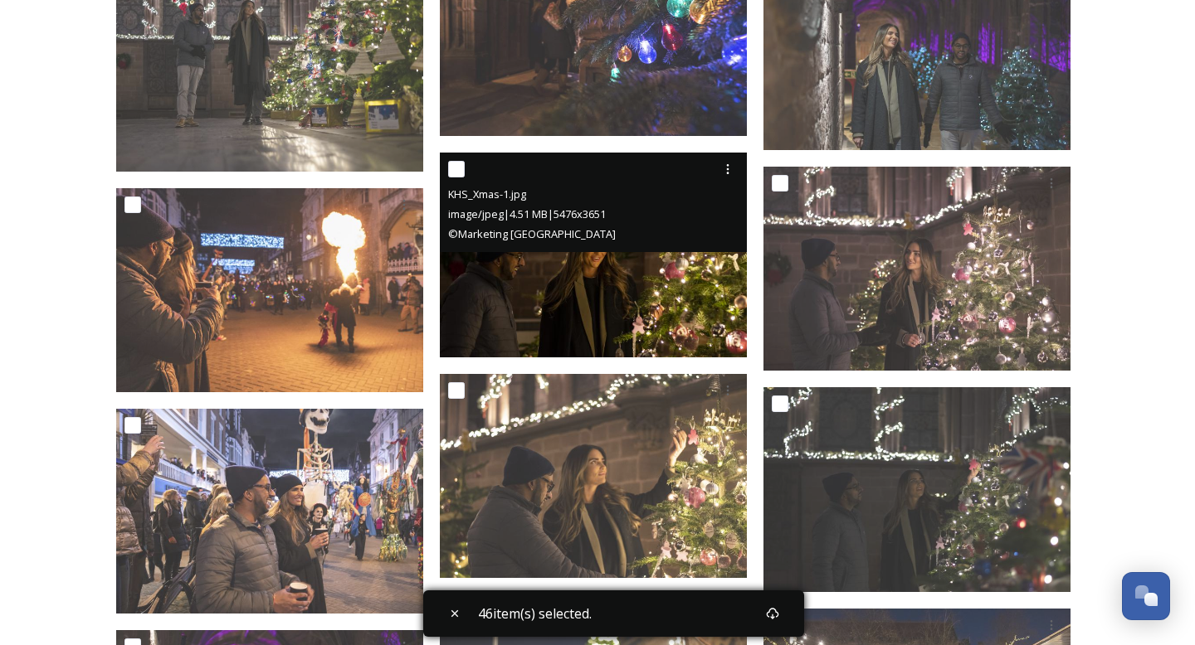
scroll to position [18778, 0]
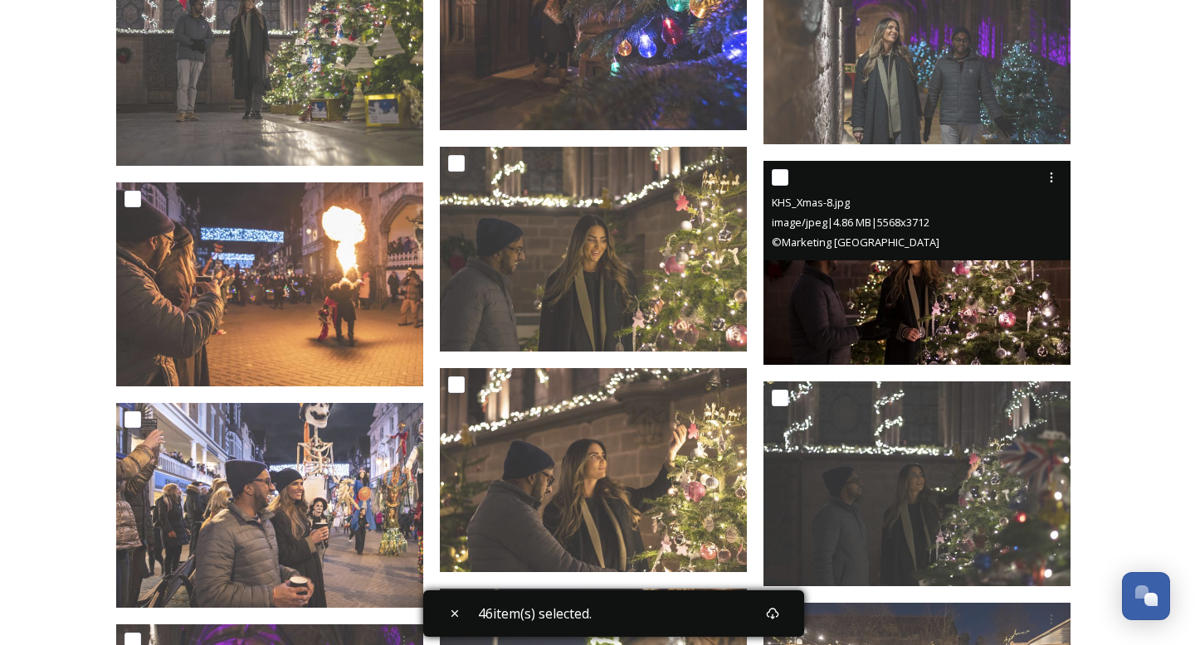
click at [784, 178] on input "checkbox" at bounding box center [780, 177] width 17 height 17
checkbox input "true"
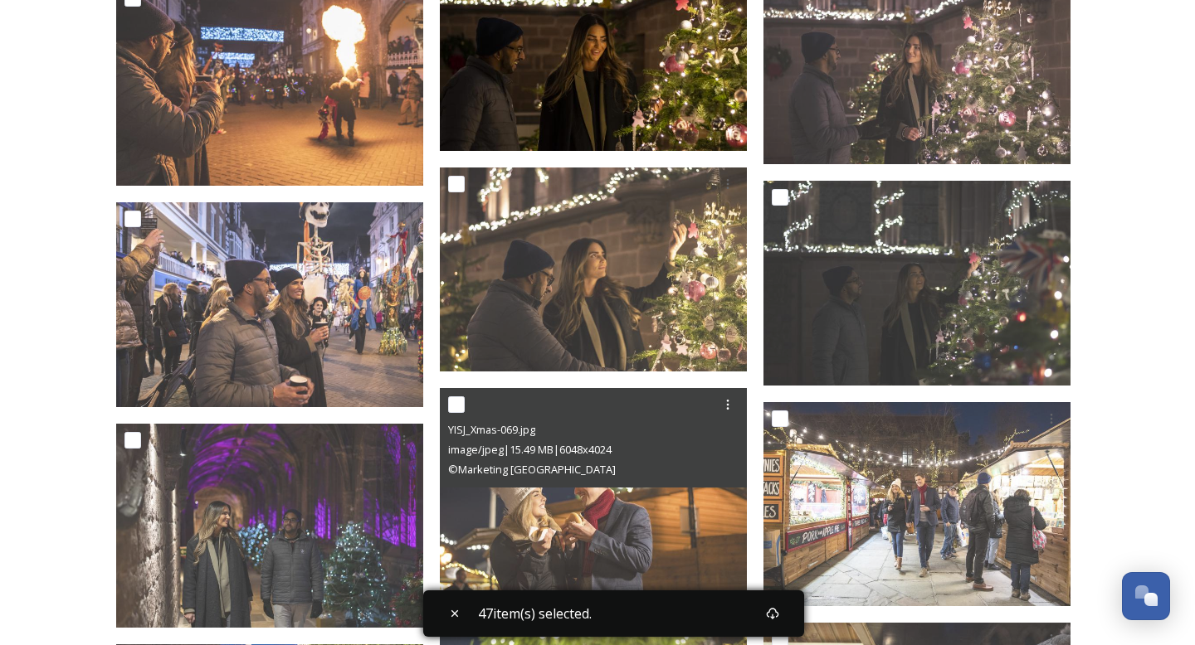
scroll to position [19158, 0]
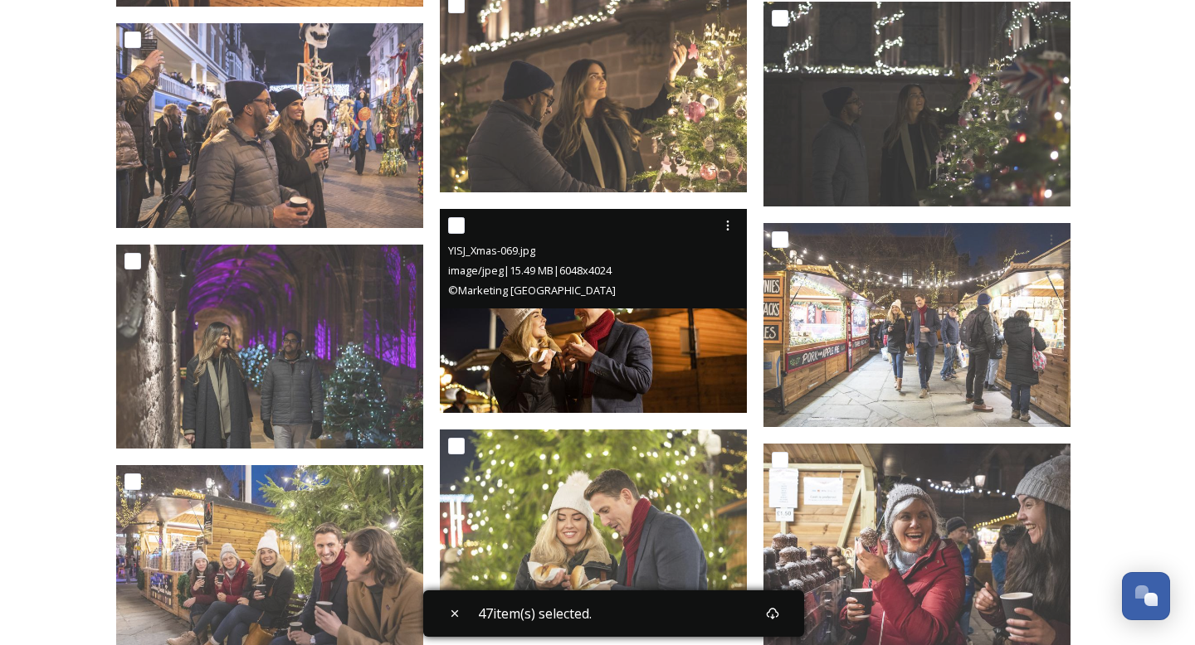
click at [460, 231] on input "checkbox" at bounding box center [456, 225] width 17 height 17
checkbox input "true"
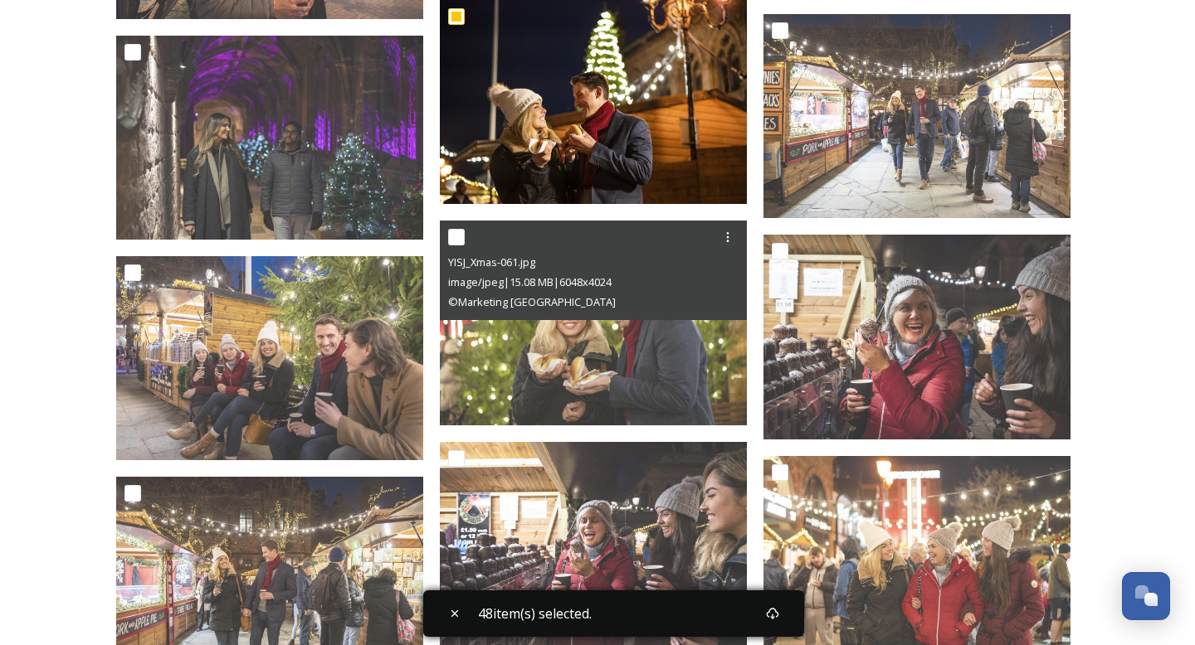
scroll to position [19376, 0]
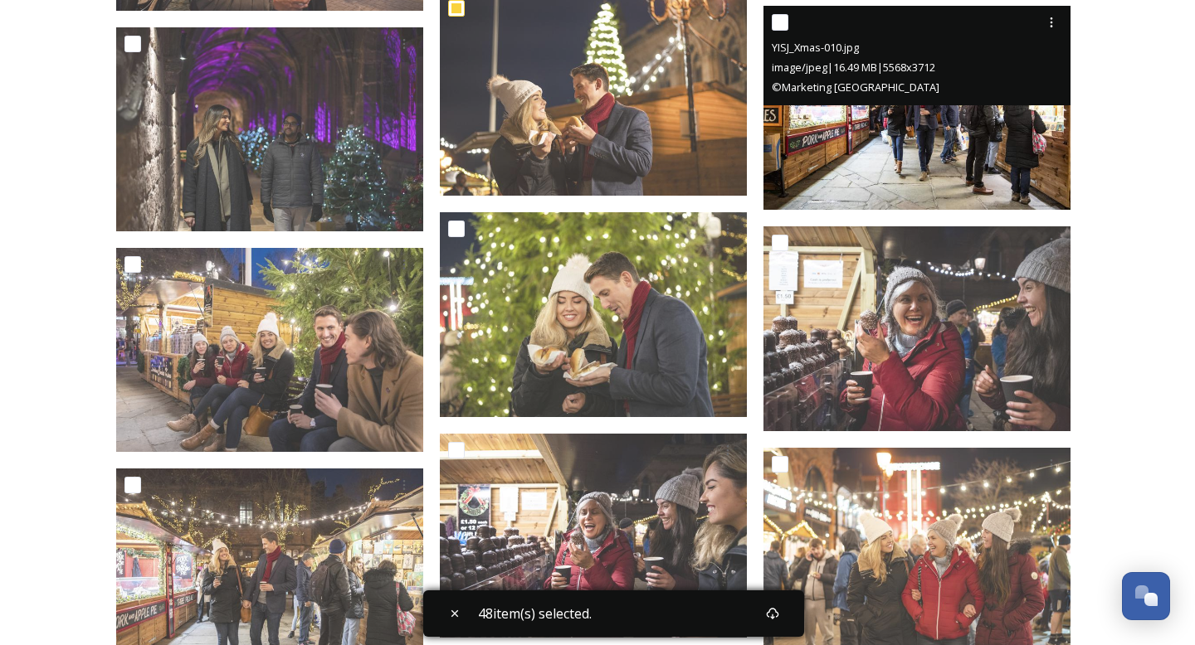
click at [779, 26] on input "checkbox" at bounding box center [780, 22] width 17 height 17
checkbox input "true"
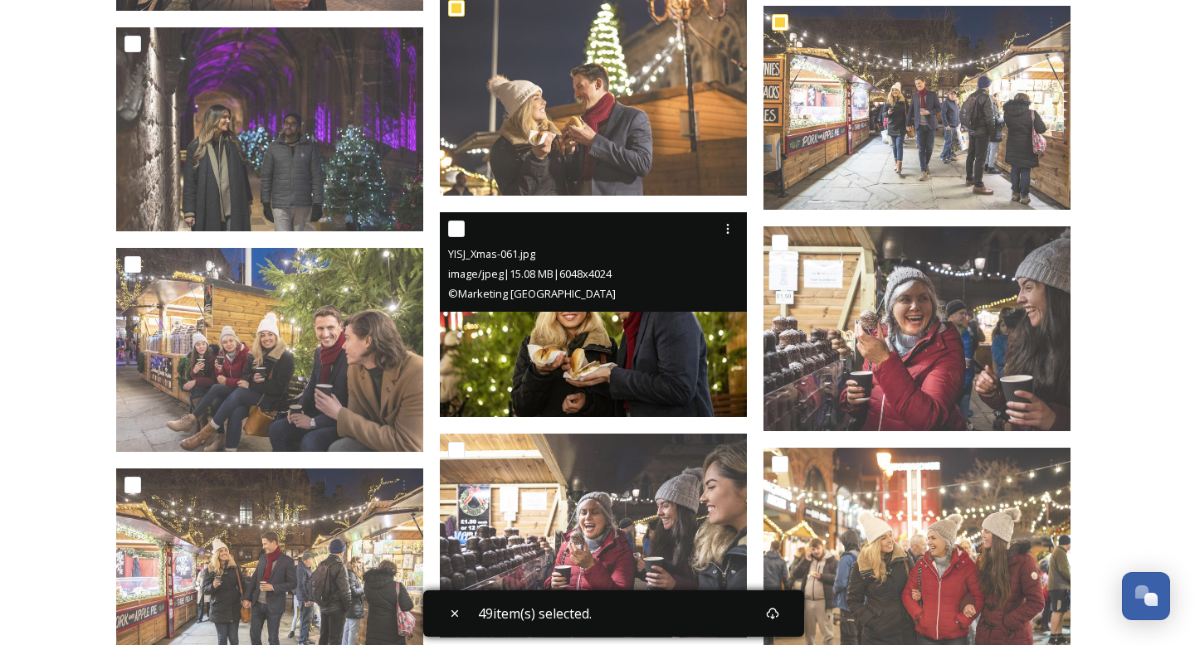
scroll to position [19531, 0]
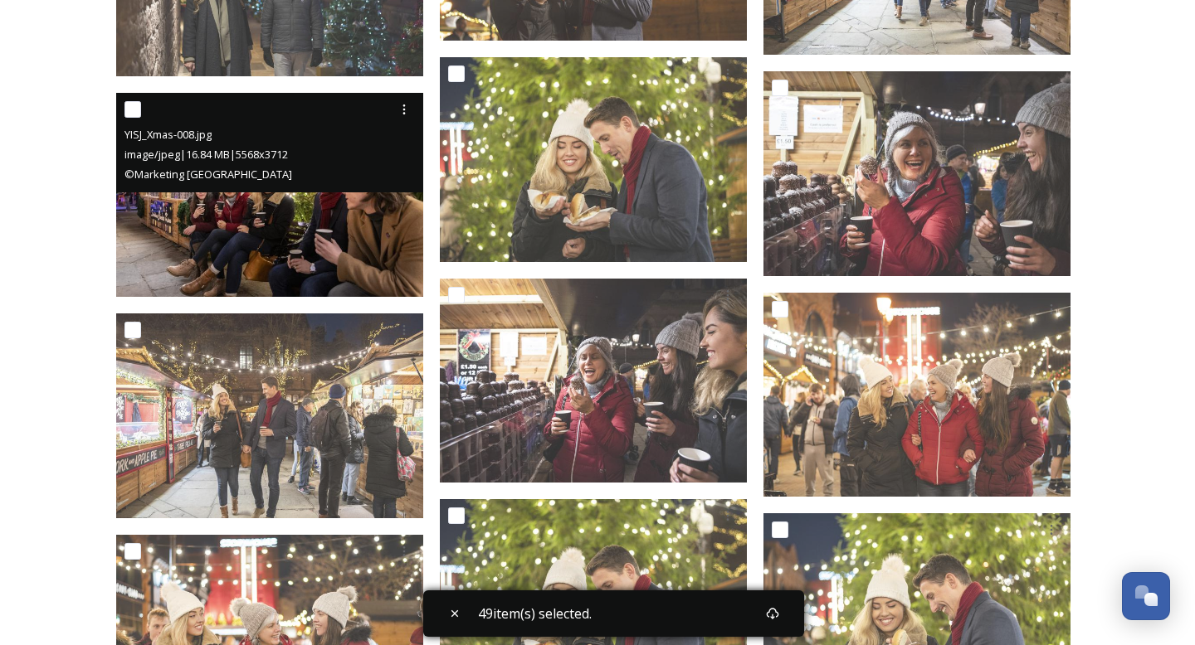
click at [134, 110] on input "checkbox" at bounding box center [132, 109] width 17 height 17
checkbox input "true"
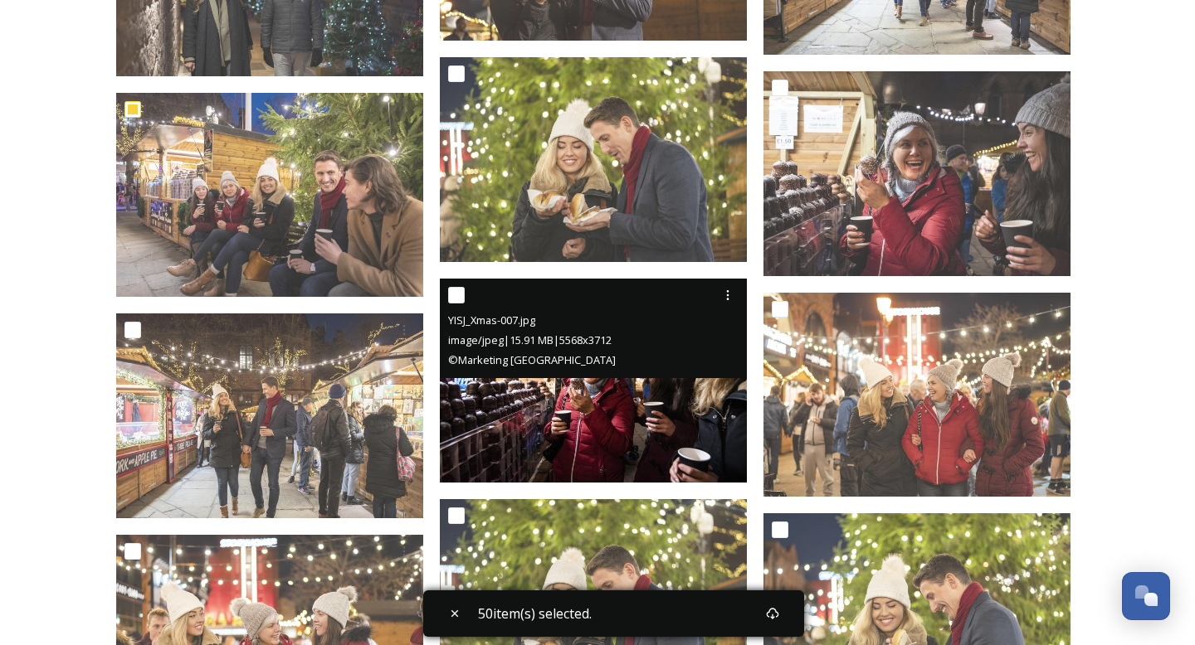
click at [455, 292] on input "checkbox" at bounding box center [456, 295] width 17 height 17
checkbox input "true"
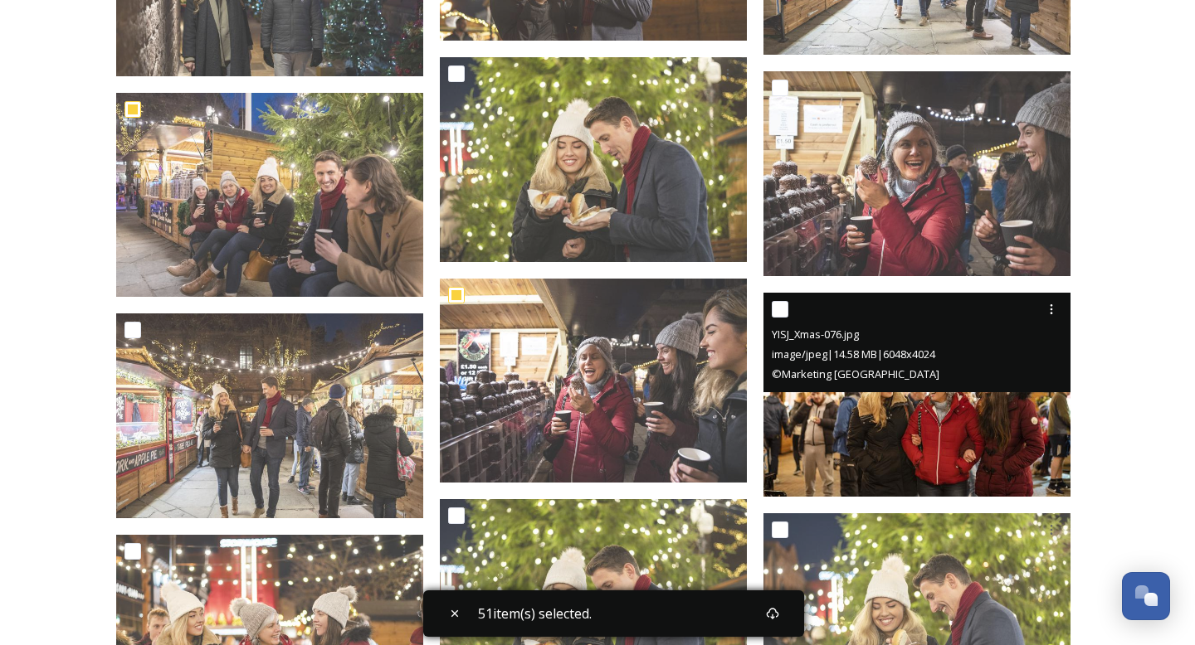
click at [786, 310] on input "checkbox" at bounding box center [780, 309] width 17 height 17
checkbox input "true"
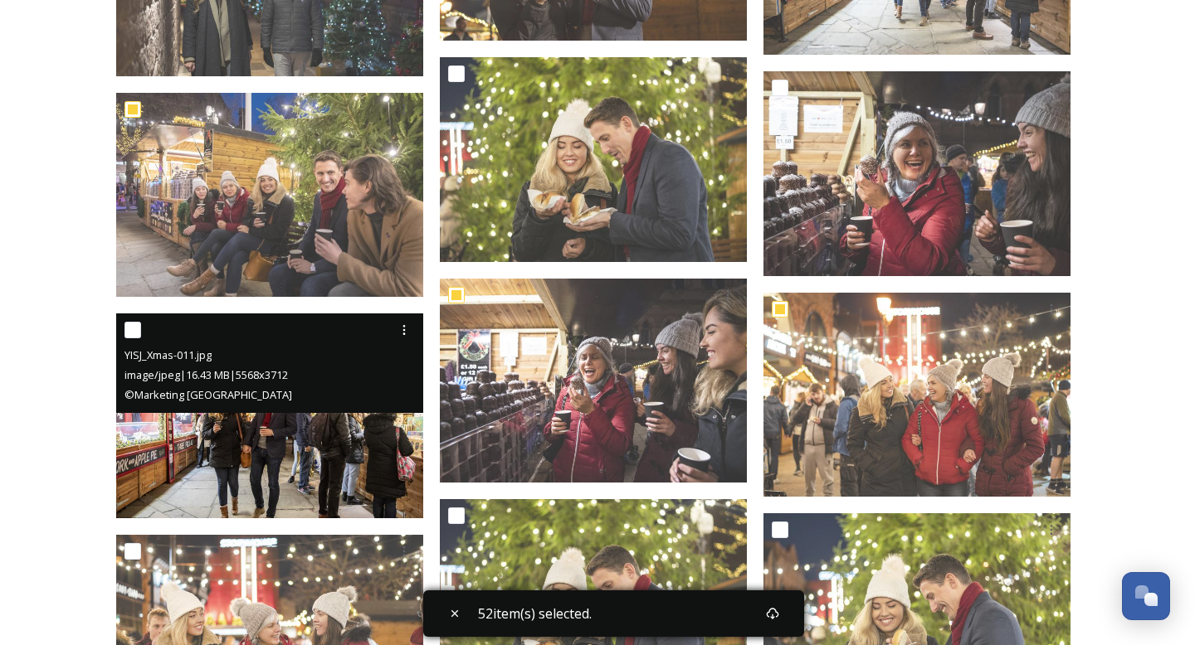
click at [137, 336] on input "checkbox" at bounding box center [132, 330] width 17 height 17
checkbox input "true"
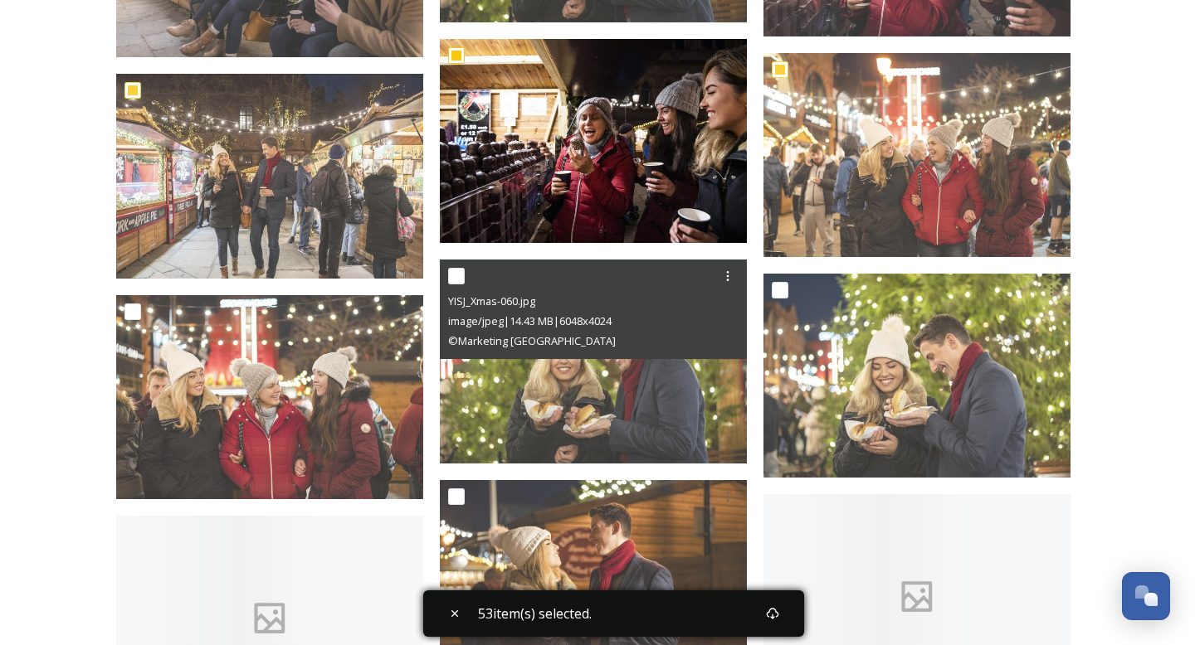
scroll to position [19771, 0]
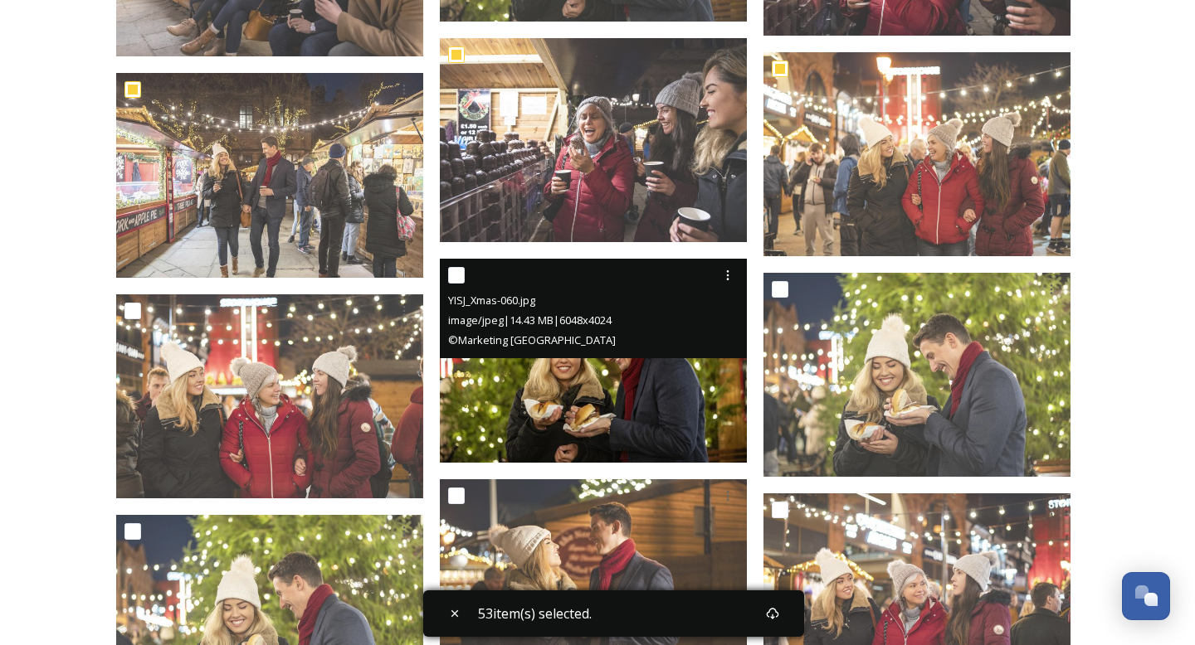
click at [454, 279] on input "checkbox" at bounding box center [456, 275] width 17 height 17
checkbox input "true"
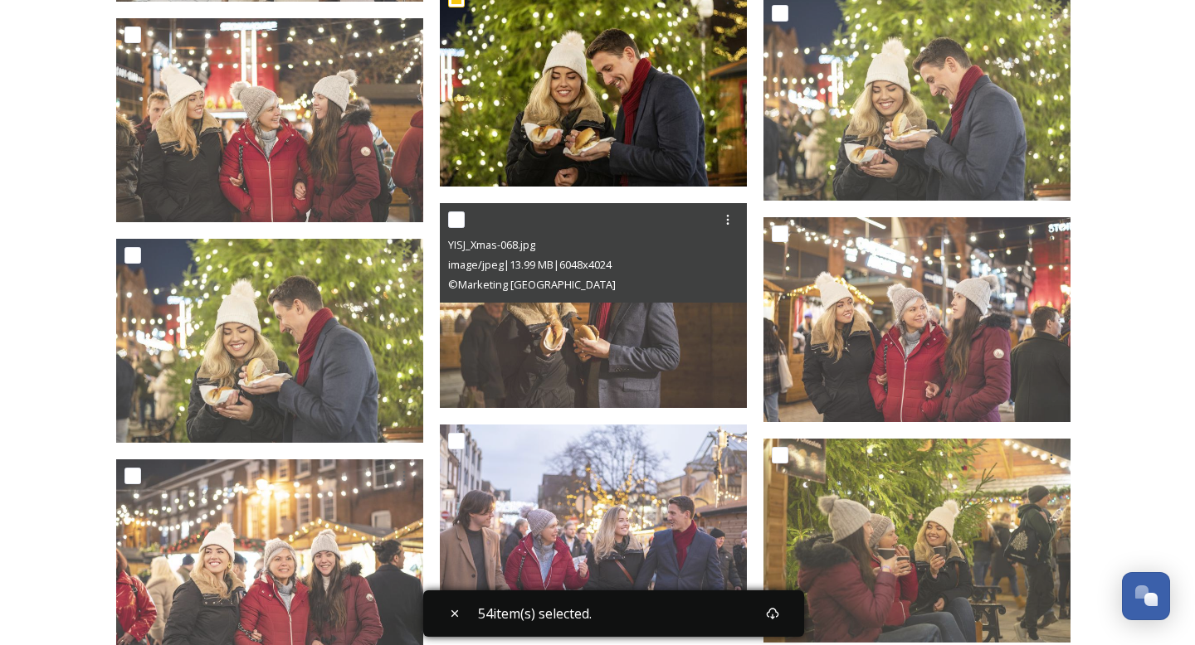
scroll to position [20064, 0]
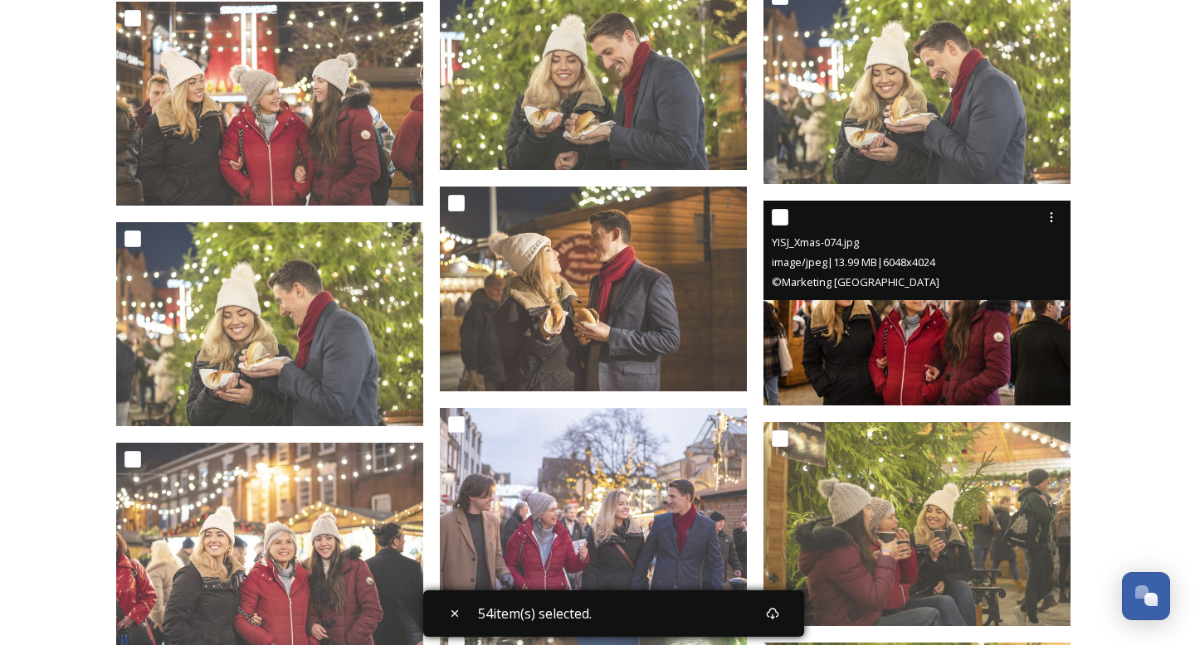
click at [778, 216] on input "checkbox" at bounding box center [780, 217] width 17 height 17
checkbox input "true"
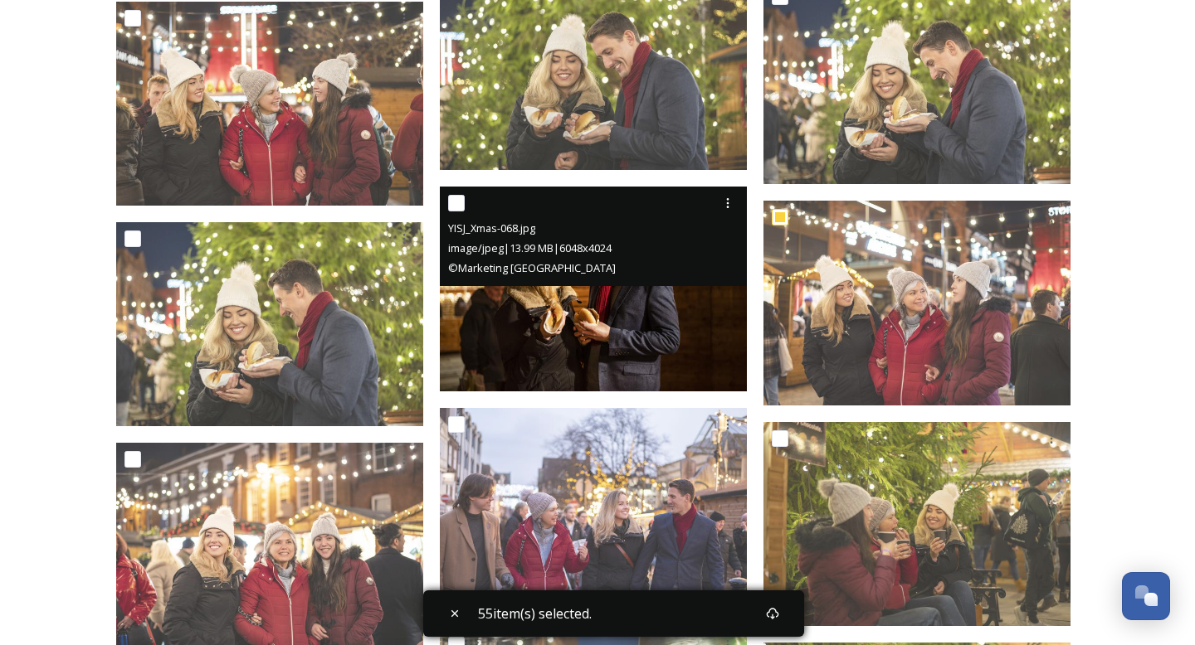
click at [457, 204] on input "checkbox" at bounding box center [456, 203] width 17 height 17
checkbox input "true"
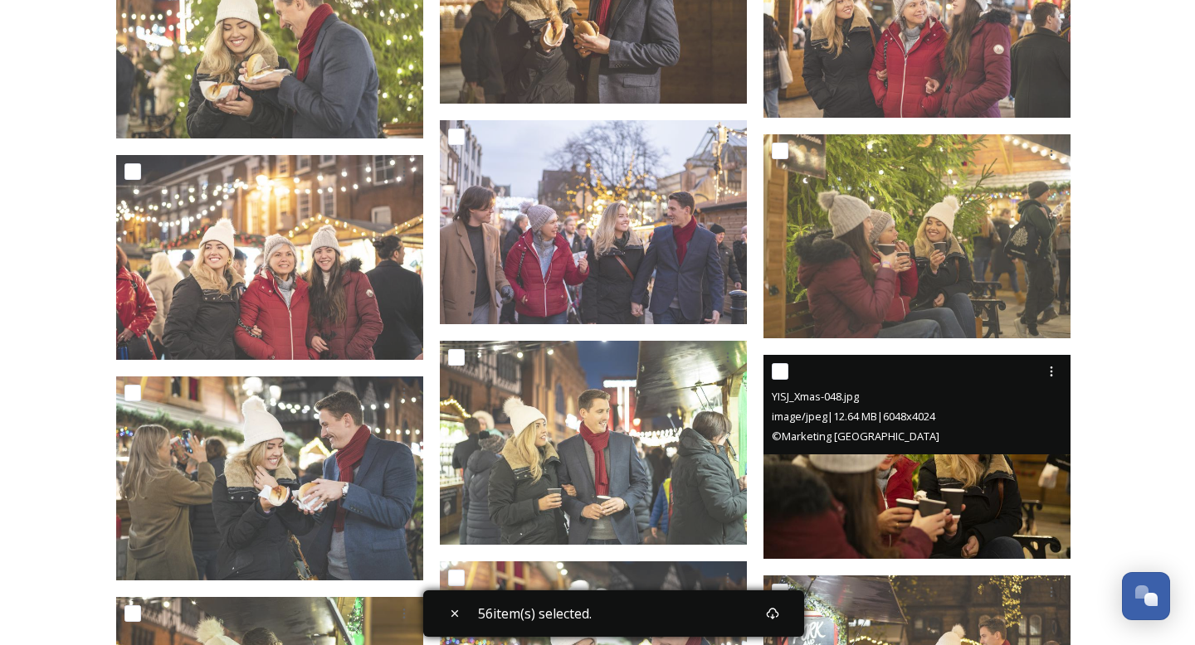
scroll to position [20355, 0]
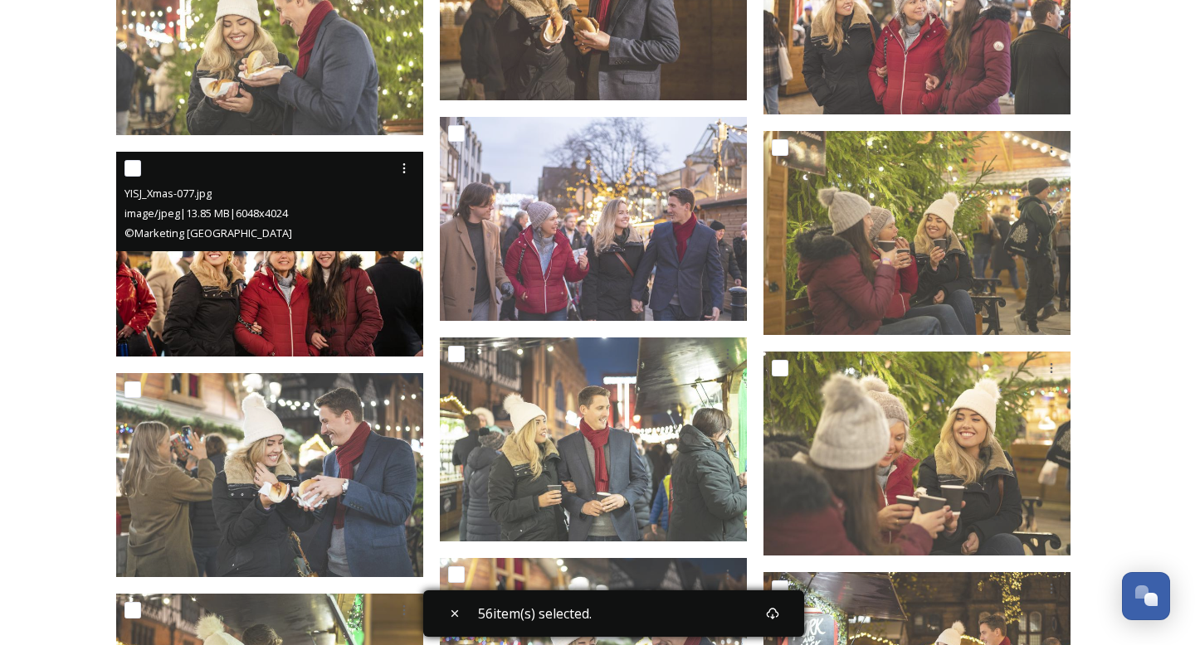
click at [130, 171] on input "checkbox" at bounding box center [132, 168] width 17 height 17
checkbox input "true"
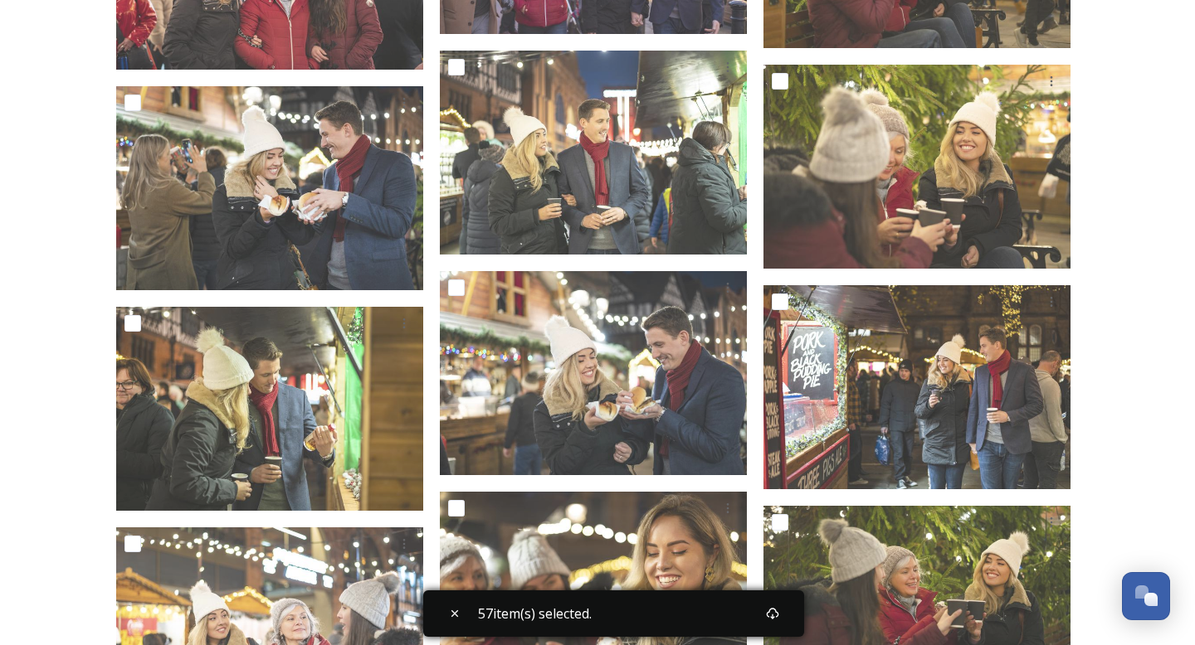
scroll to position [20709, 0]
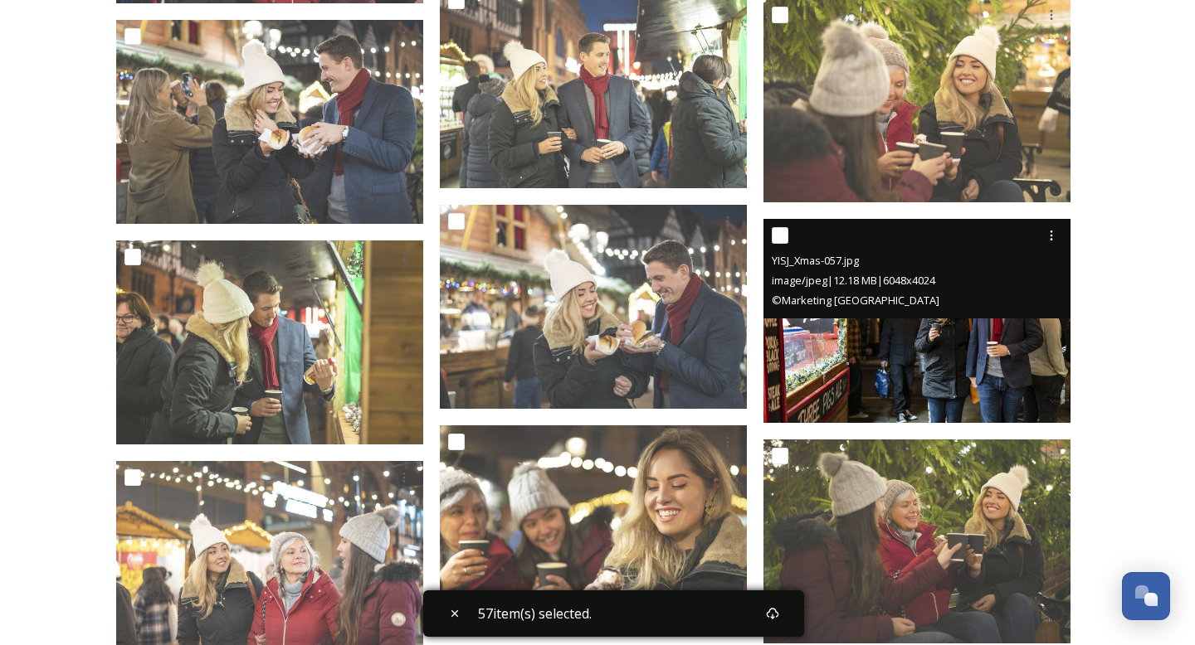
click at [783, 239] on input "checkbox" at bounding box center [780, 235] width 17 height 17
checkbox input "true"
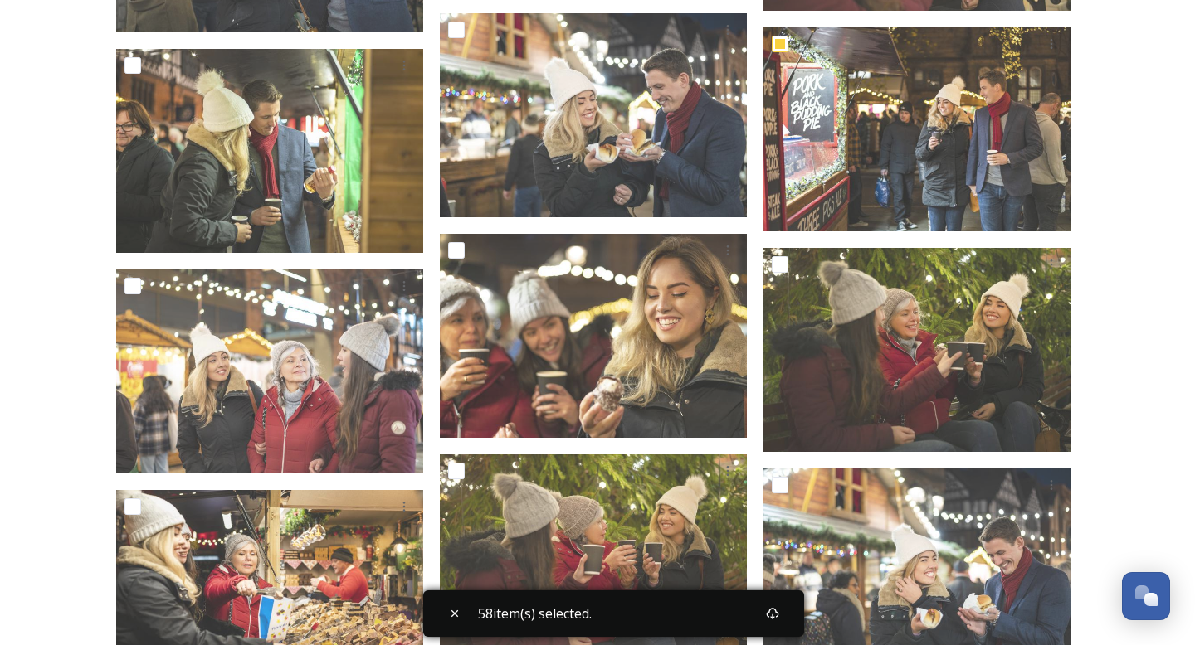
scroll to position [20903, 0]
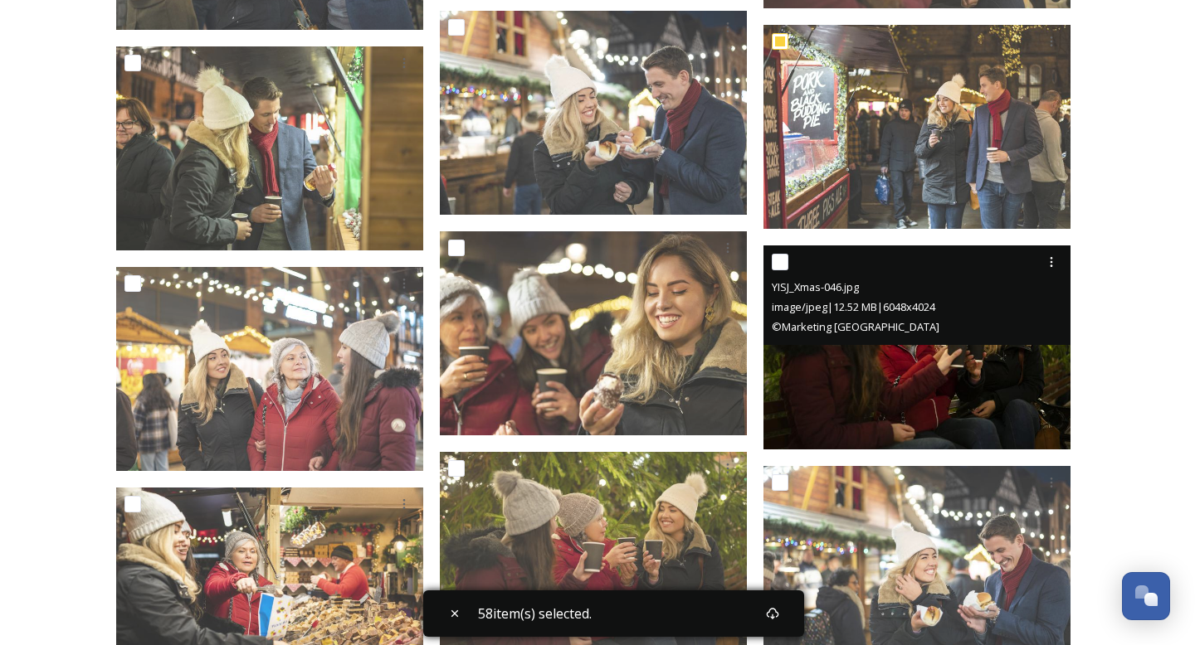
click at [779, 260] on input "checkbox" at bounding box center [780, 262] width 17 height 17
checkbox input "true"
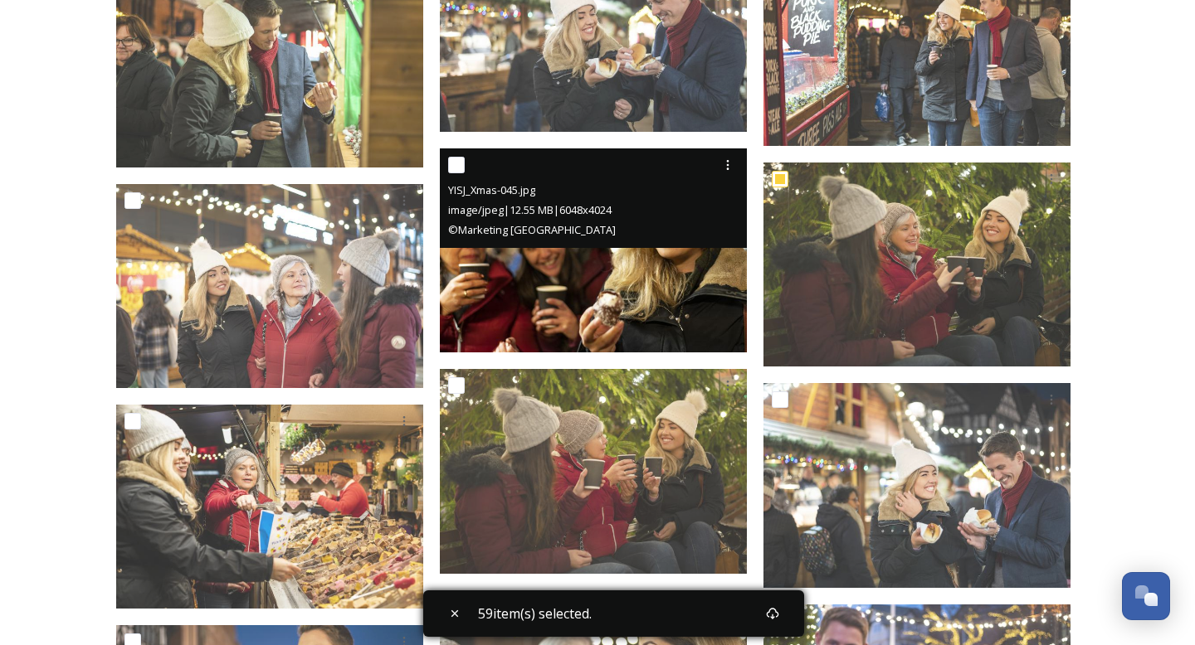
scroll to position [21002, 0]
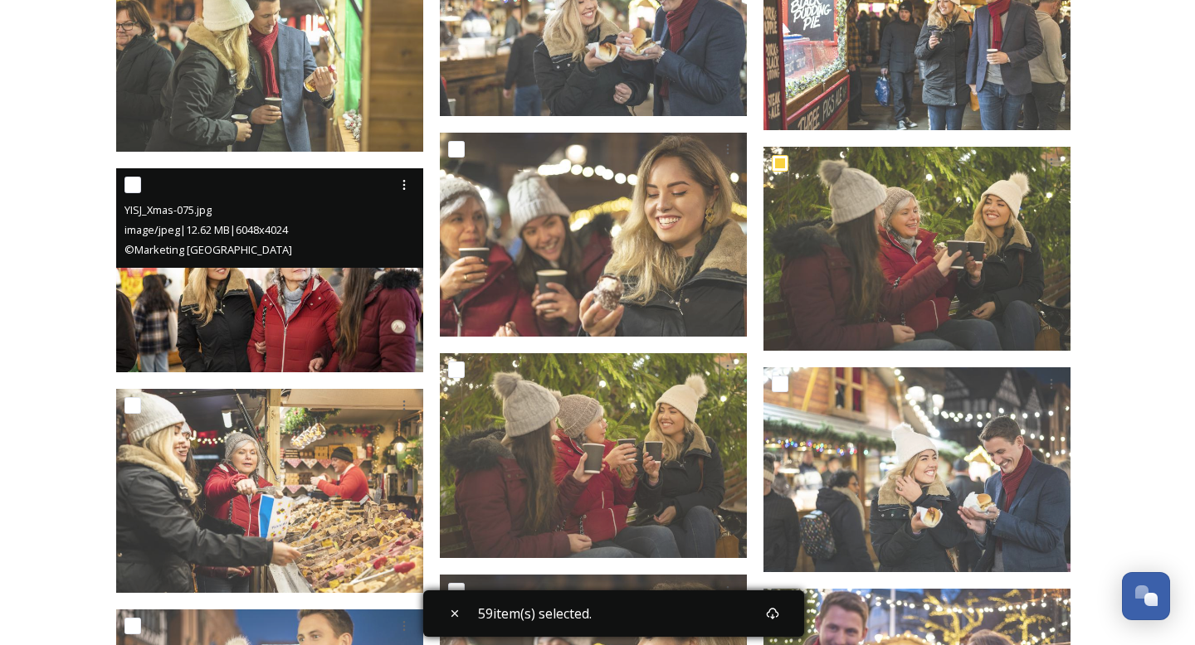
click at [134, 182] on input "checkbox" at bounding box center [132, 185] width 17 height 17
checkbox input "true"
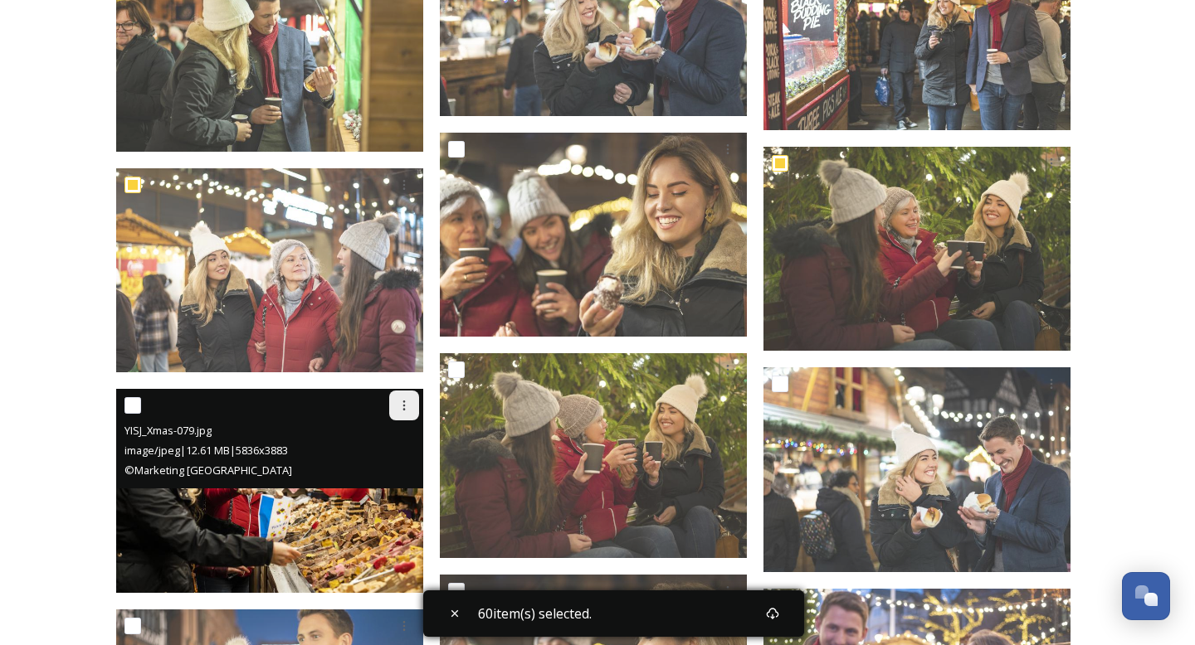
scroll to position [21197, 0]
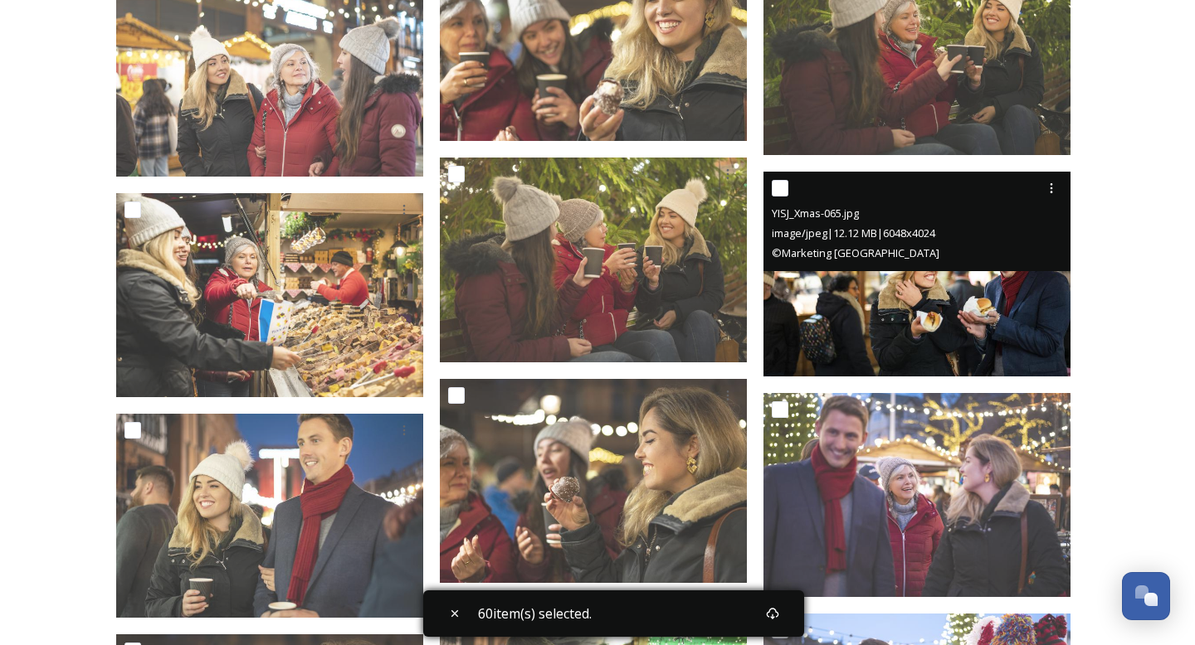
click at [784, 187] on input "checkbox" at bounding box center [780, 188] width 17 height 17
checkbox input "true"
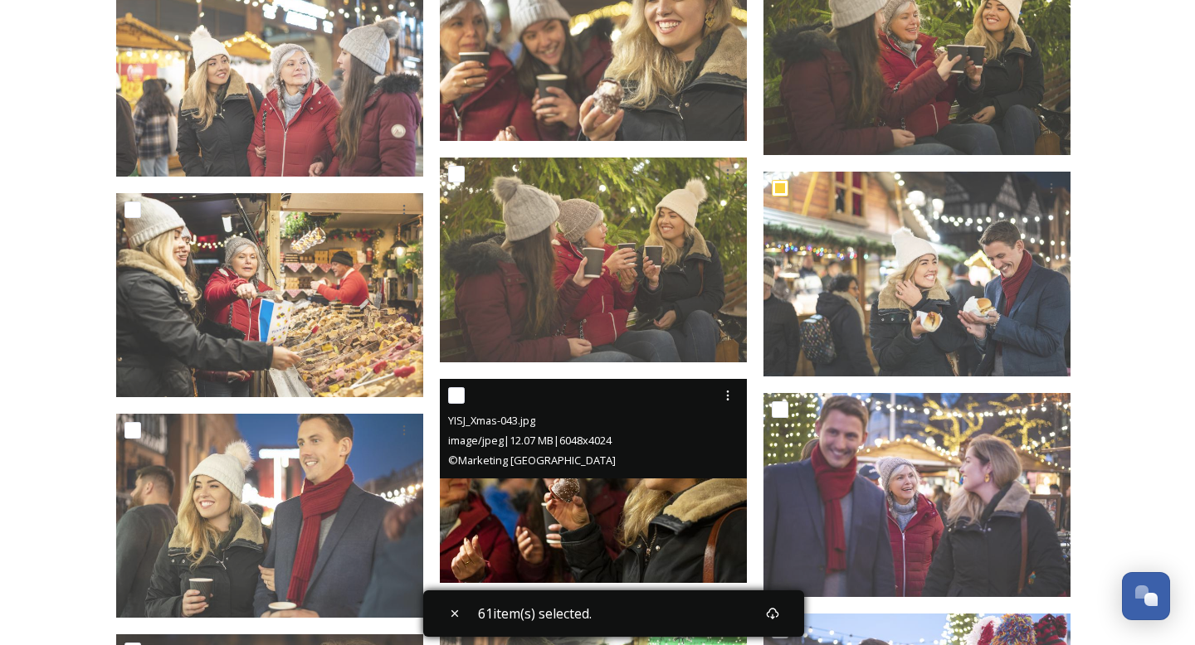
click at [449, 394] on input "checkbox" at bounding box center [456, 395] width 17 height 17
checkbox input "true"
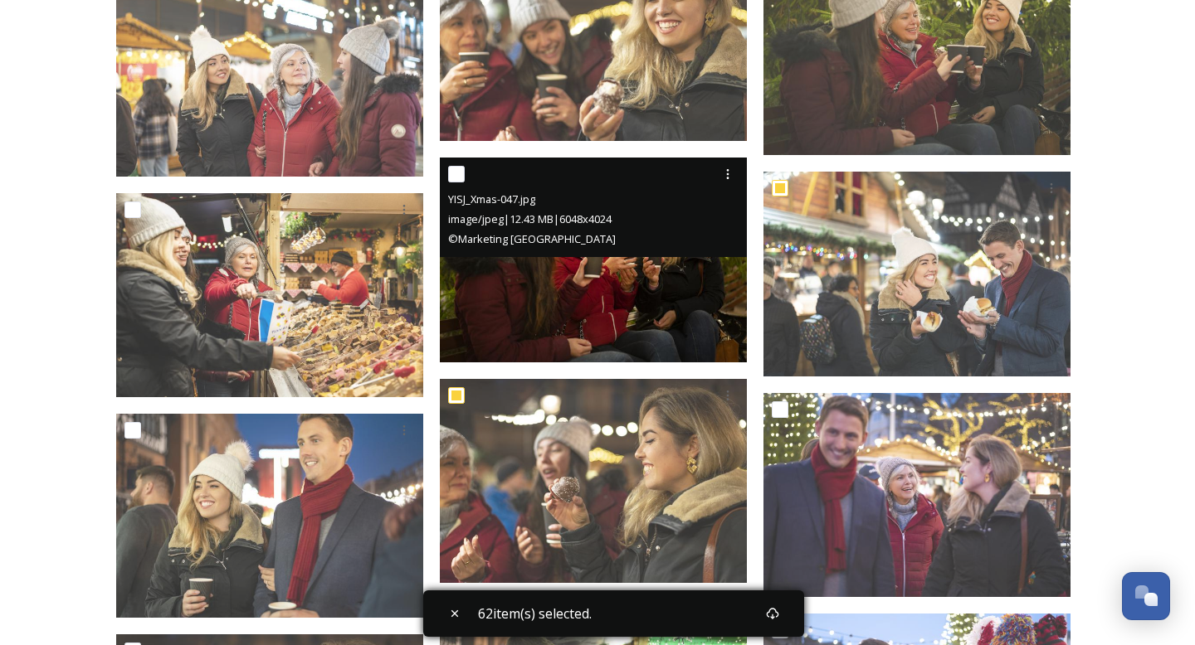
click at [455, 175] on input "checkbox" at bounding box center [456, 174] width 17 height 17
checkbox input "true"
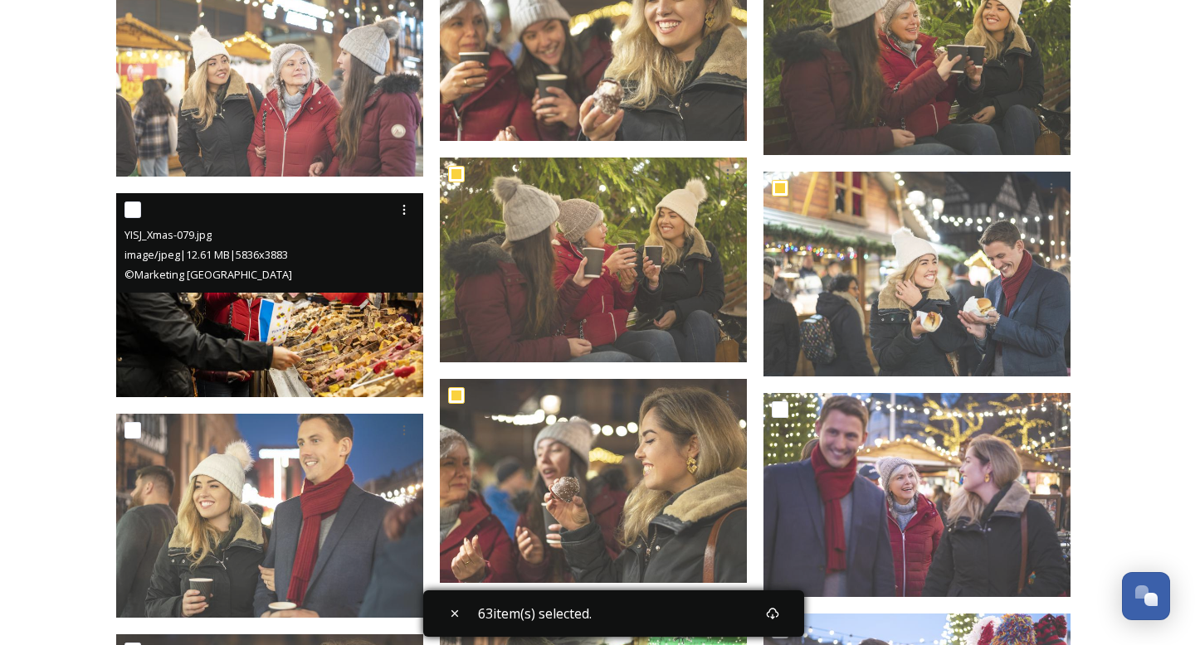
click at [132, 210] on input "checkbox" at bounding box center [132, 210] width 17 height 17
checkbox input "true"
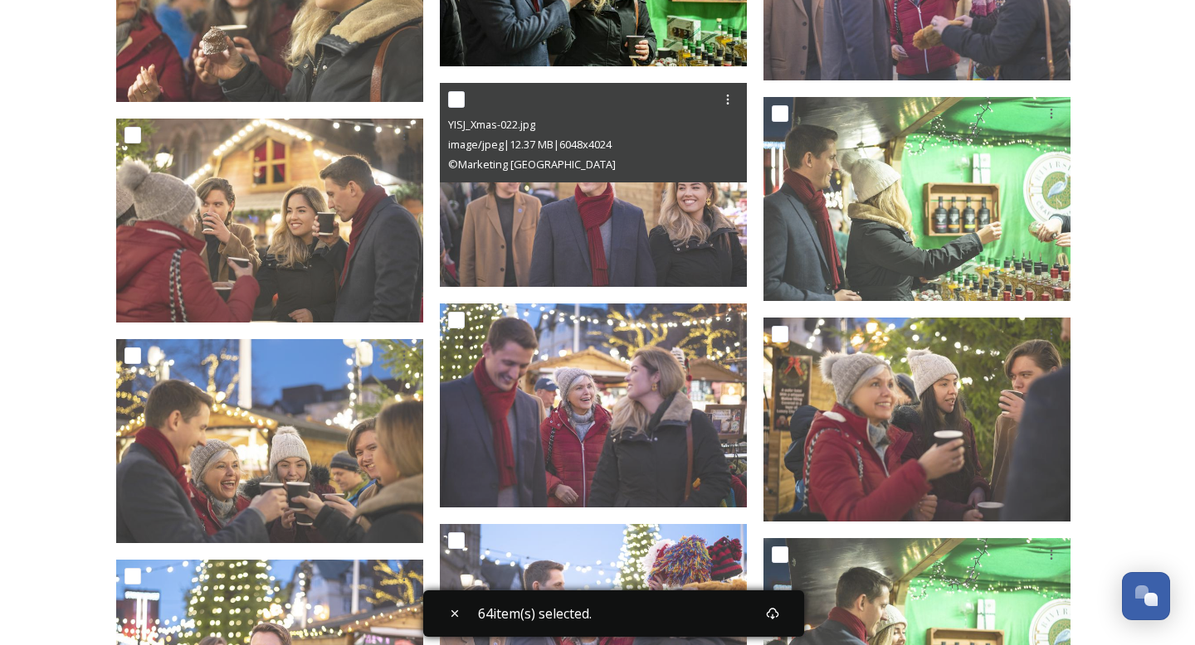
scroll to position [21970, 0]
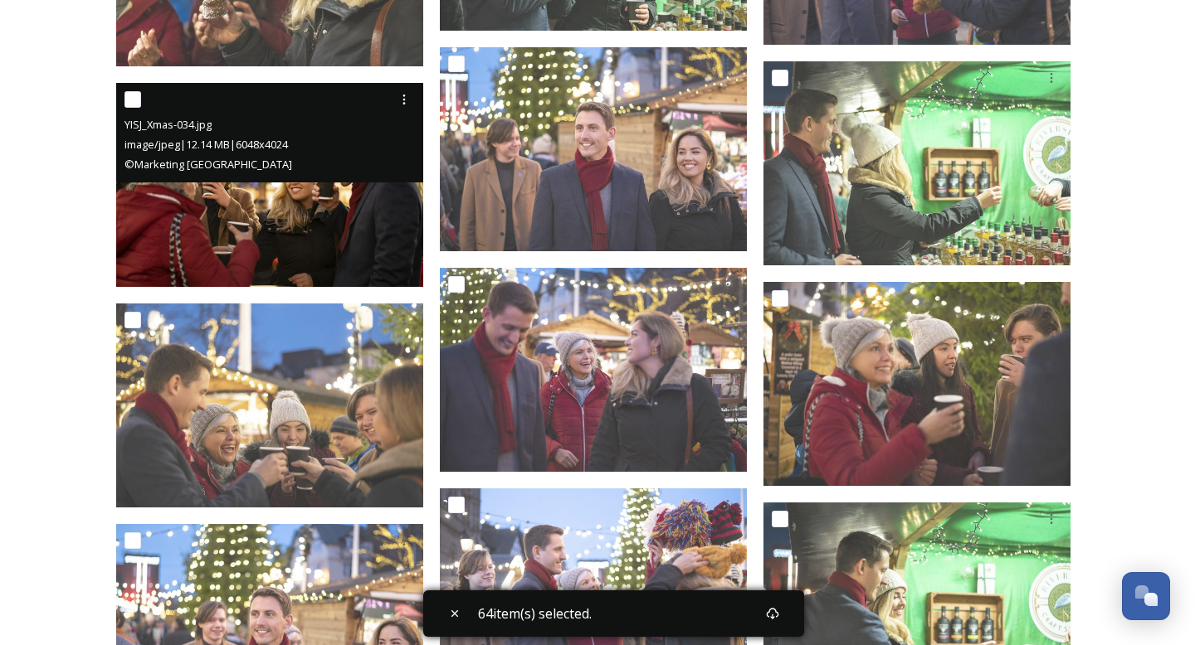
click at [130, 99] on input "checkbox" at bounding box center [132, 99] width 17 height 17
checkbox input "true"
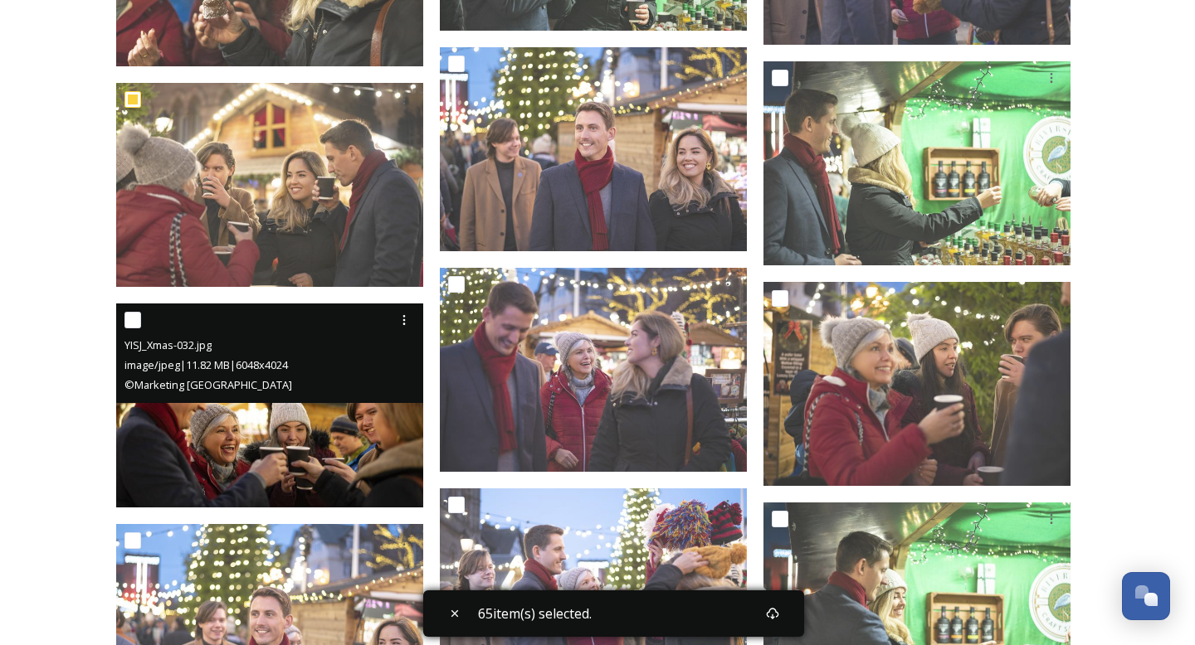
click at [132, 320] on input "checkbox" at bounding box center [132, 320] width 17 height 17
checkbox input "true"
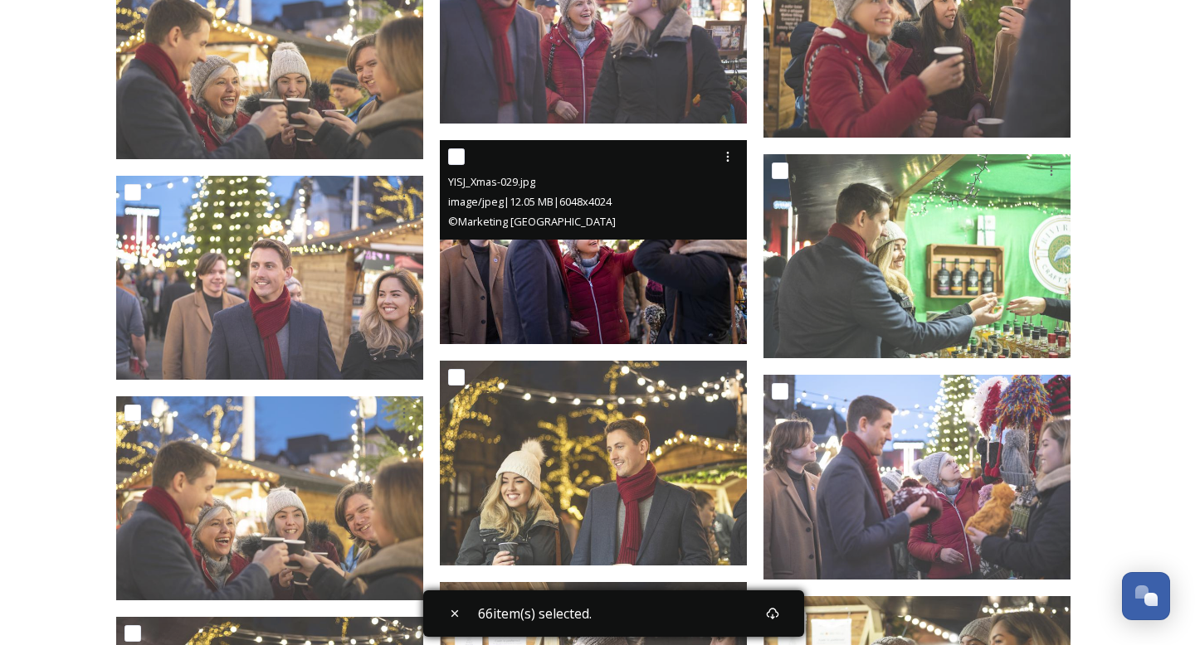
scroll to position [22337, 0]
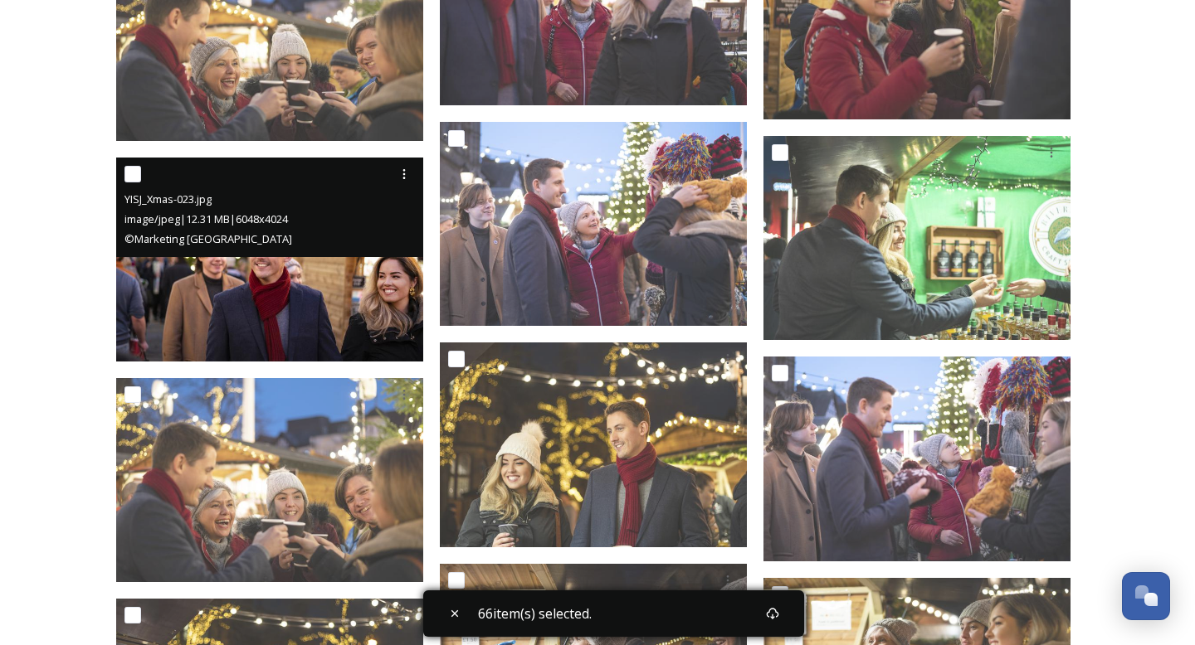
click at [129, 173] on input "checkbox" at bounding box center [132, 174] width 17 height 17
checkbox input "true"
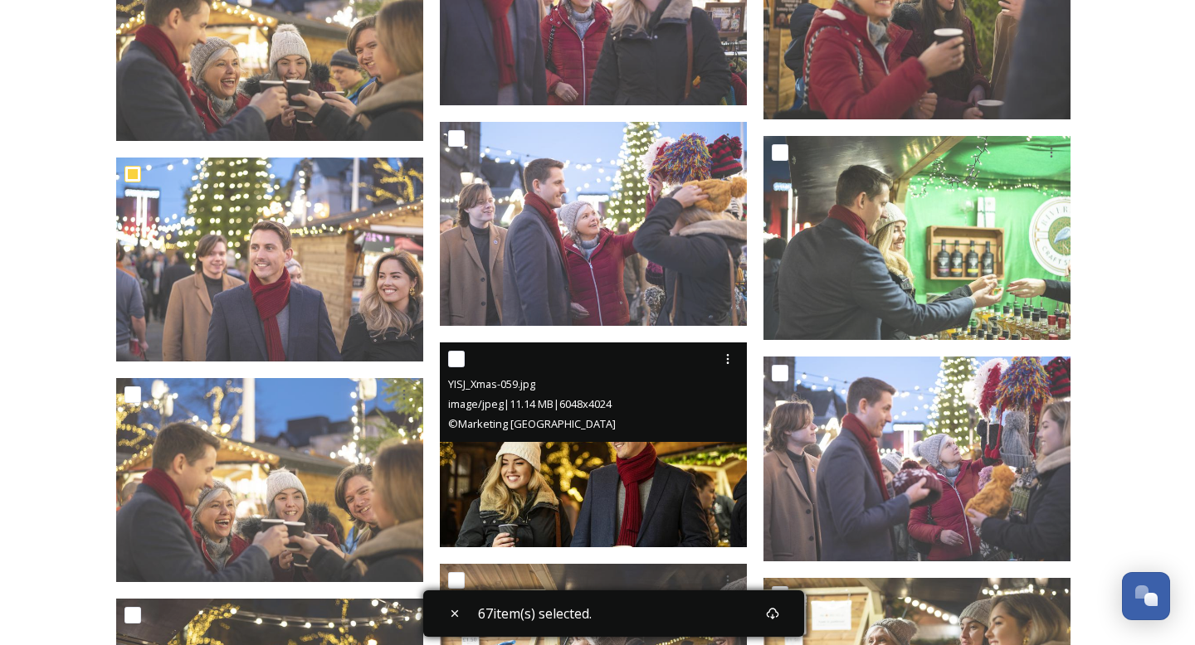
click at [458, 363] on input "checkbox" at bounding box center [456, 359] width 17 height 17
checkbox input "true"
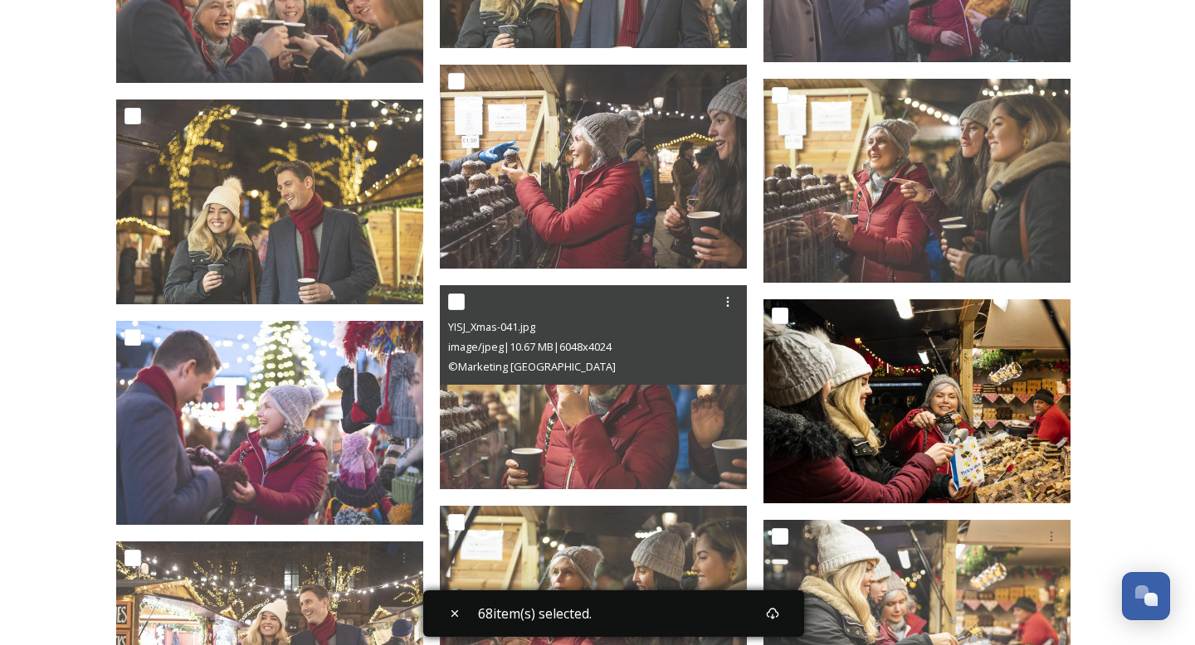
scroll to position [22846, 0]
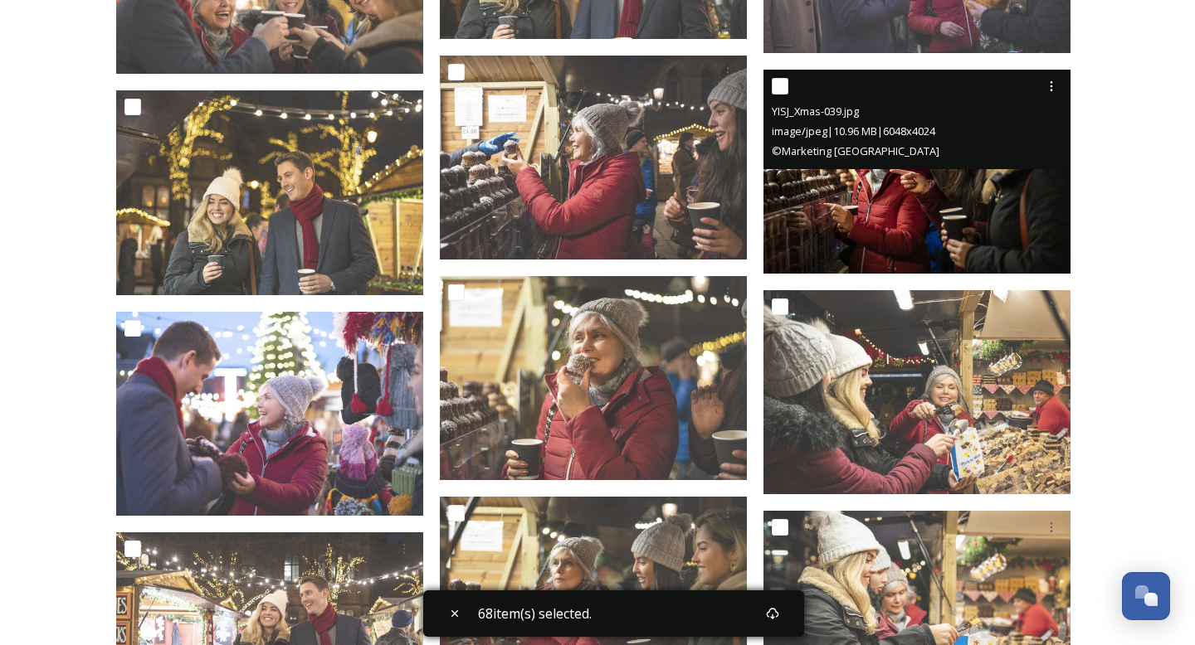
click at [775, 80] on input "checkbox" at bounding box center [780, 86] width 17 height 17
checkbox input "true"
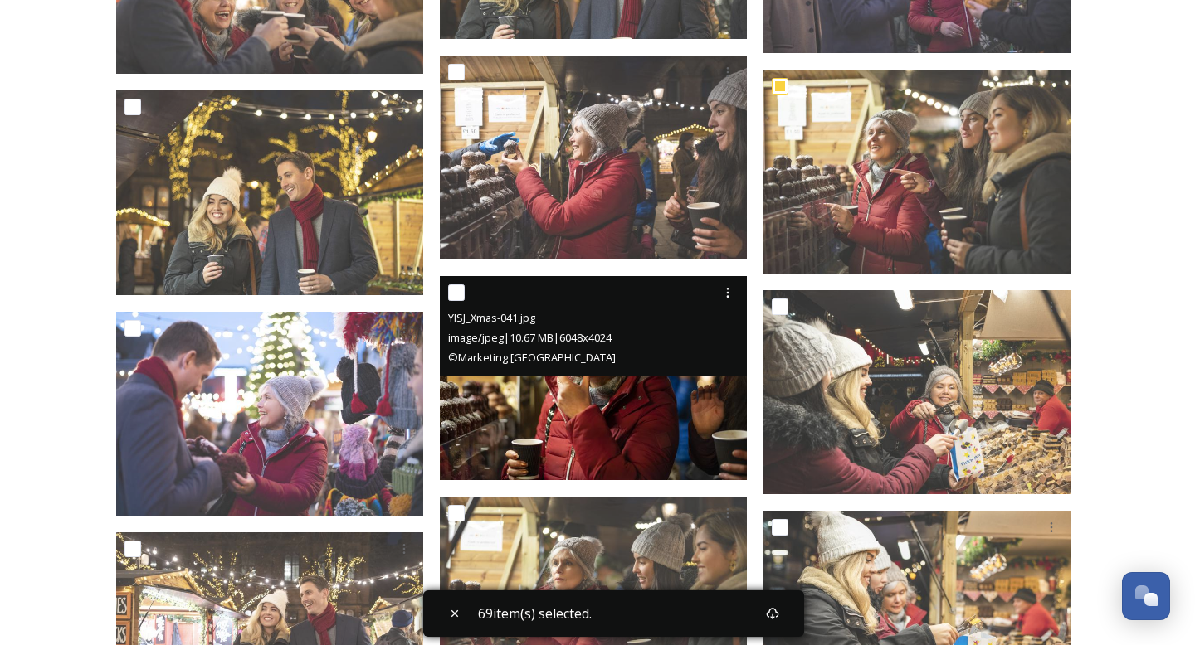
scroll to position [23146, 0]
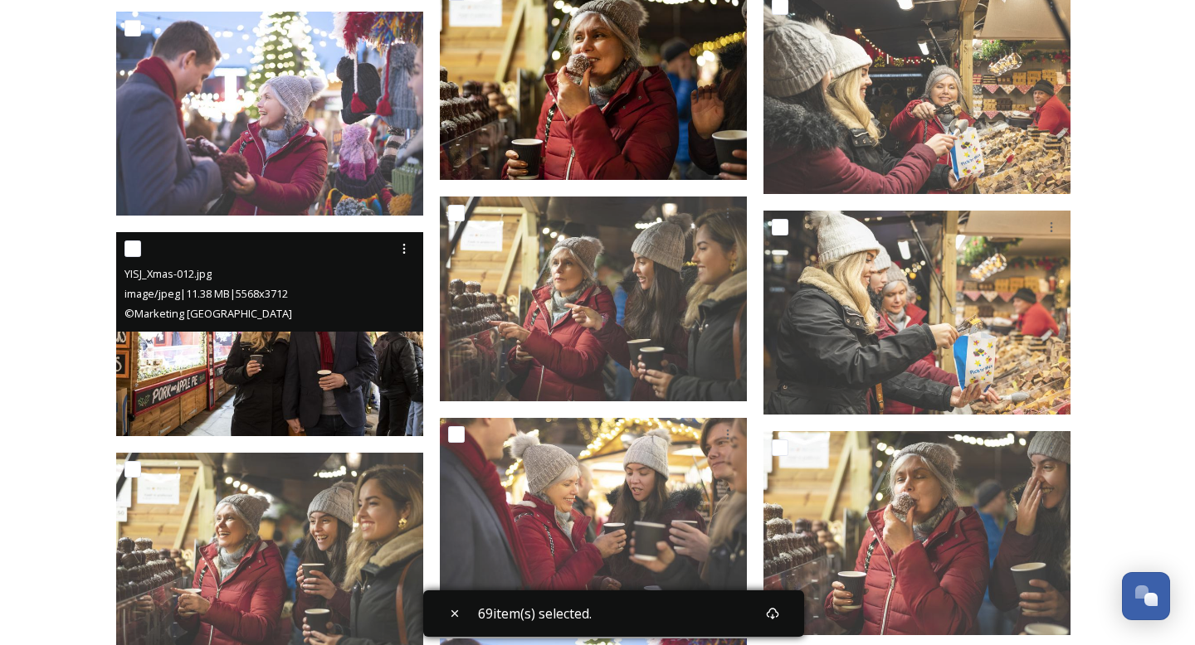
click at [129, 254] on input "checkbox" at bounding box center [132, 249] width 17 height 17
checkbox input "true"
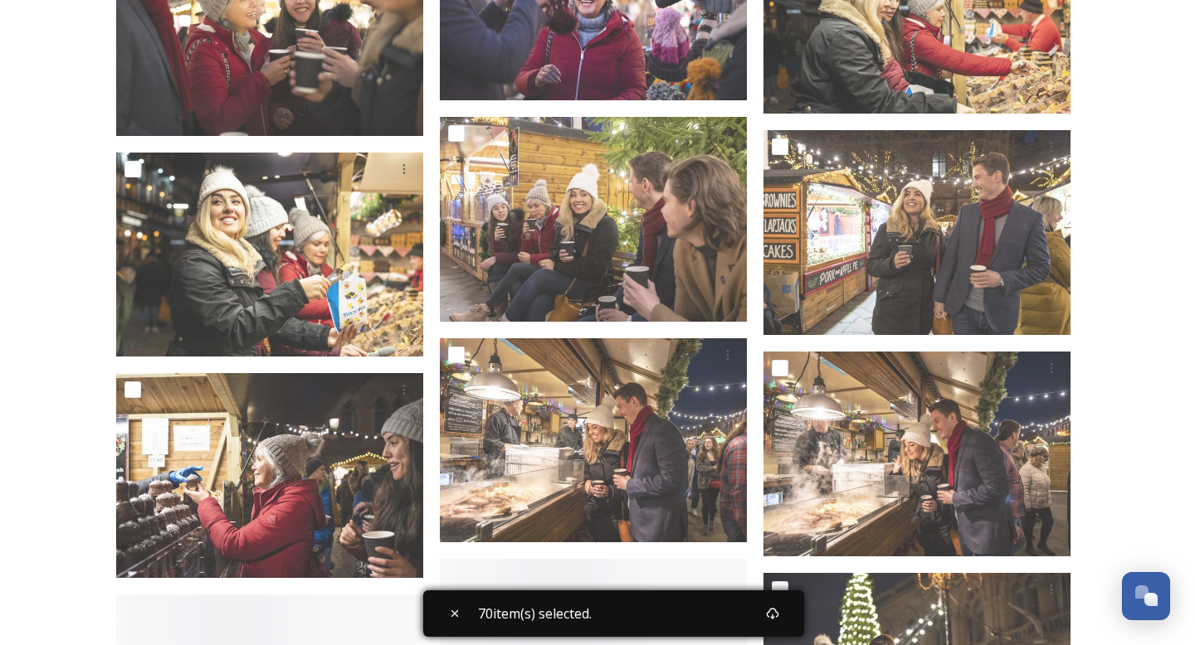
scroll to position [23888, 0]
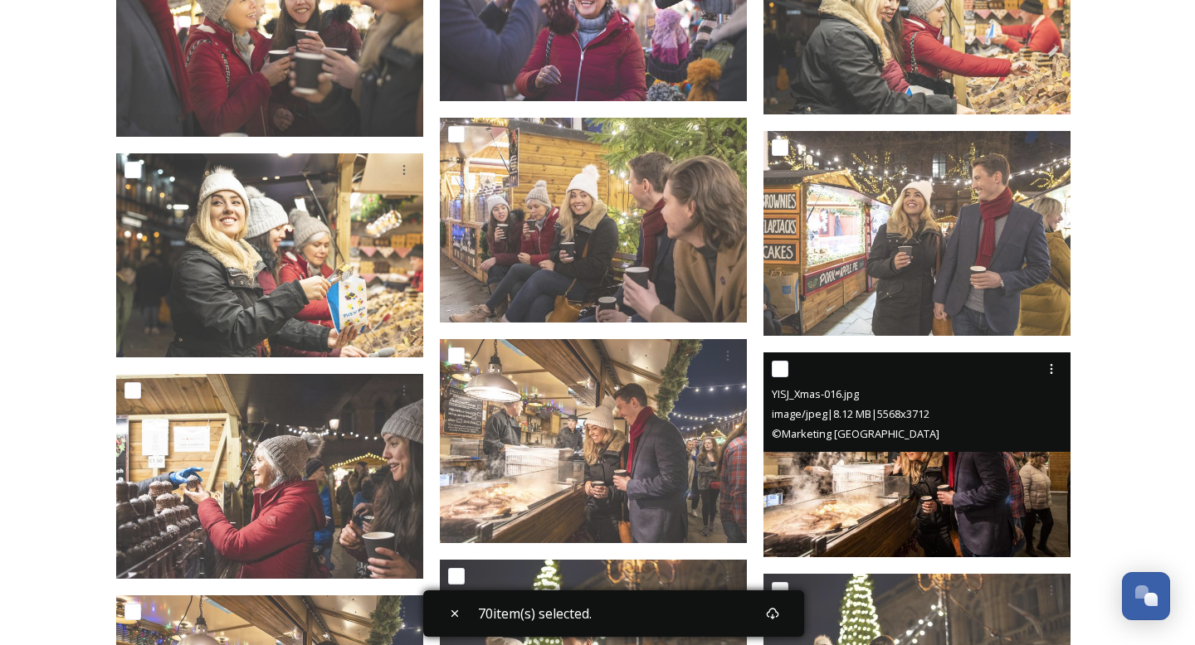
click at [781, 365] on input "checkbox" at bounding box center [780, 369] width 17 height 17
checkbox input "true"
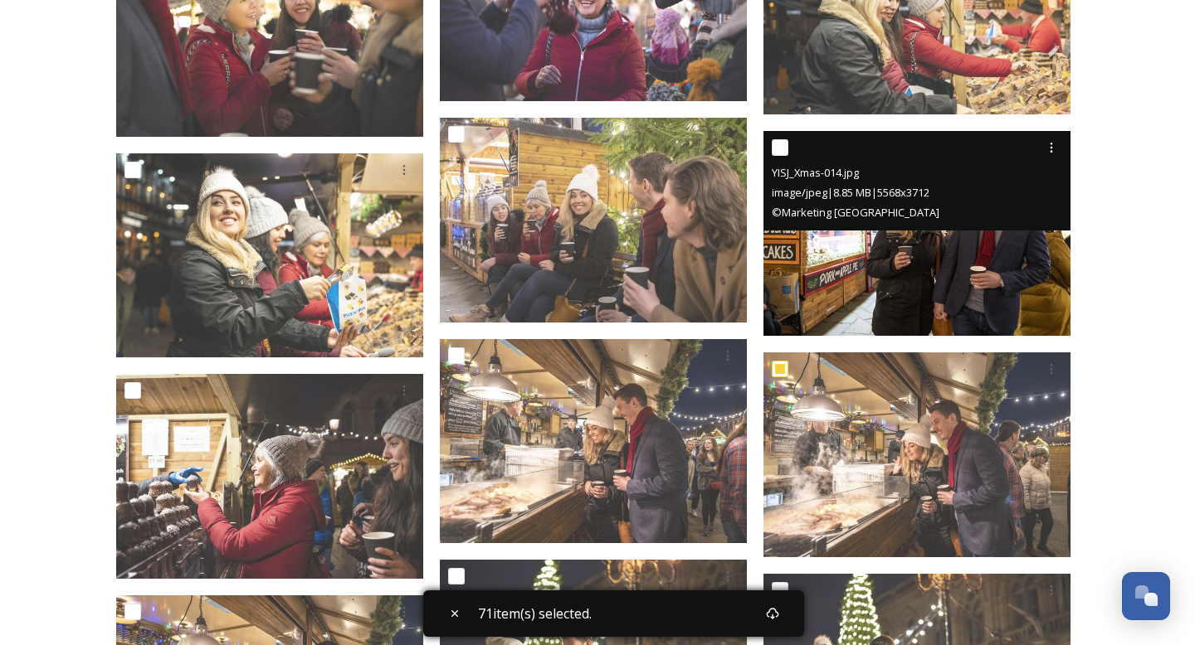
click at [776, 144] on input "checkbox" at bounding box center [780, 147] width 17 height 17
checkbox input "true"
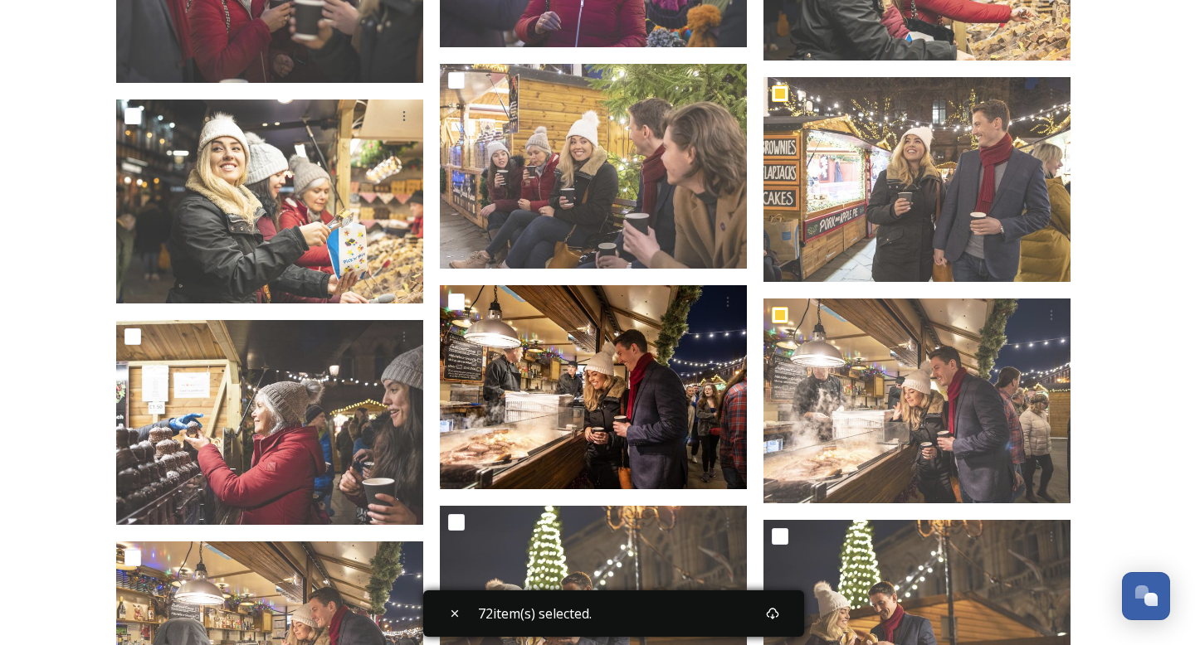
scroll to position [23918, 0]
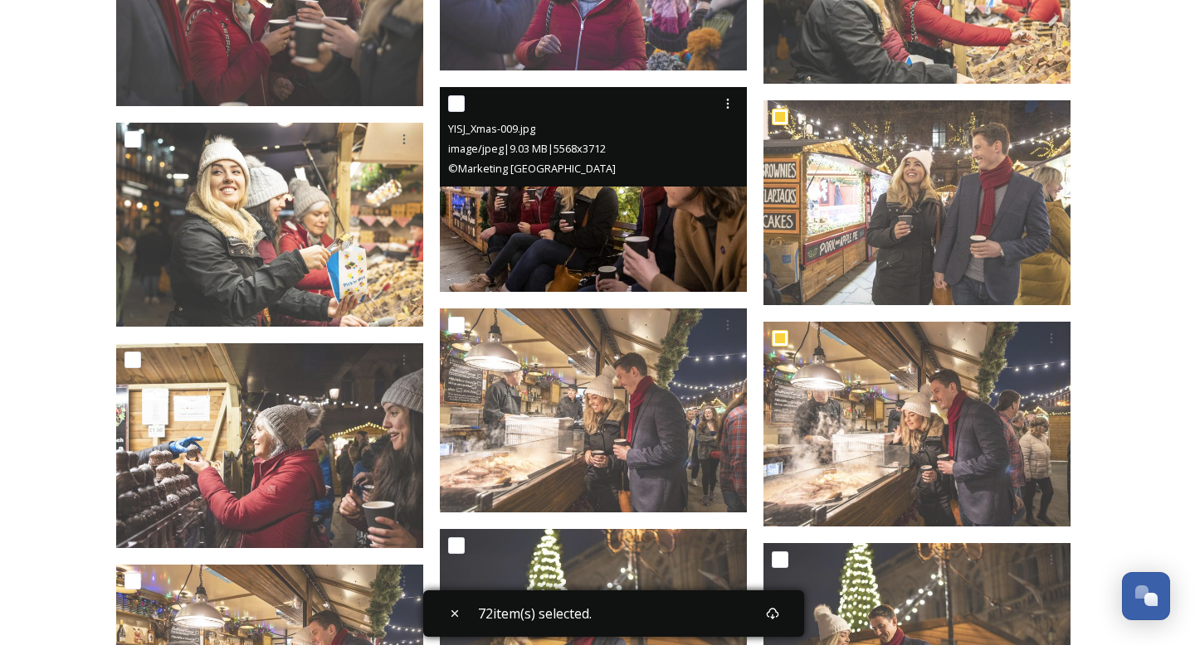
click at [456, 112] on div at bounding box center [595, 104] width 294 height 30
click at [456, 109] on input "checkbox" at bounding box center [456, 103] width 17 height 17
checkbox input "true"
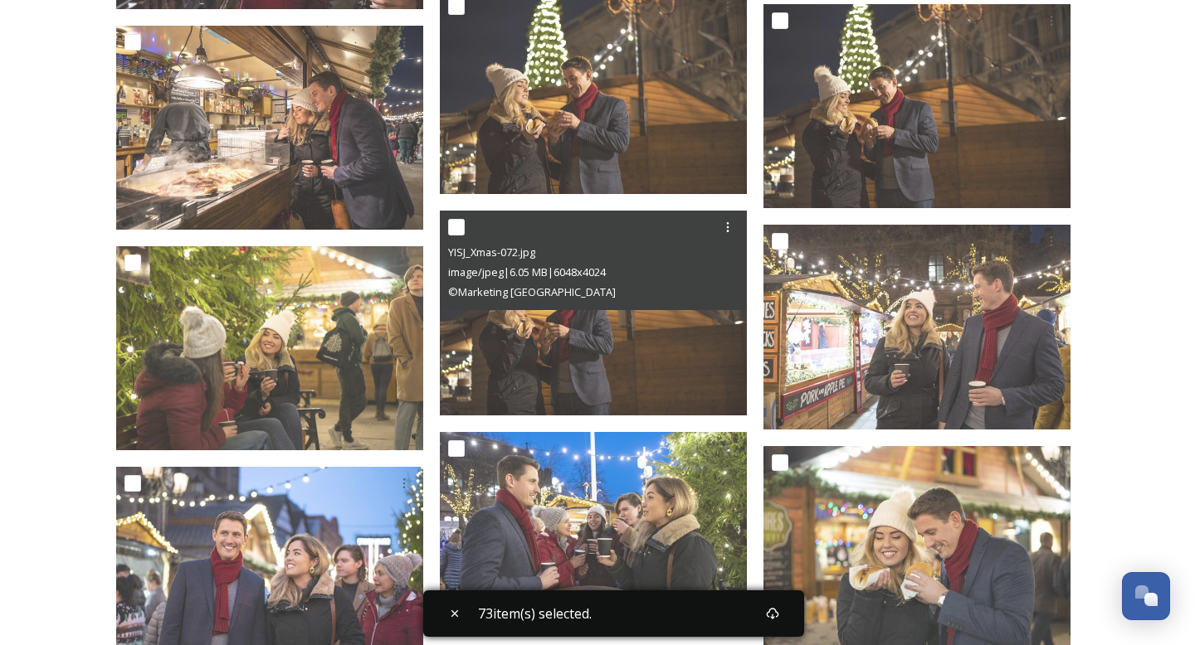
scroll to position [24463, 0]
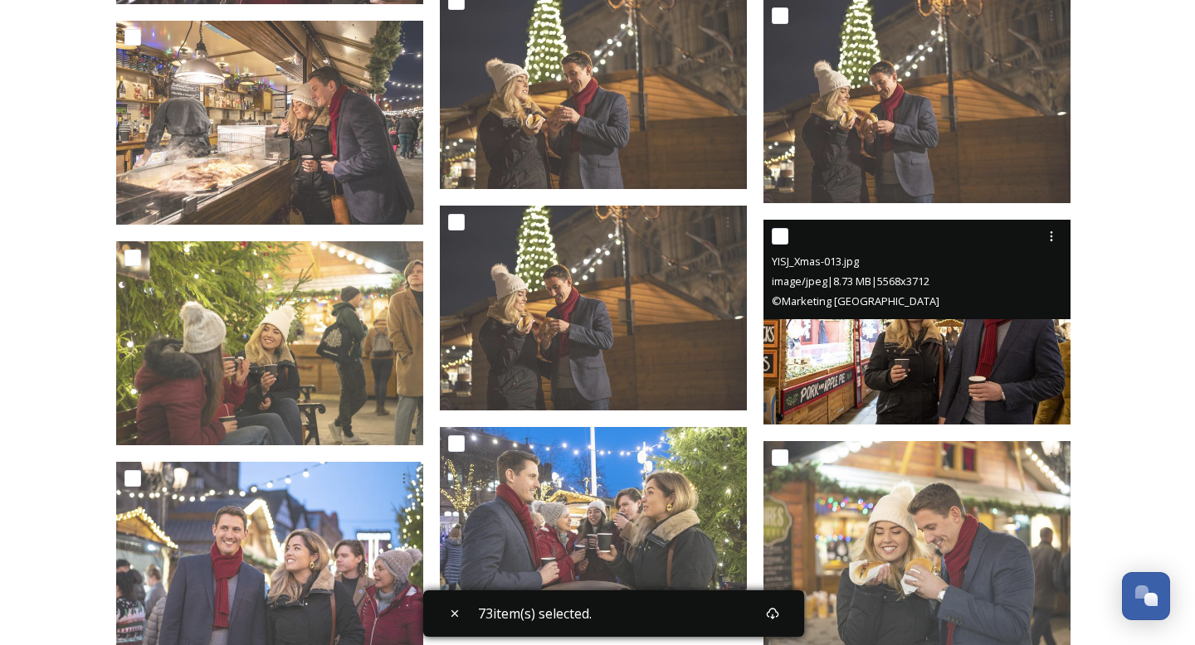
click at [785, 233] on input "checkbox" at bounding box center [780, 236] width 17 height 17
checkbox input "true"
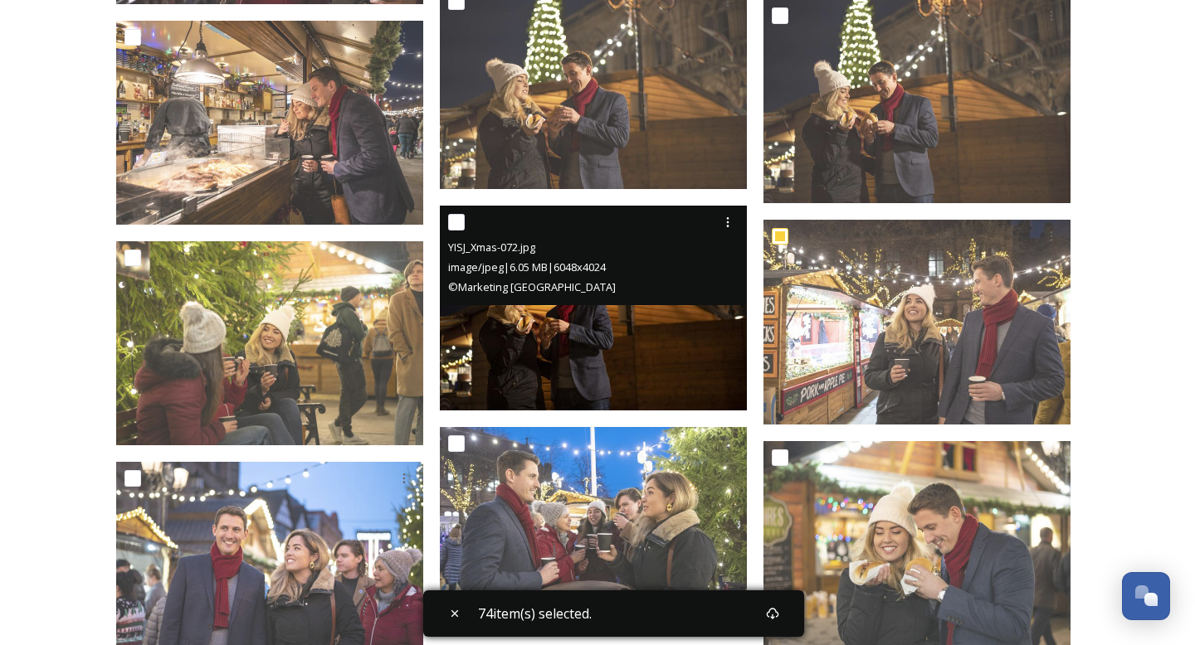
click at [461, 216] on input "checkbox" at bounding box center [456, 222] width 17 height 17
checkbox input "true"
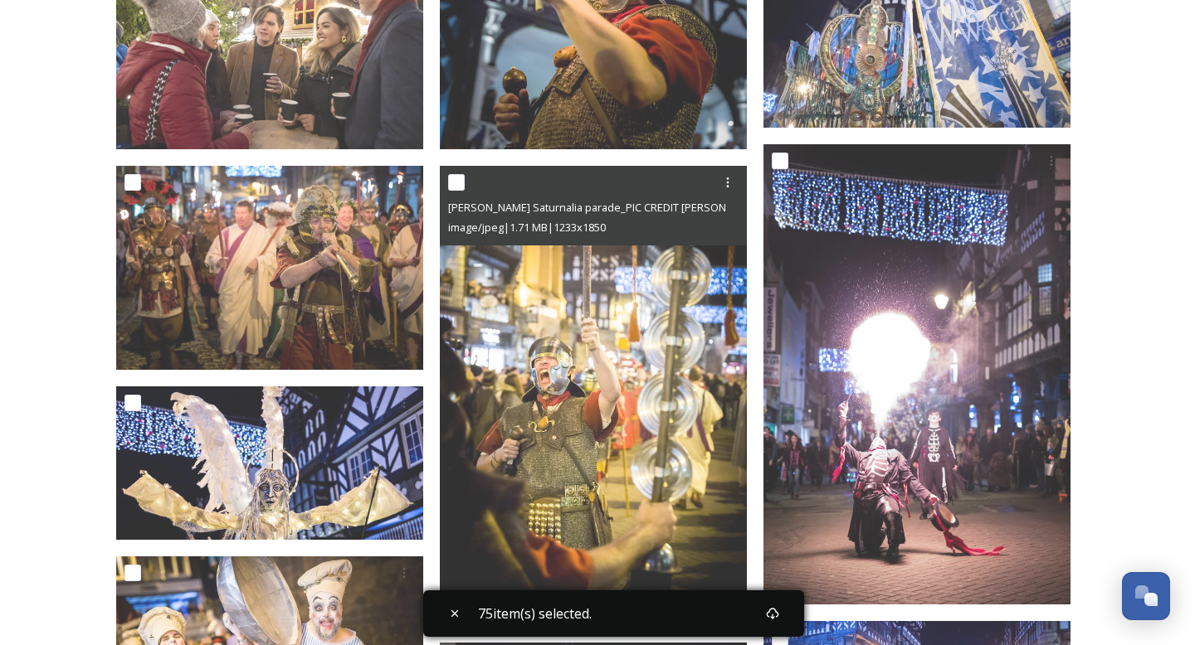
scroll to position [25628, 0]
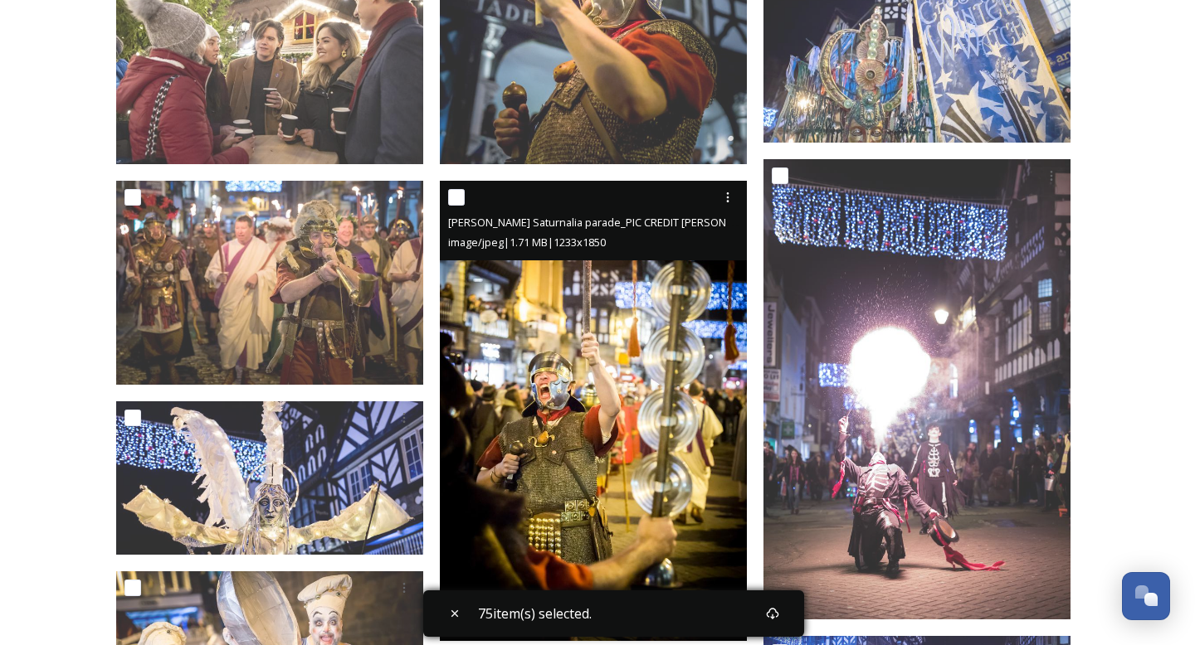
click at [458, 195] on input "checkbox" at bounding box center [456, 197] width 17 height 17
checkbox input "true"
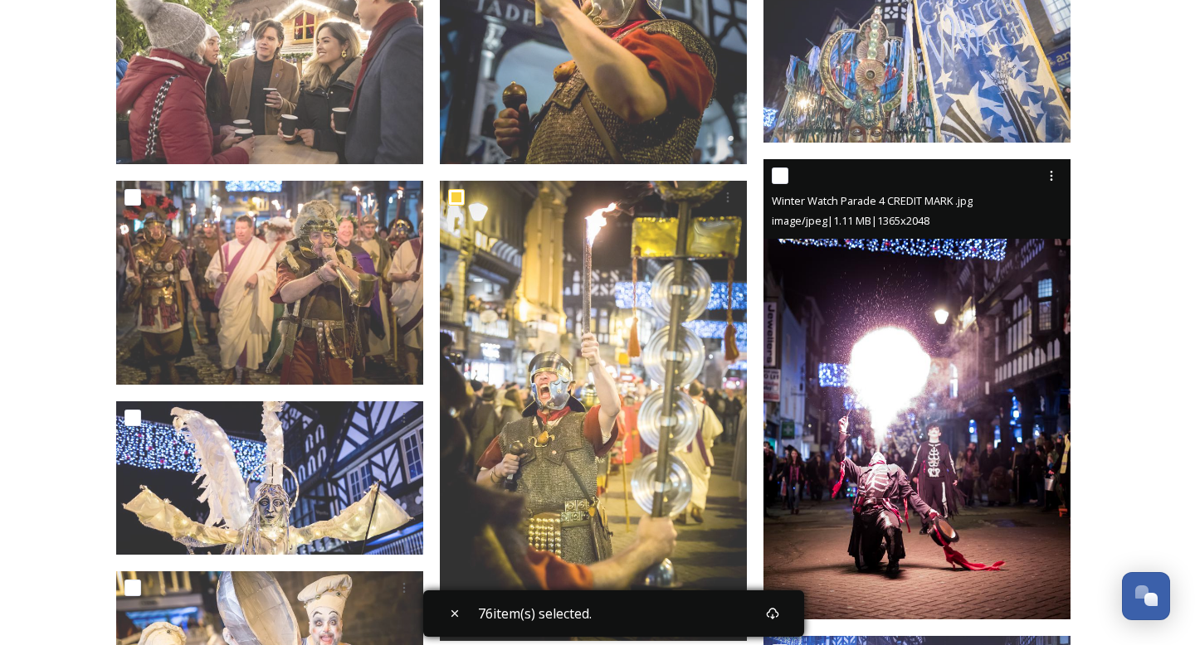
click at [780, 173] on input "checkbox" at bounding box center [780, 176] width 17 height 17
checkbox input "true"
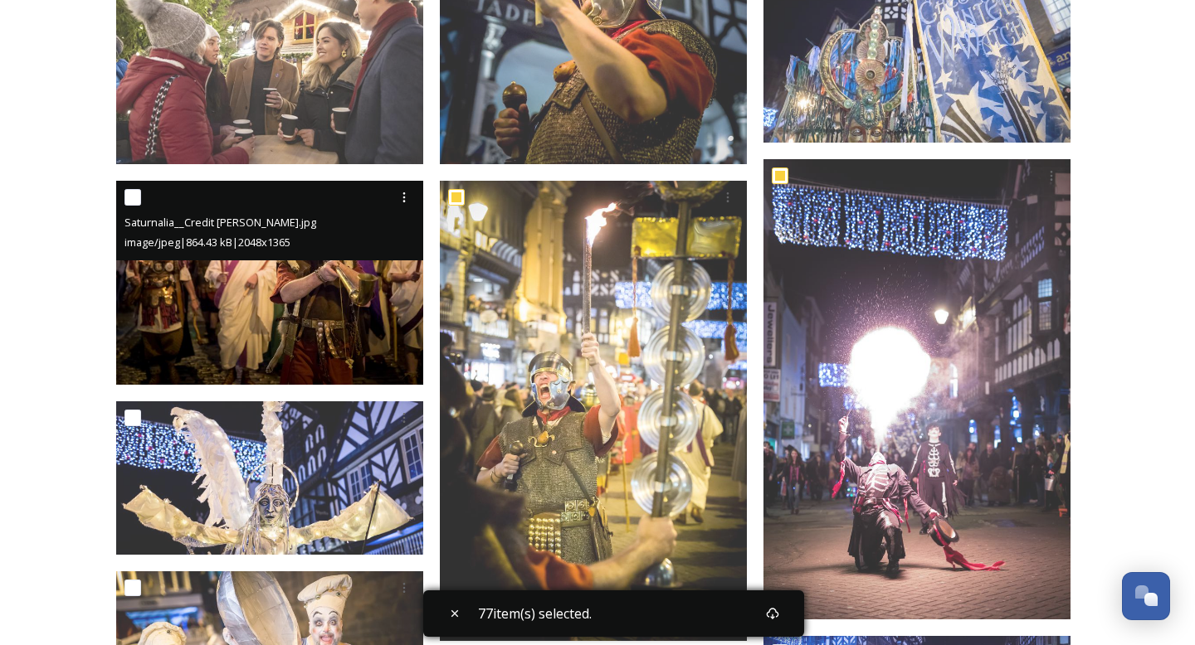
click at [134, 200] on input "checkbox" at bounding box center [132, 197] width 17 height 17
checkbox input "true"
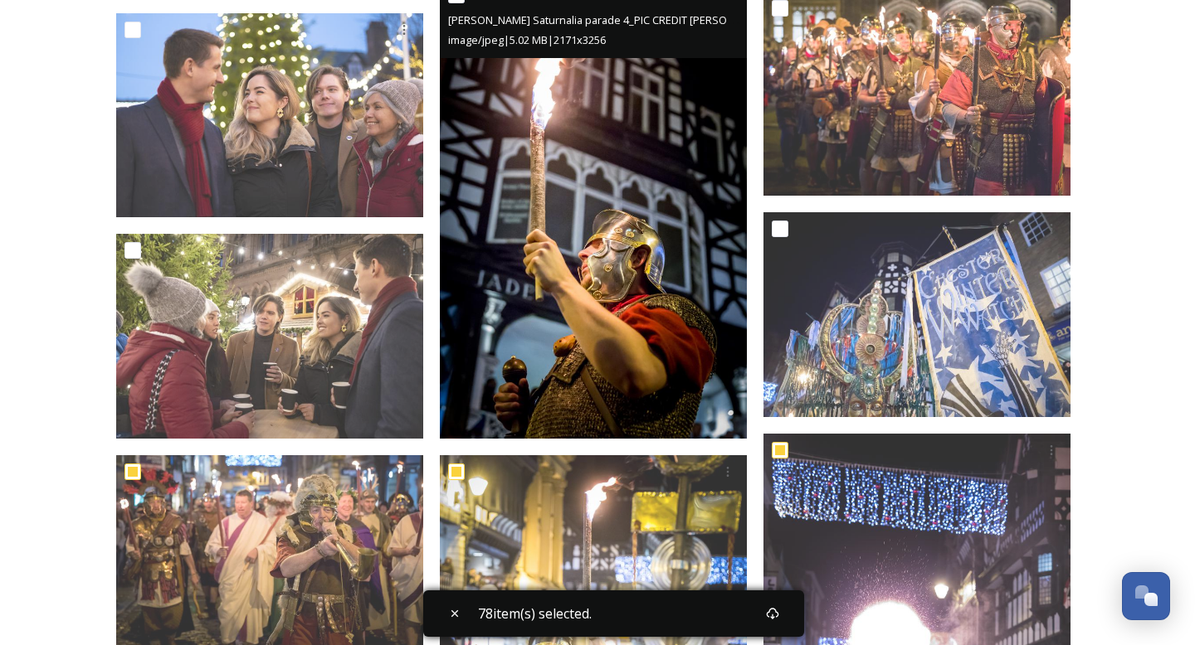
scroll to position [25156, 0]
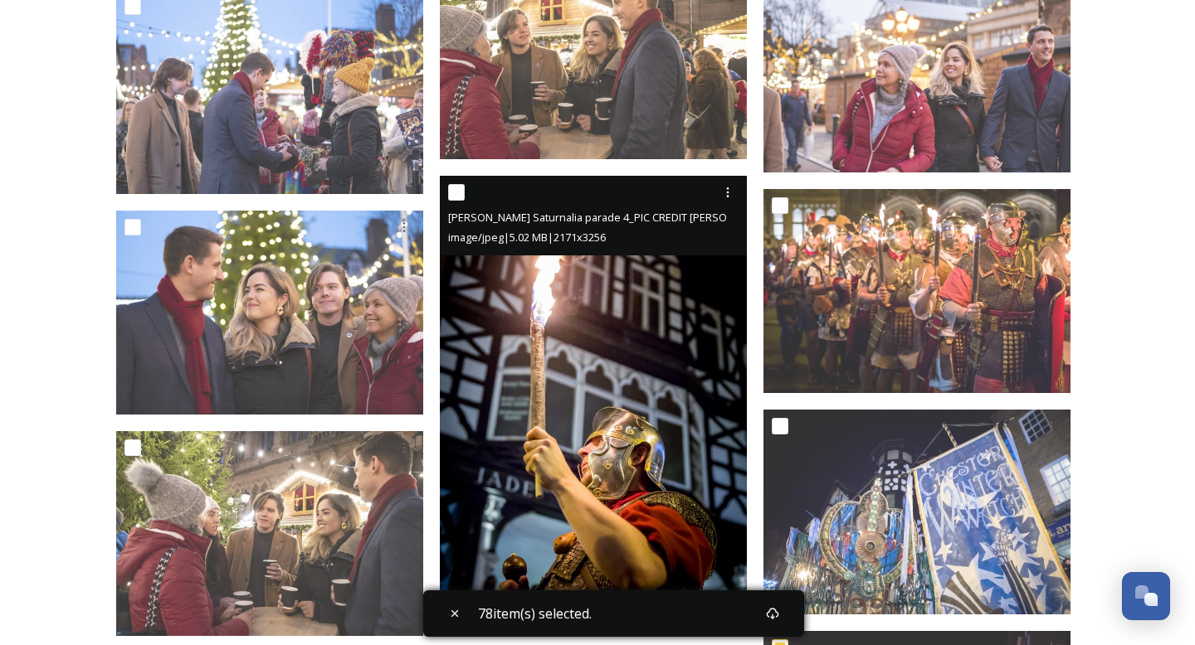
click at [460, 194] on input "checkbox" at bounding box center [456, 192] width 17 height 17
checkbox input "true"
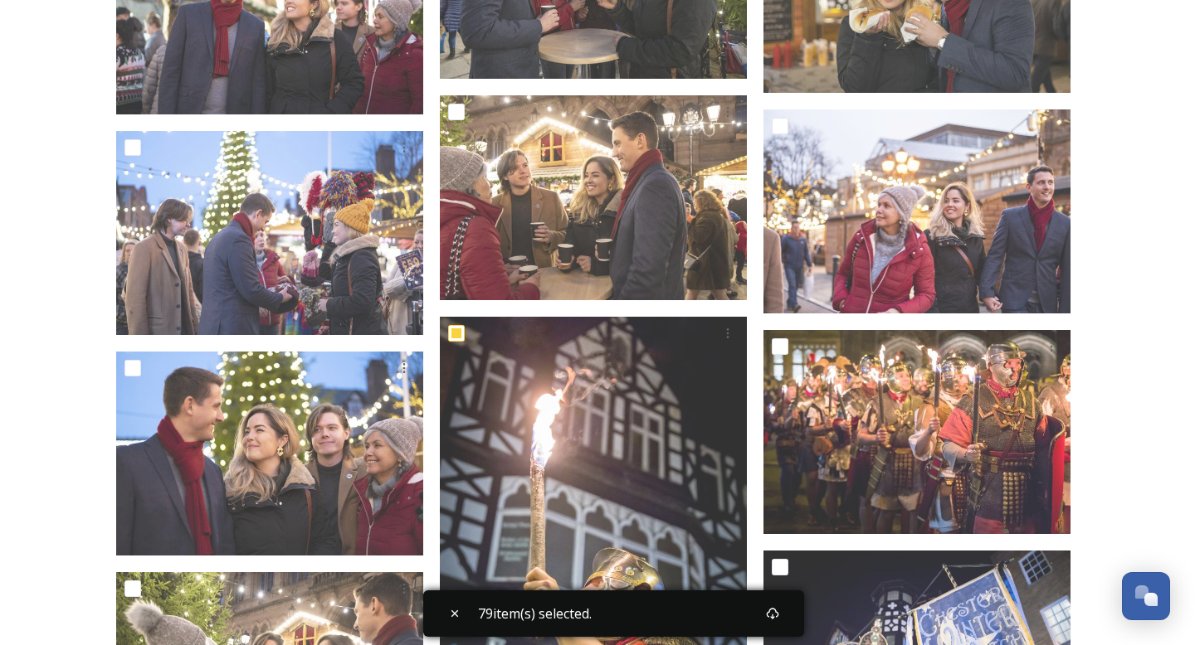
scroll to position [25018, 0]
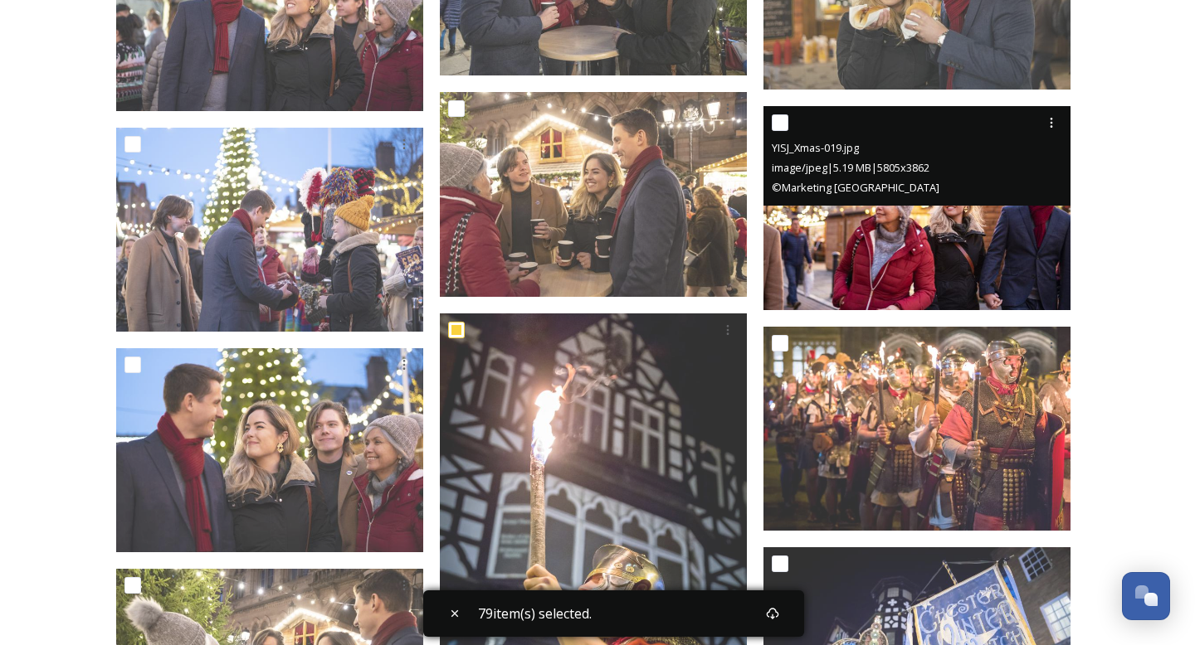
click at [782, 119] on input "checkbox" at bounding box center [780, 122] width 17 height 17
checkbox input "true"
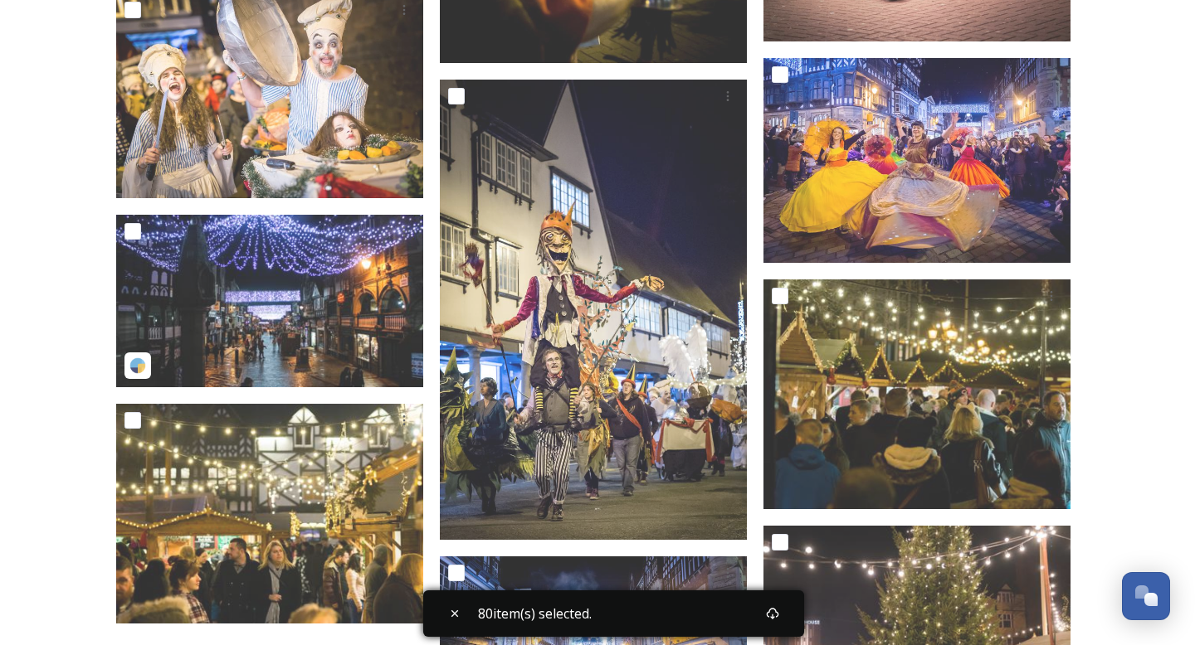
scroll to position [26231, 0]
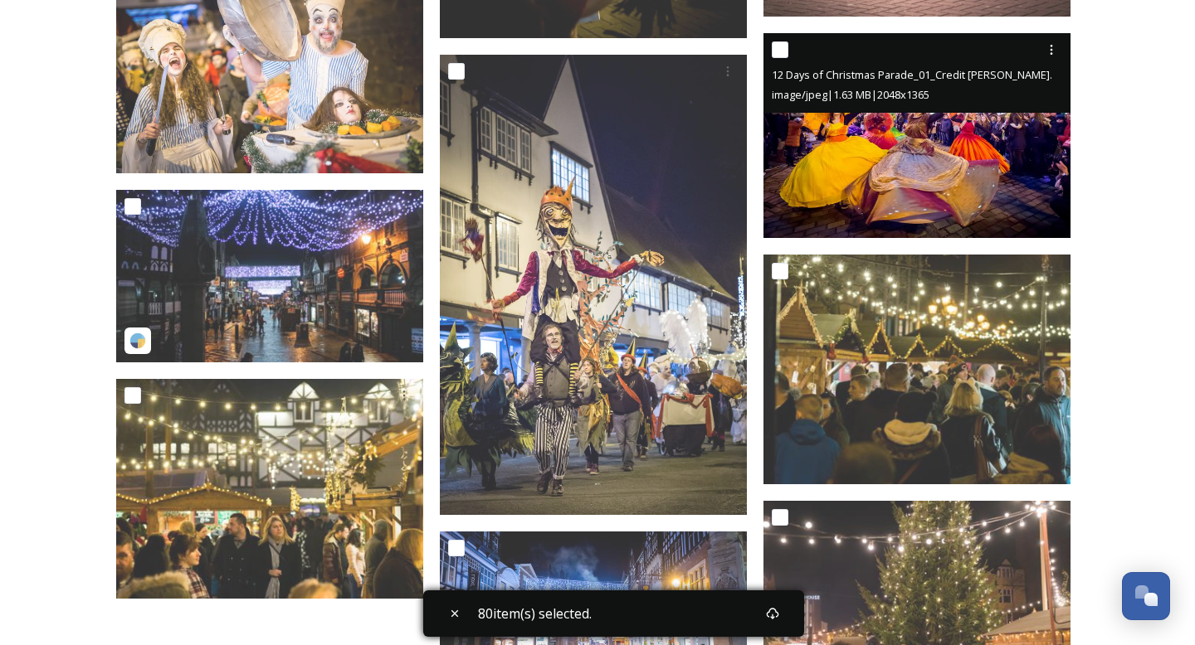
click at [782, 43] on input "checkbox" at bounding box center [780, 49] width 17 height 17
checkbox input "true"
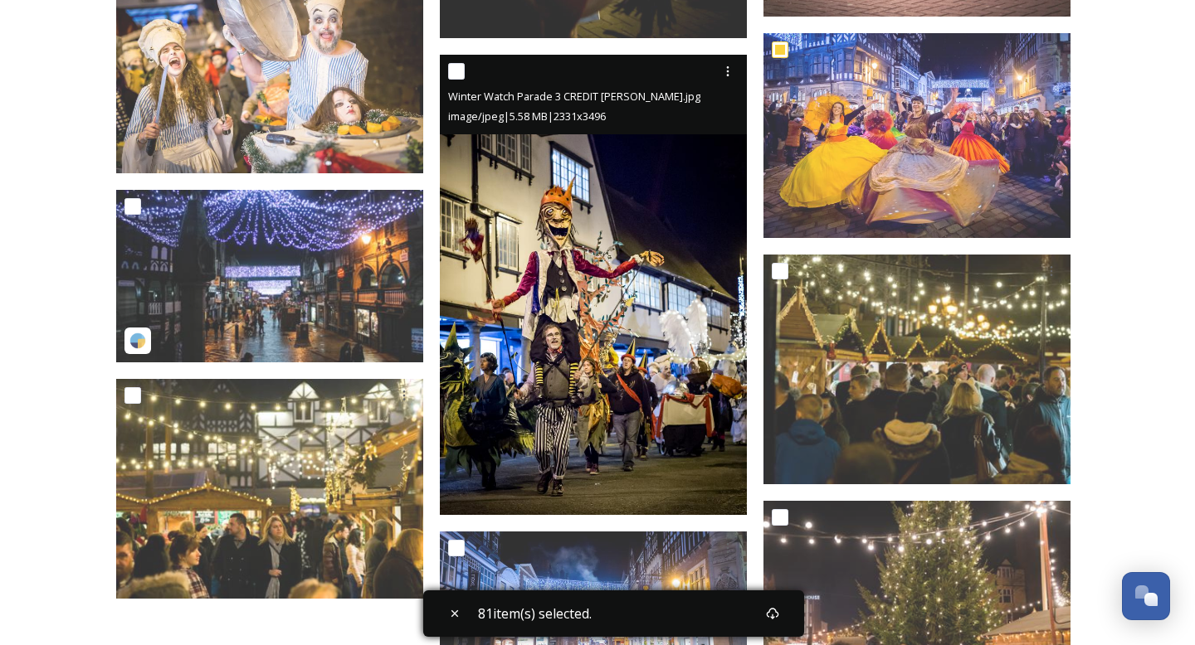
click at [462, 72] on input "checkbox" at bounding box center [456, 71] width 17 height 17
checkbox input "true"
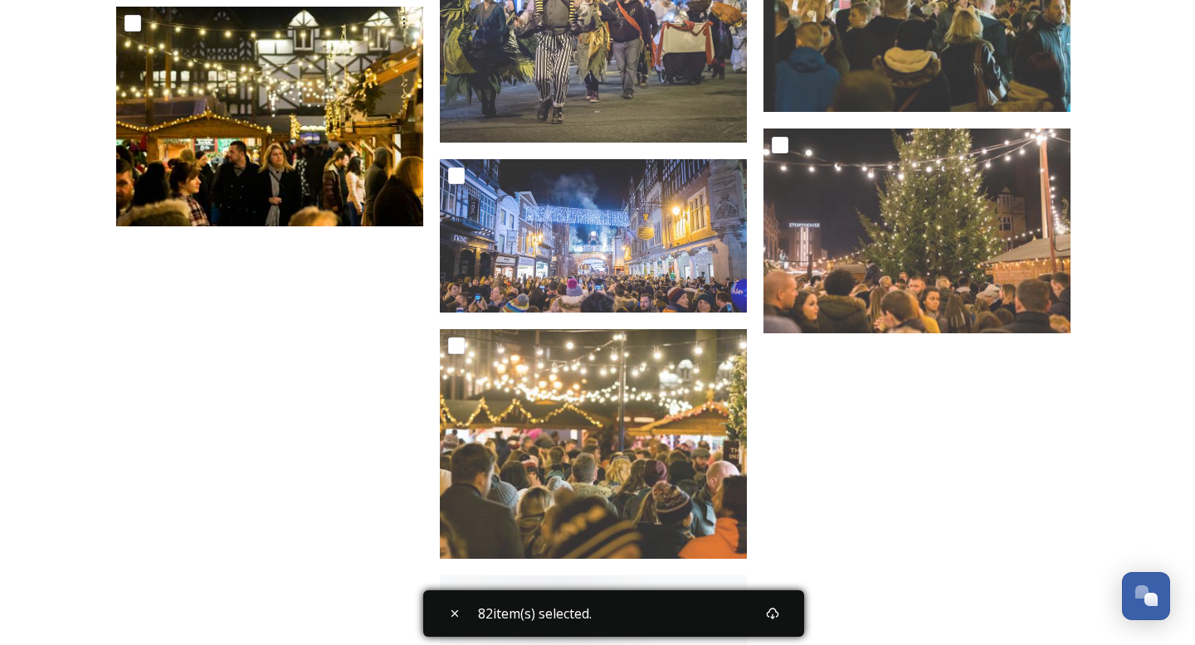
scroll to position [26609, 0]
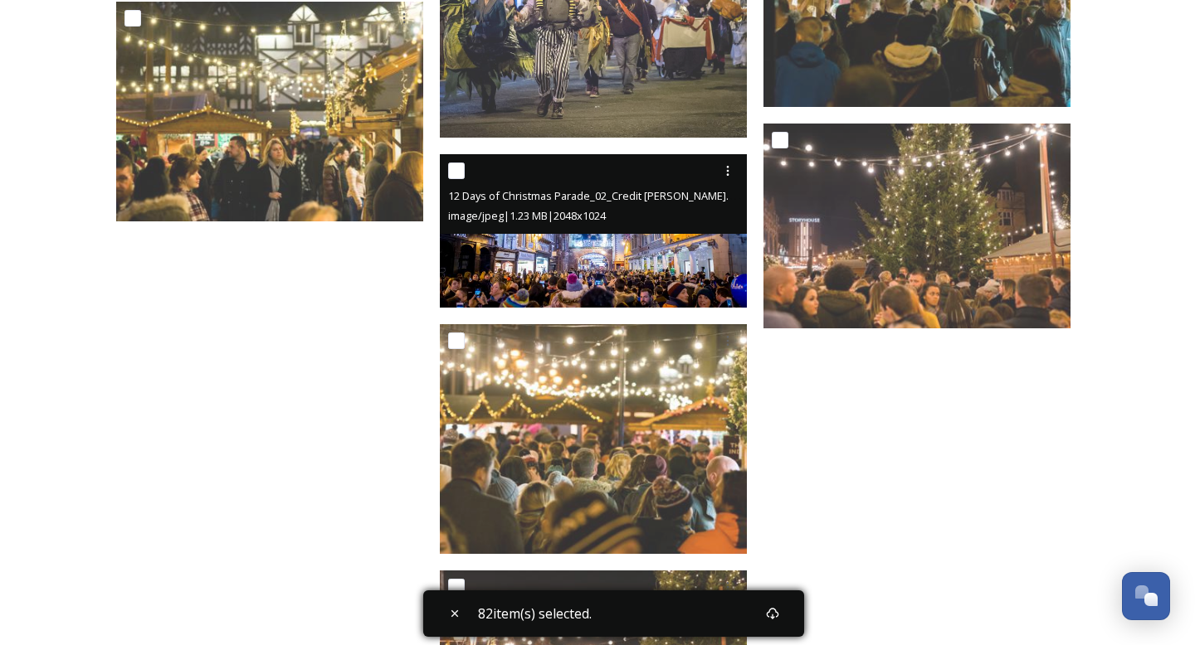
click at [455, 175] on input "checkbox" at bounding box center [456, 171] width 17 height 17
checkbox input "true"
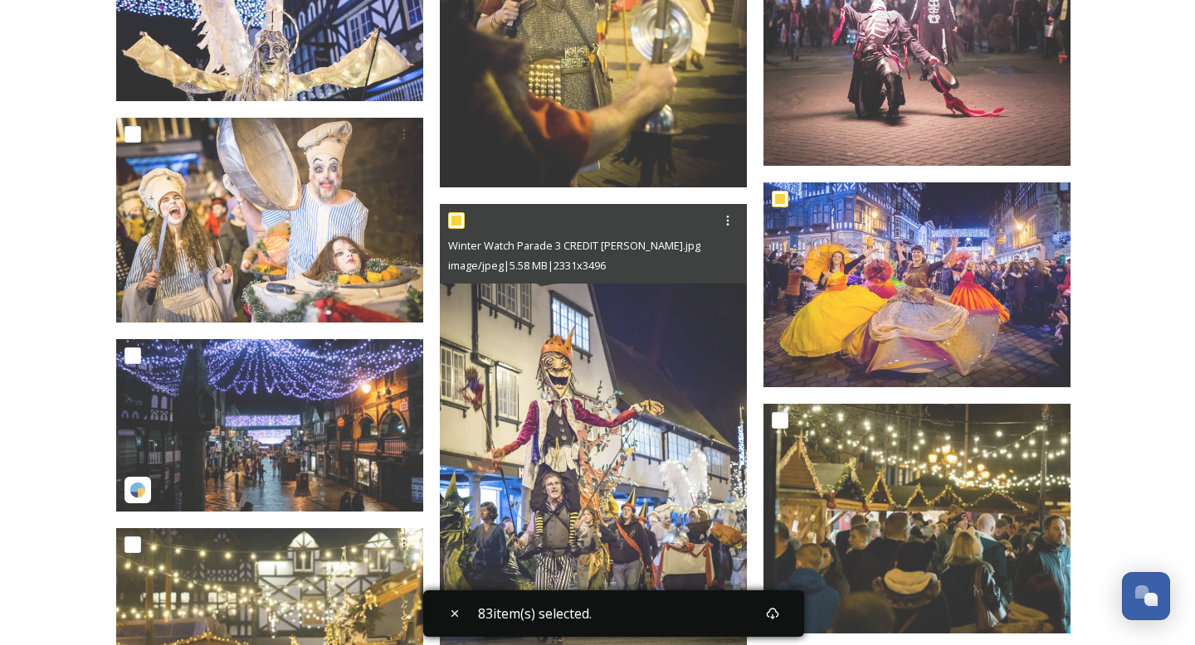
scroll to position [26082, 0]
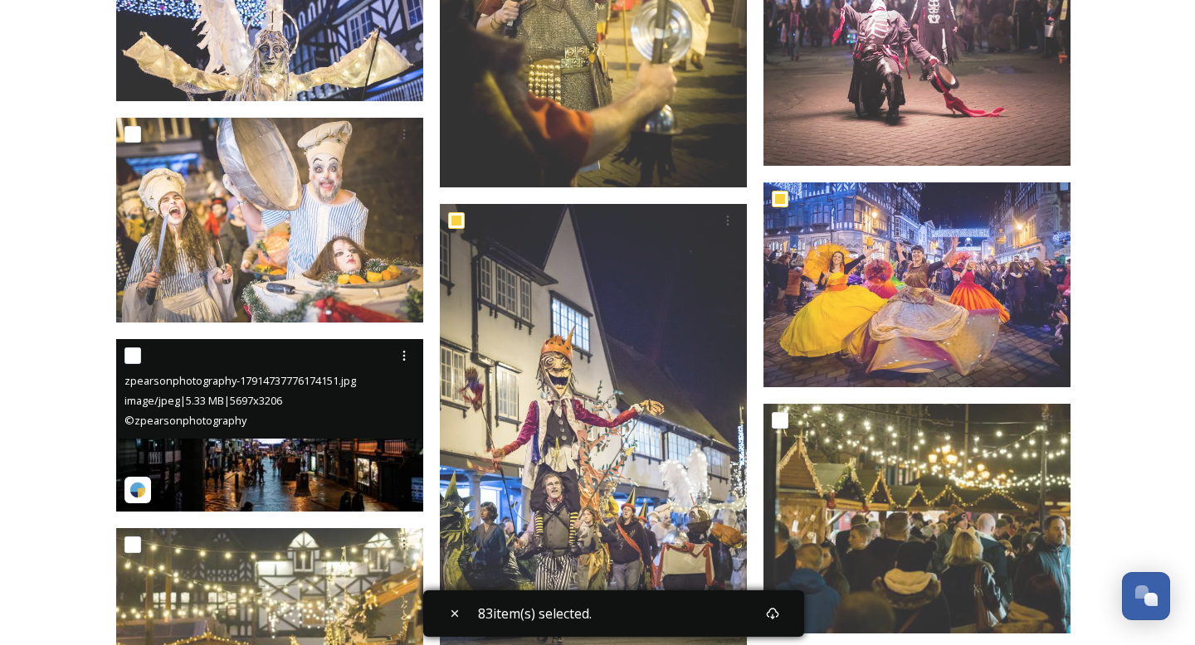
click at [128, 354] on input "checkbox" at bounding box center [132, 356] width 17 height 17
checkbox input "true"
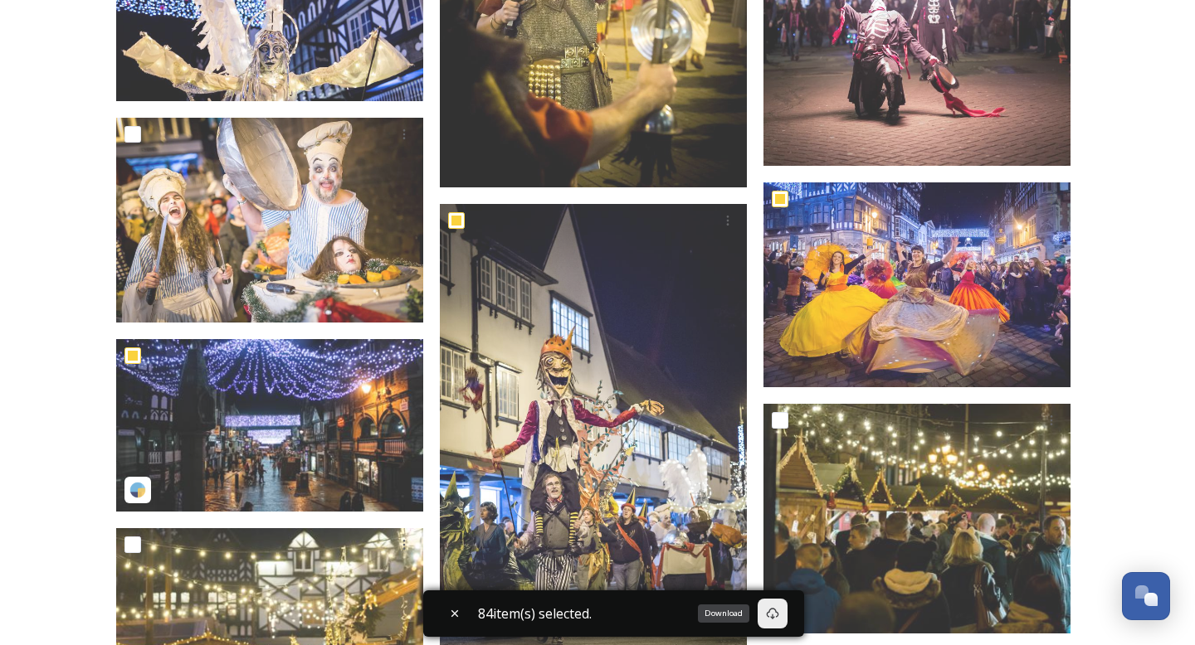
click at [779, 613] on icon at bounding box center [772, 613] width 13 height 13
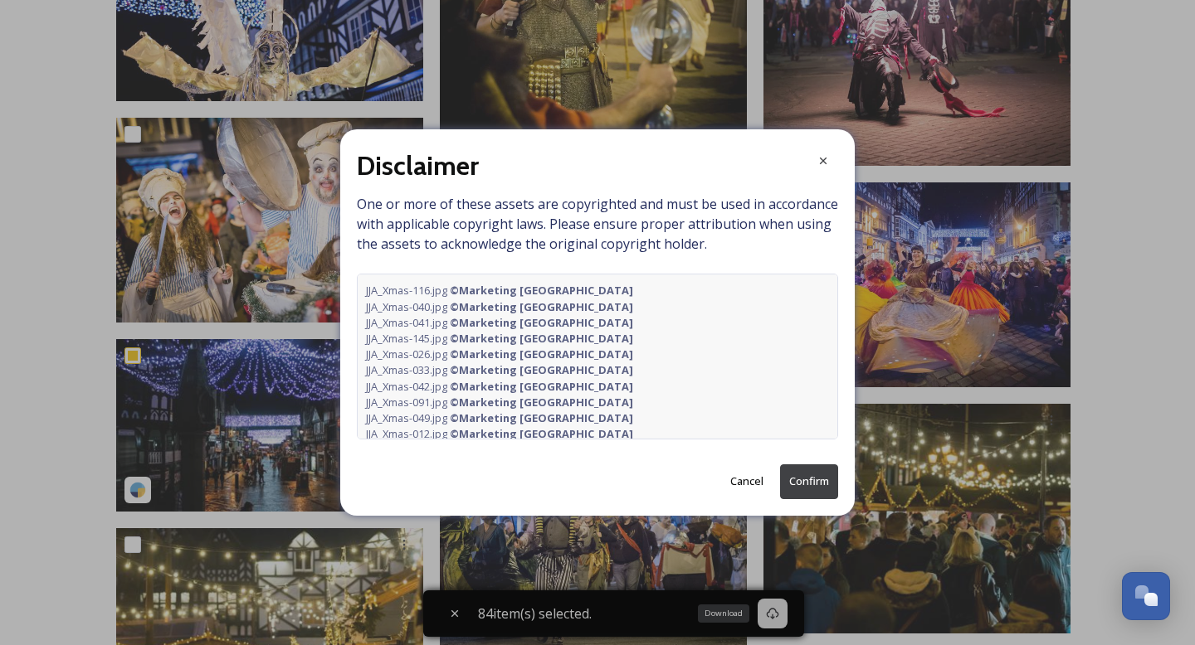
click at [815, 478] on button "Confirm" at bounding box center [809, 482] width 58 height 34
